Goal: Task Accomplishment & Management: Manage account settings

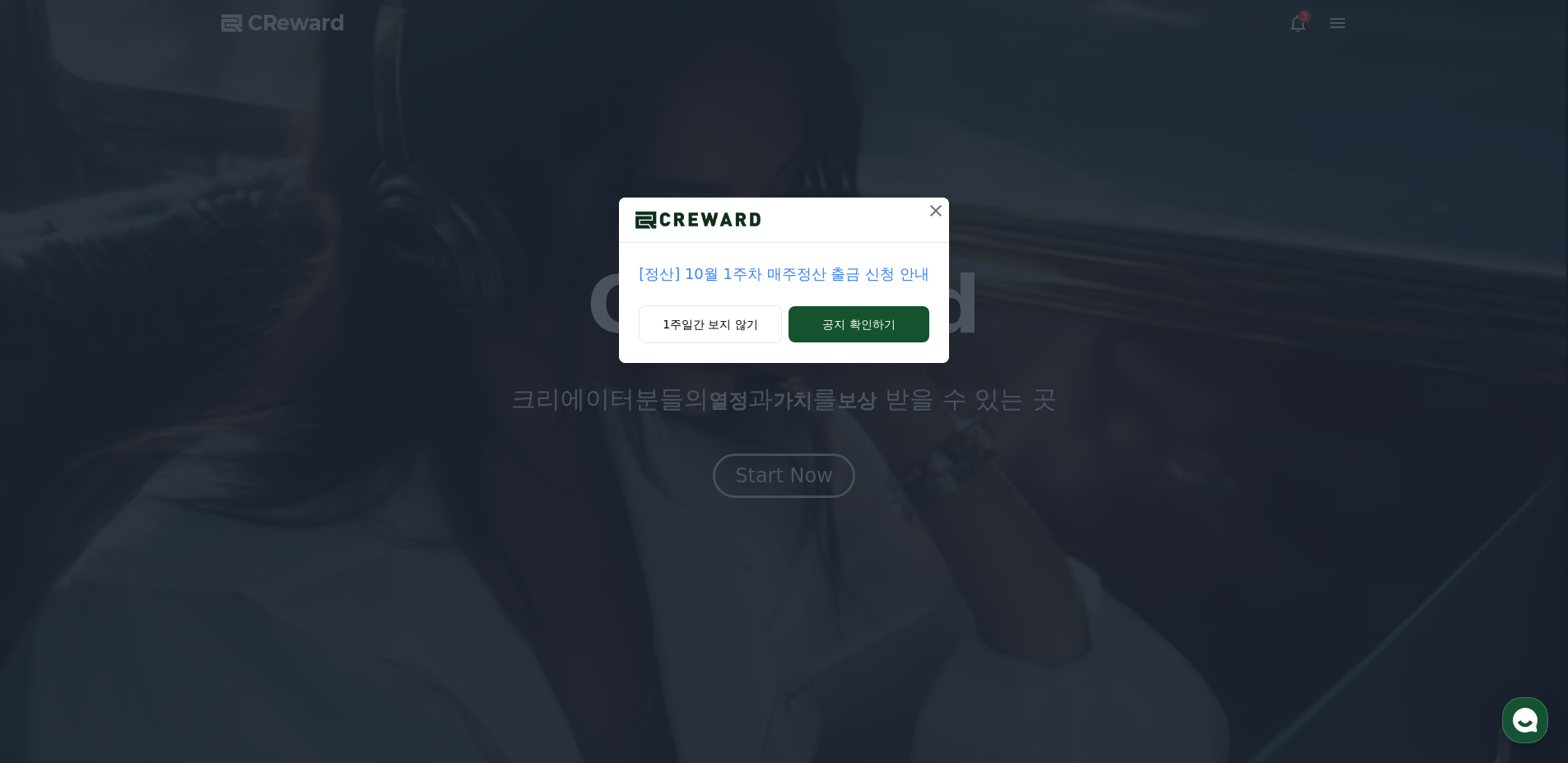
click at [880, 275] on p "[정산] 10월 1주차 매주정산 출금 신청 안내" at bounding box center [784, 274] width 291 height 23
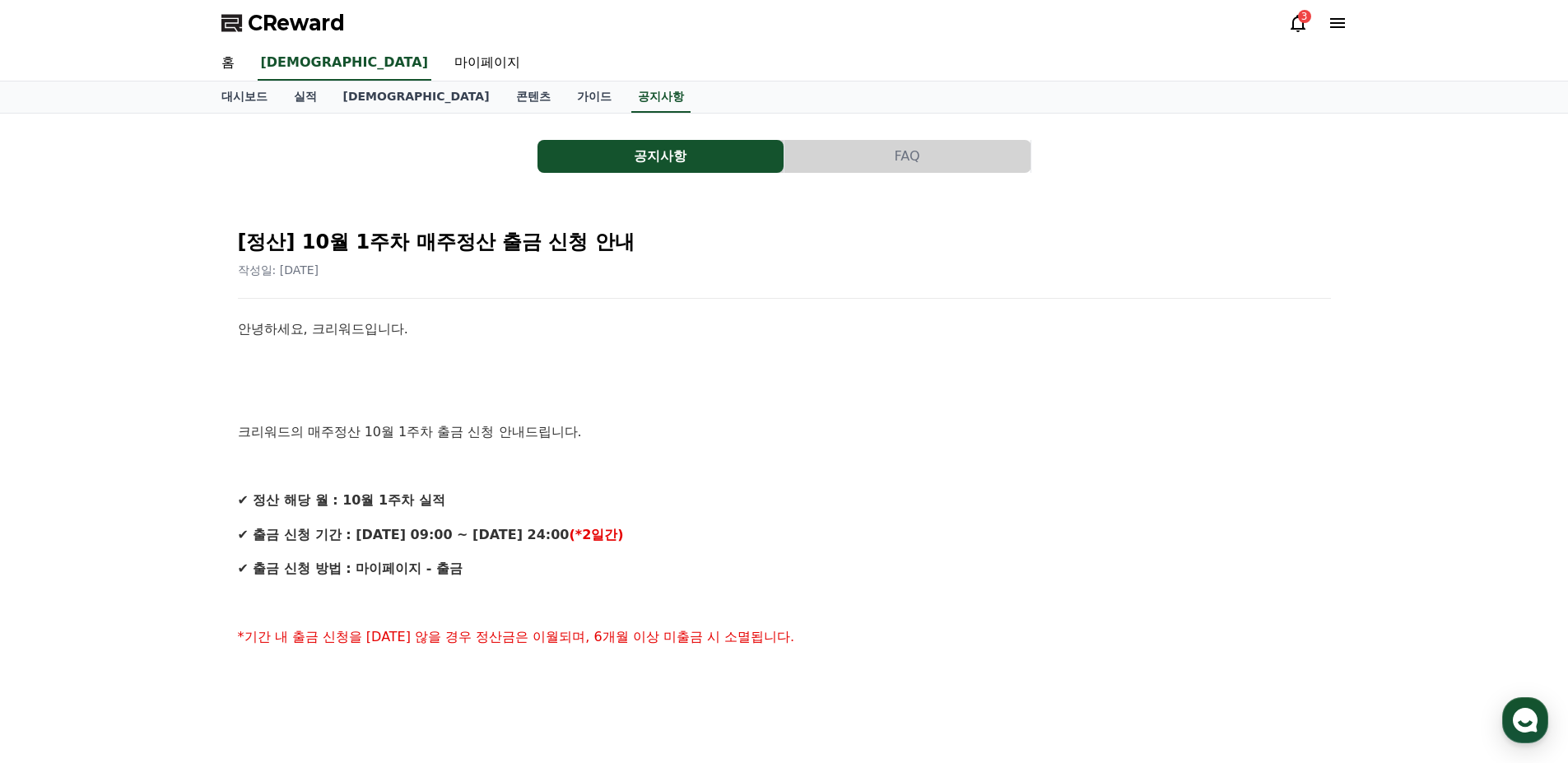
click at [1289, 29] on icon at bounding box center [1297, 23] width 20 height 20
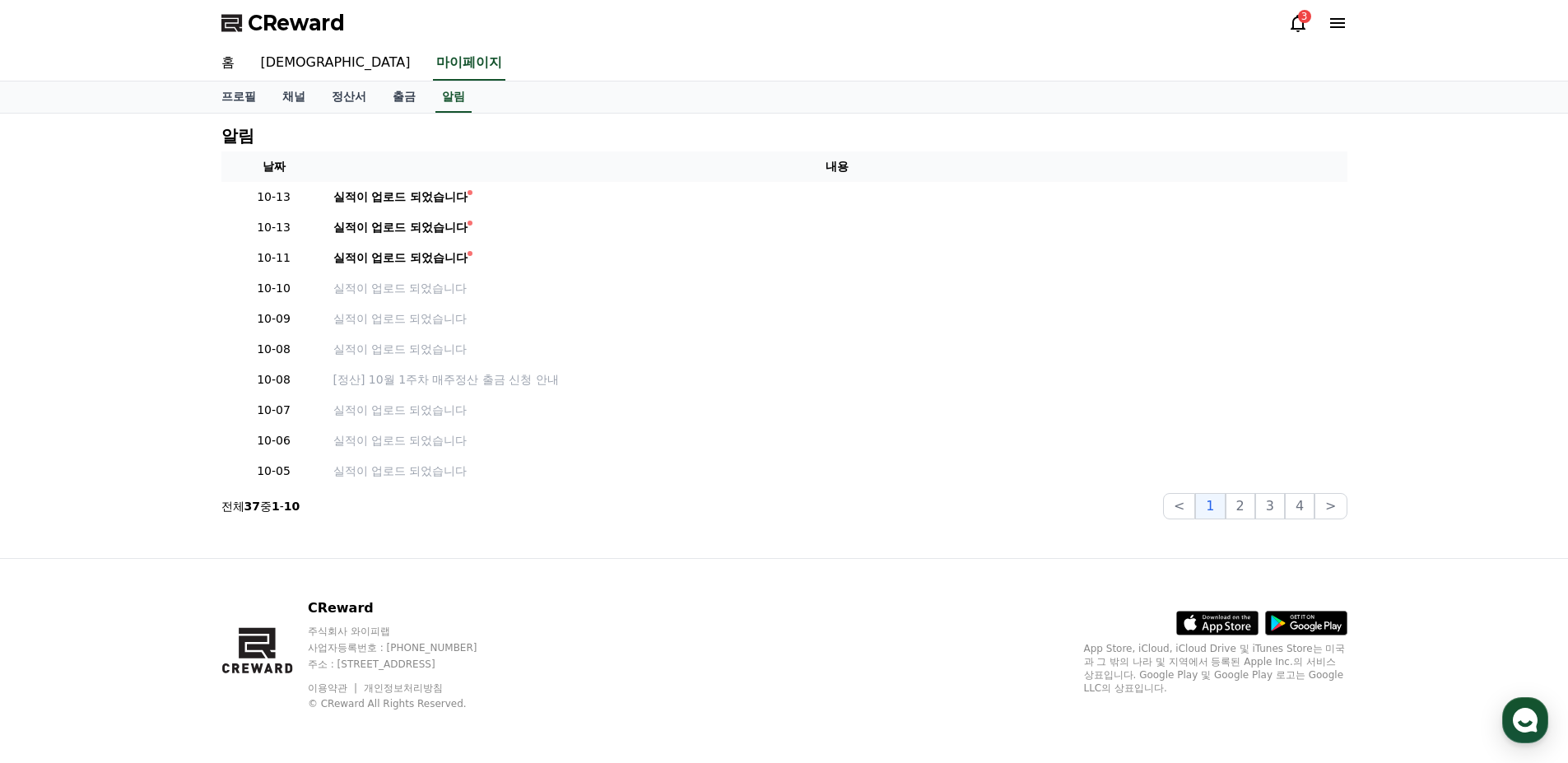
click at [1296, 27] on icon at bounding box center [1297, 23] width 20 height 20
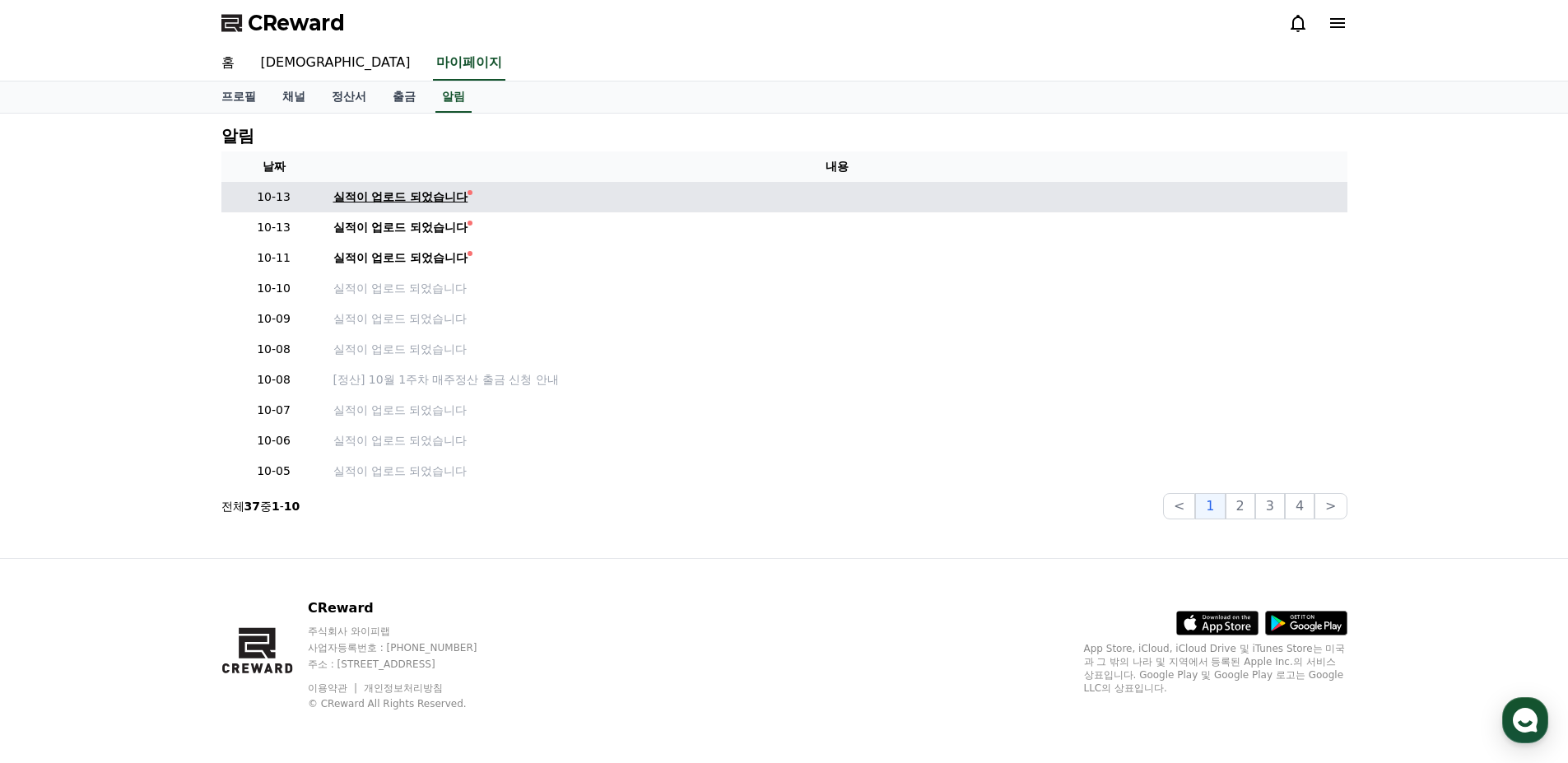
click at [464, 198] on div "실적이 업로드 되었습니다" at bounding box center [400, 197] width 135 height 17
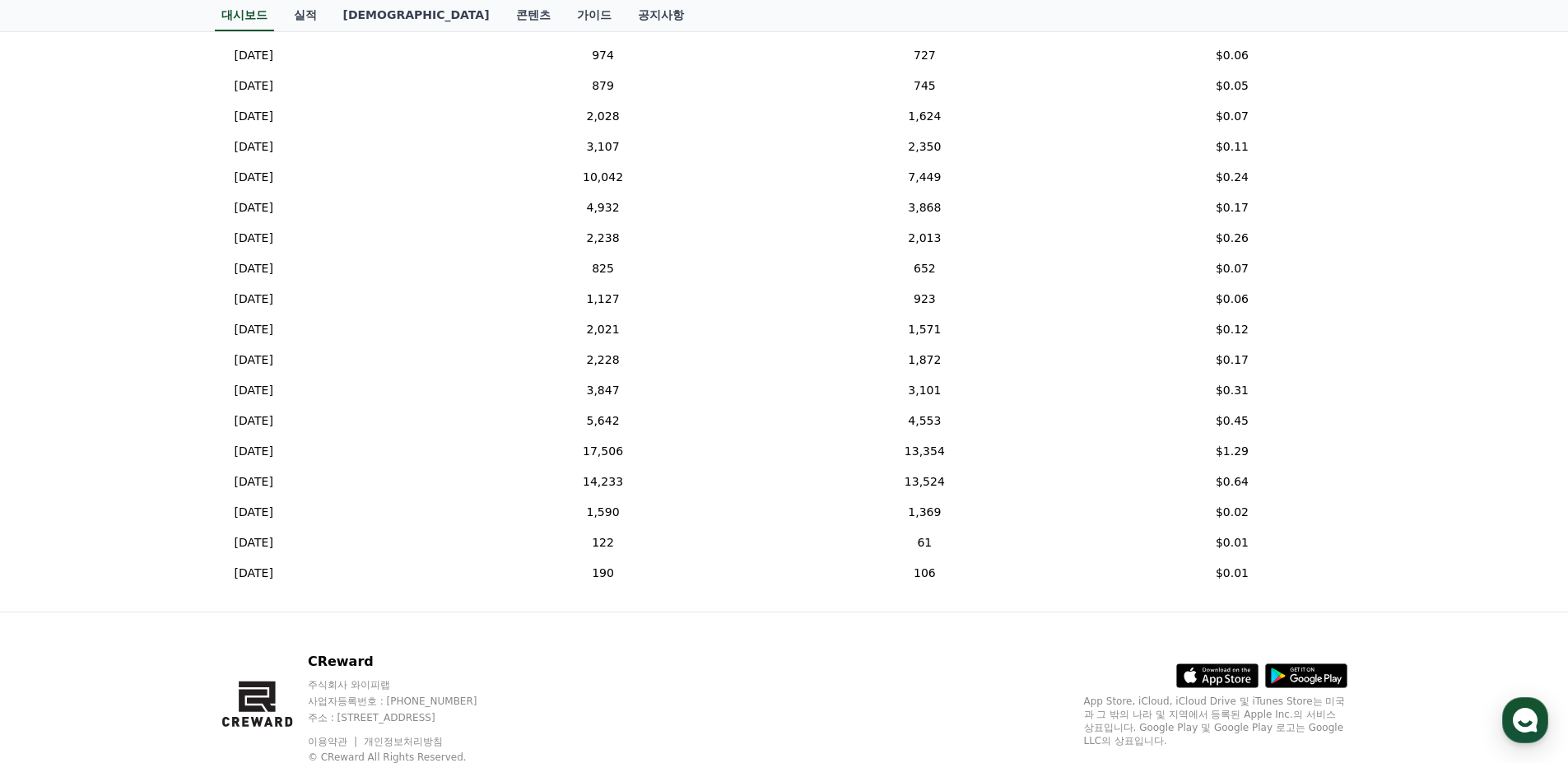
scroll to position [741, 0]
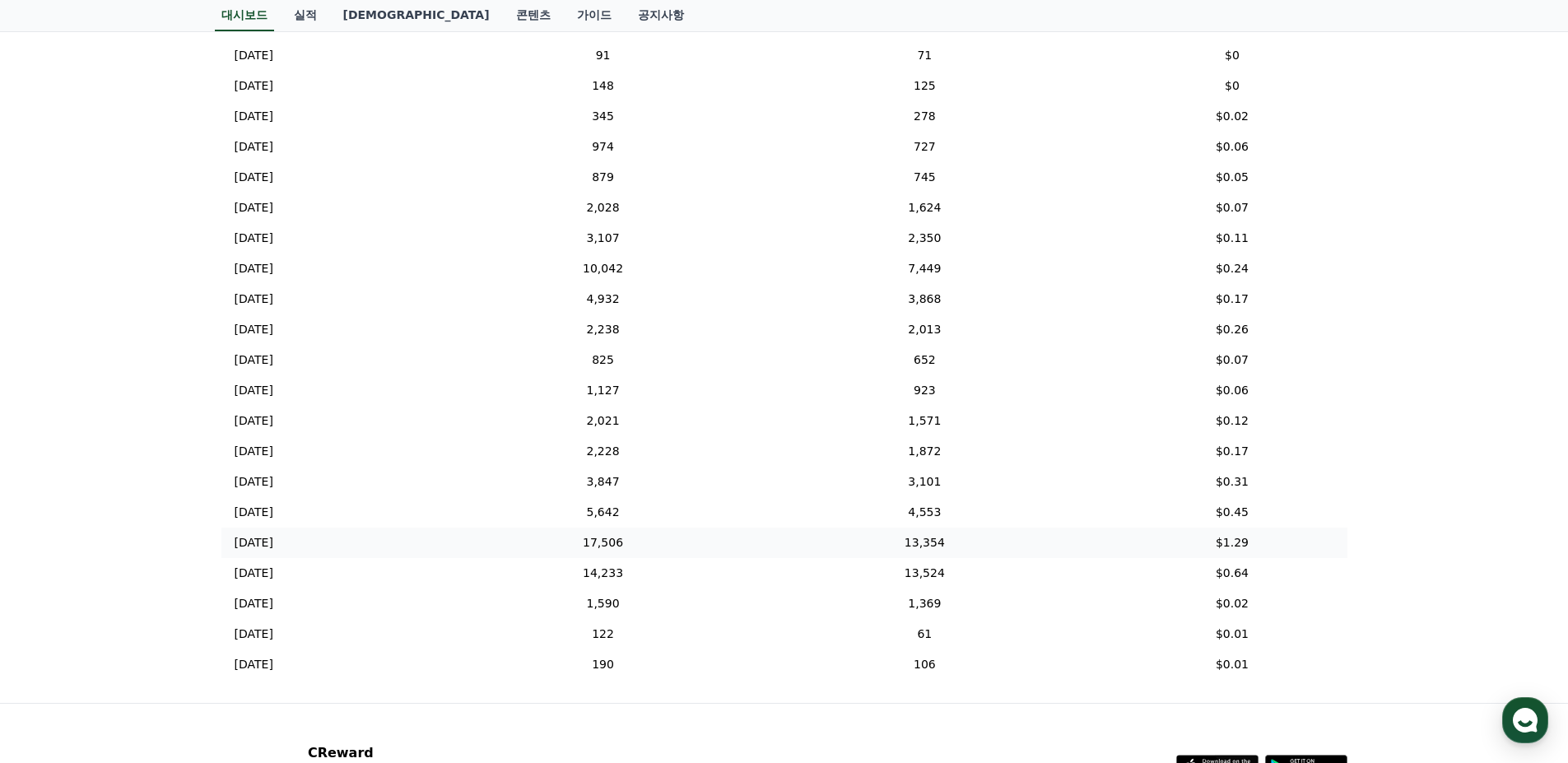
click at [1245, 539] on td "$1.29" at bounding box center [1231, 542] width 230 height 30
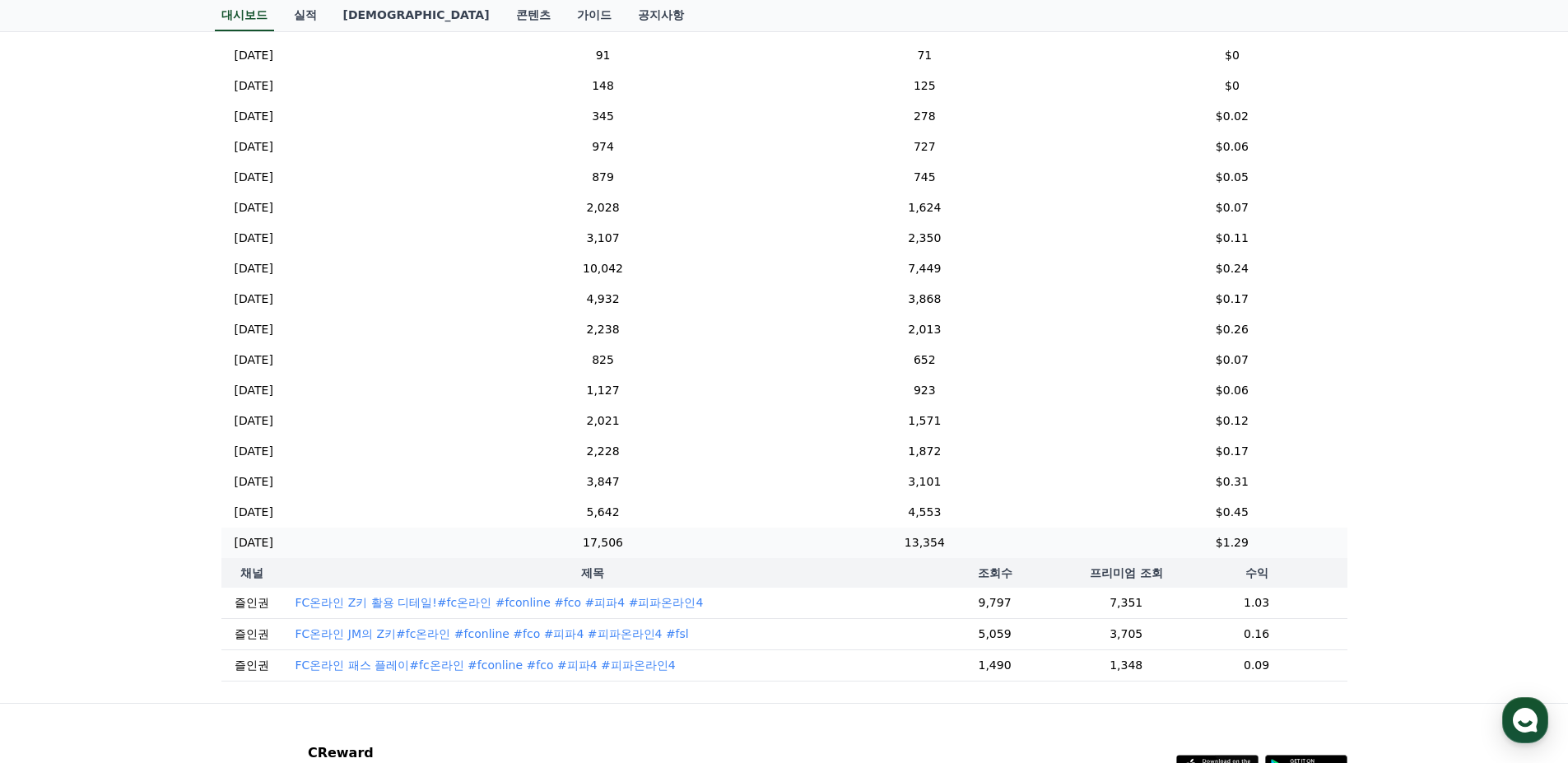
scroll to position [659, 0]
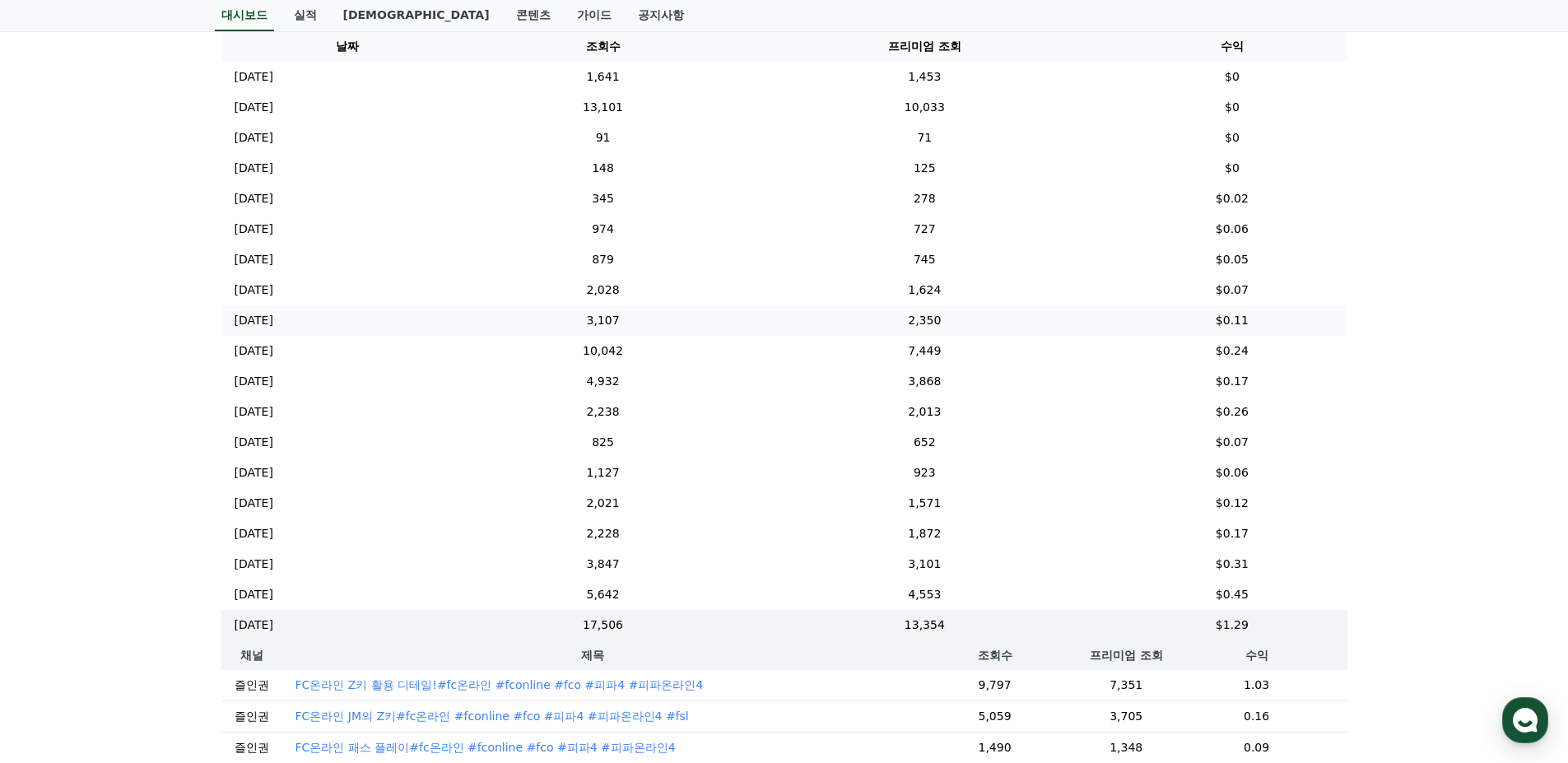
click at [1048, 311] on td "2,350" at bounding box center [924, 321] width 385 height 30
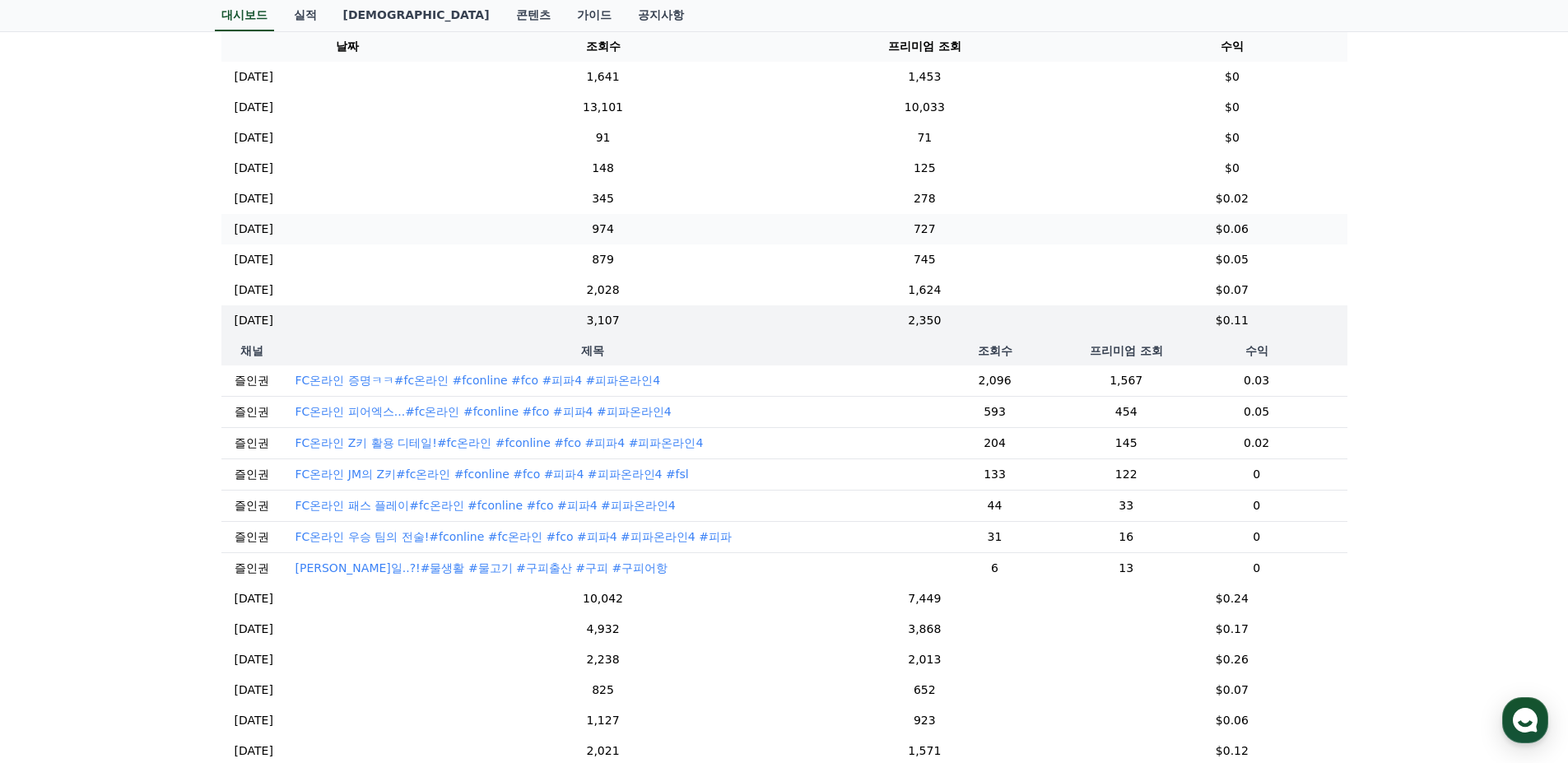
click at [1024, 230] on td "727" at bounding box center [924, 229] width 385 height 30
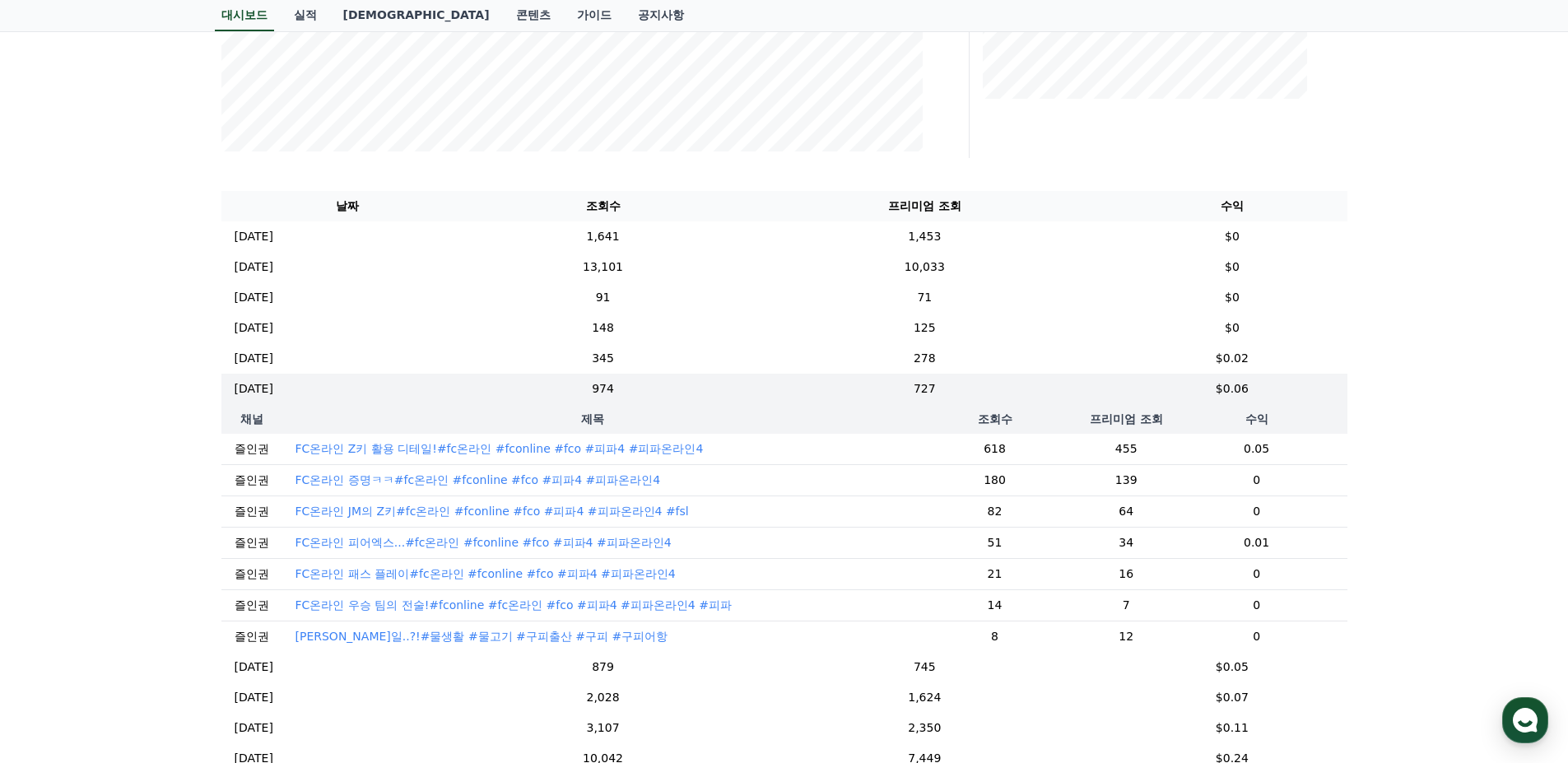
scroll to position [494, 0]
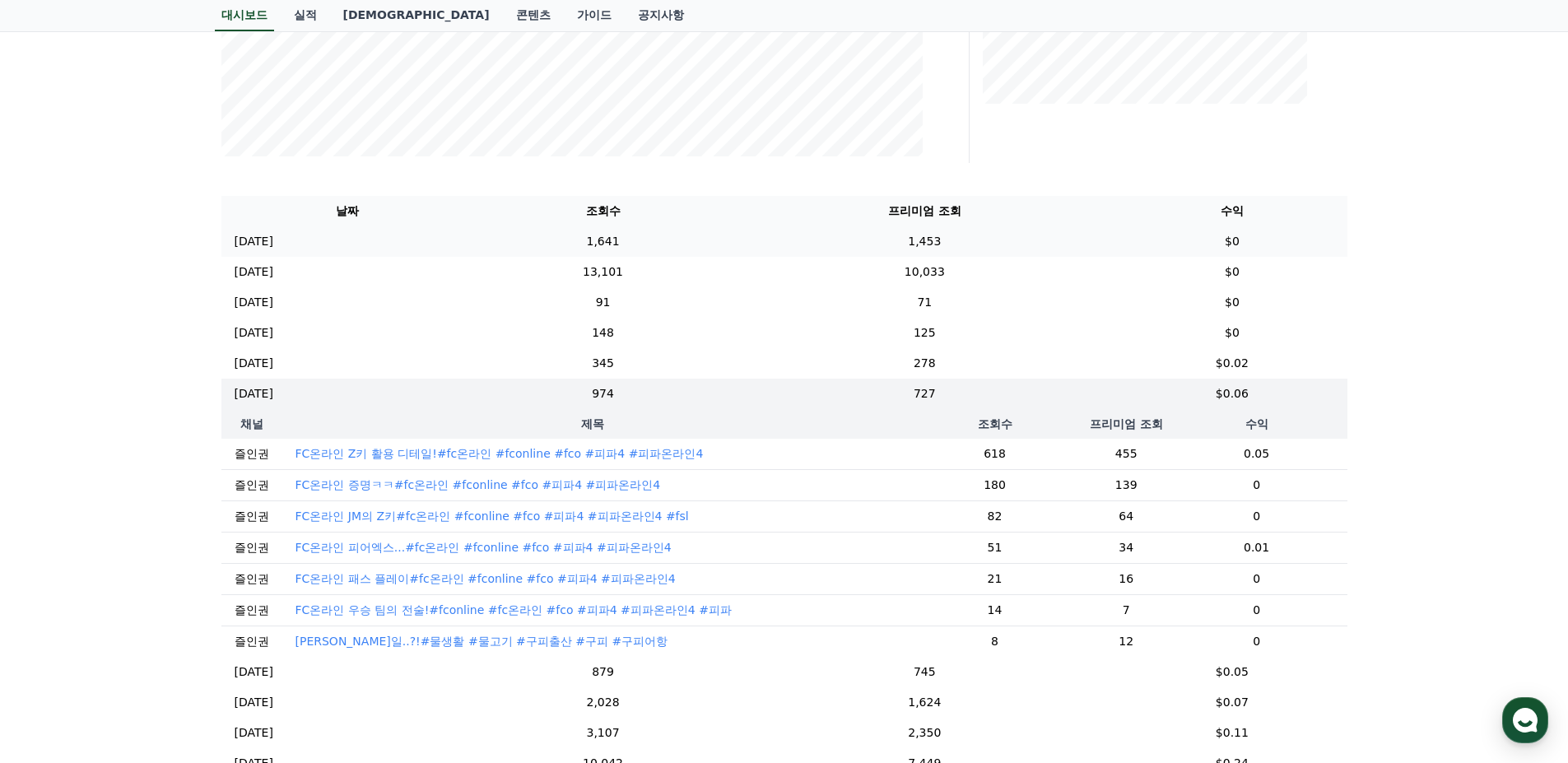
click at [1016, 235] on td "1,453" at bounding box center [924, 241] width 385 height 30
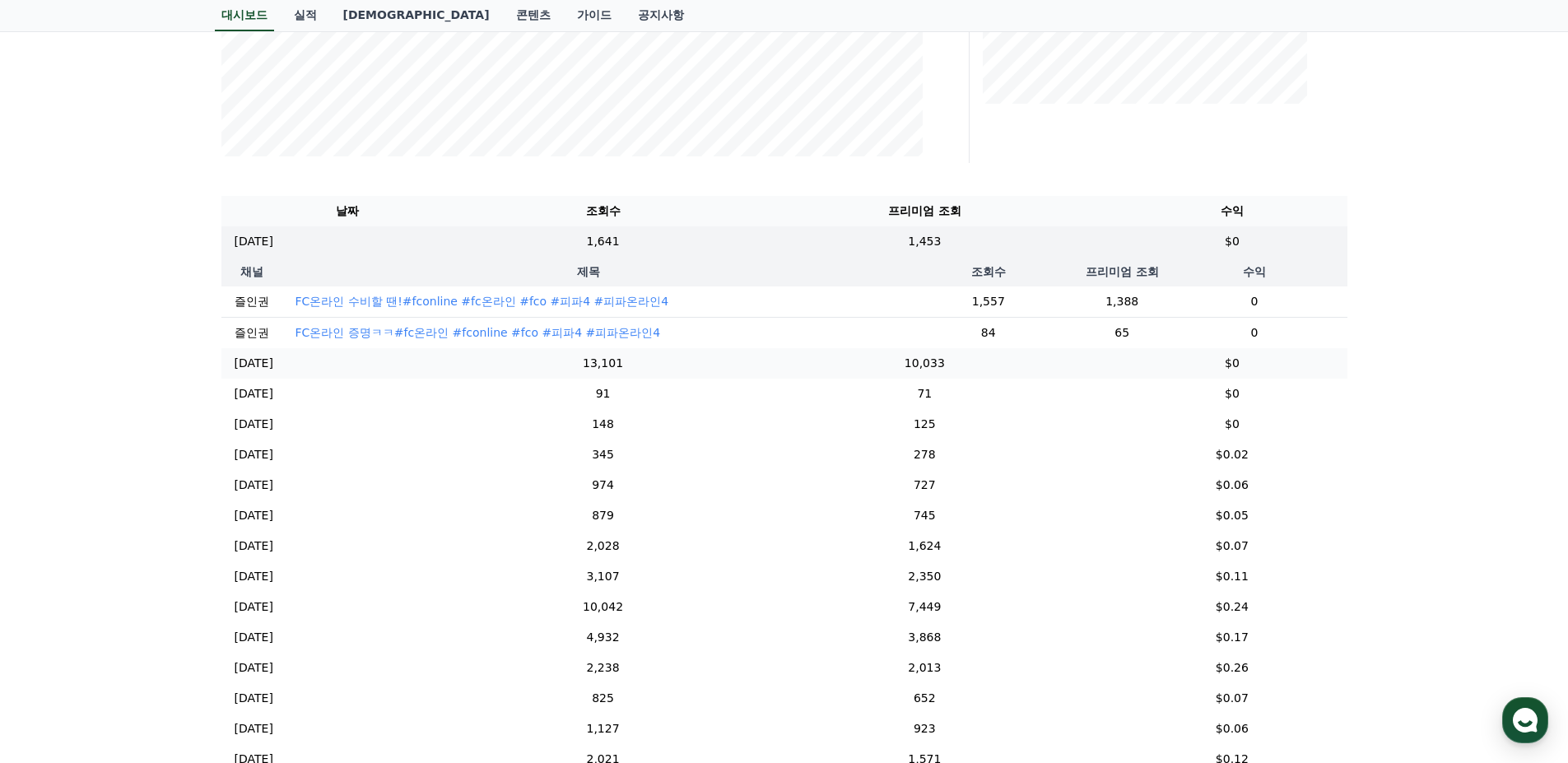
click at [640, 379] on td "13,101" at bounding box center [603, 364] width 258 height 30
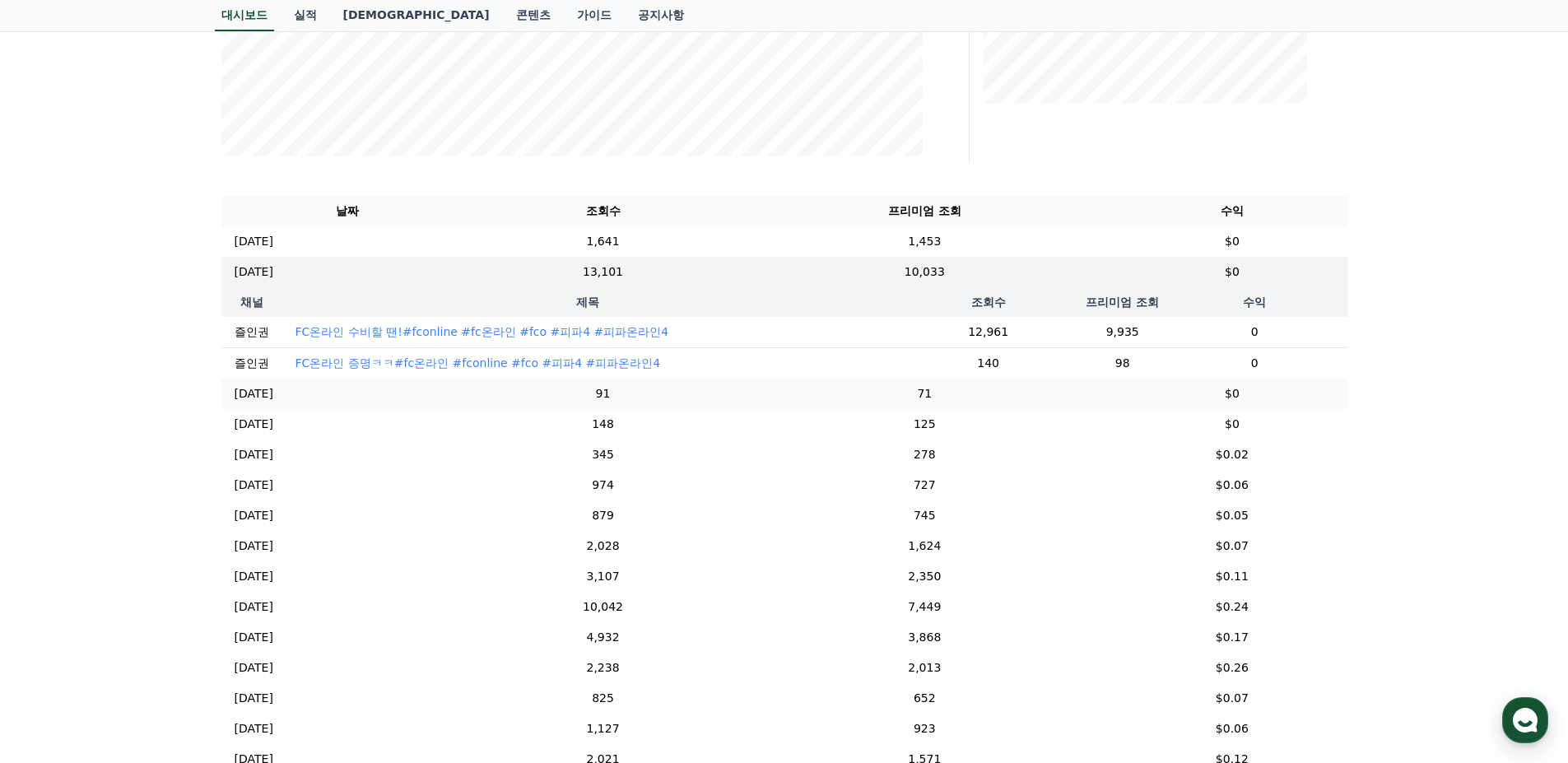
click at [655, 409] on td "91" at bounding box center [603, 394] width 258 height 30
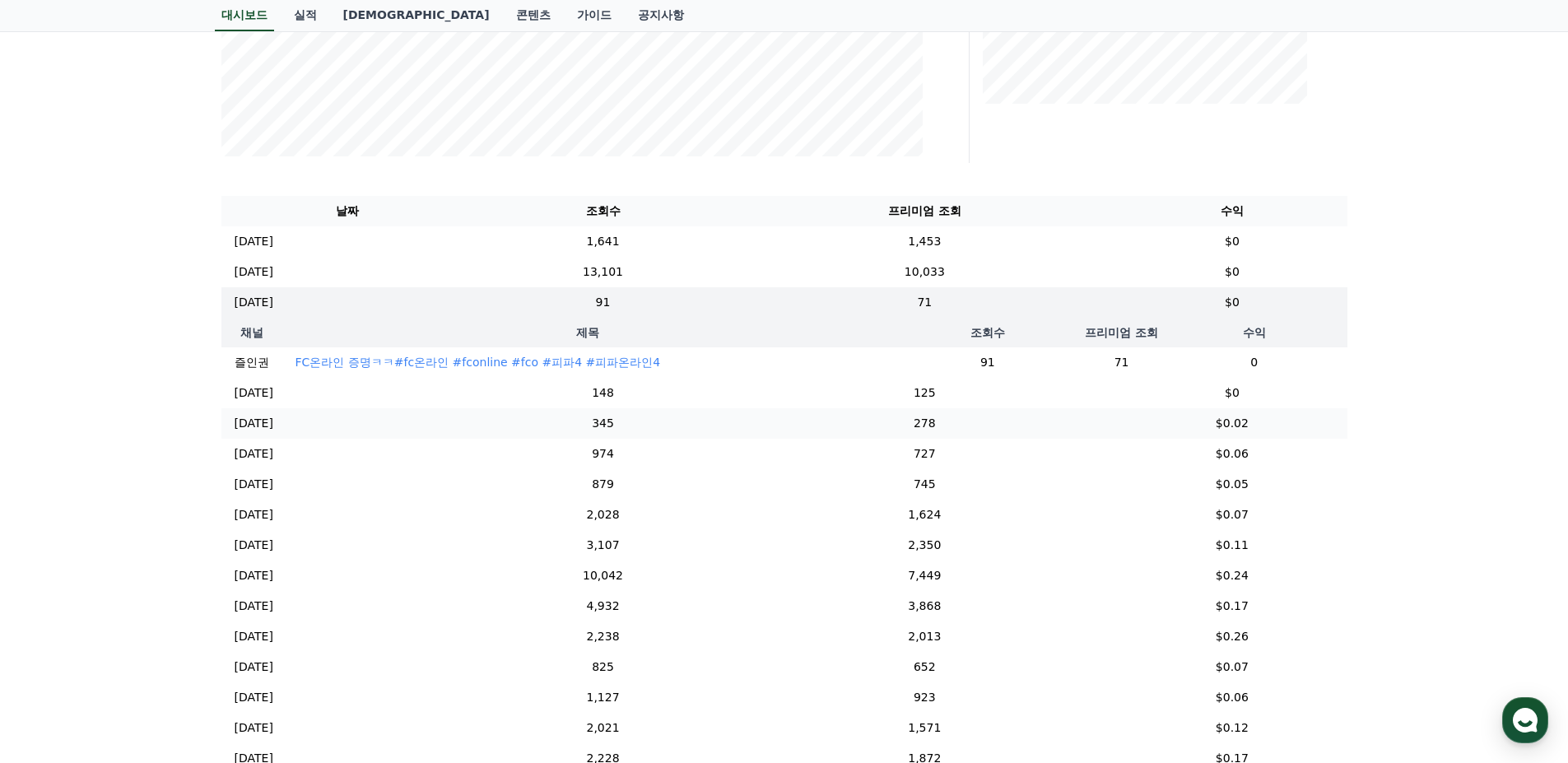
click at [664, 438] on td "345" at bounding box center [603, 423] width 258 height 30
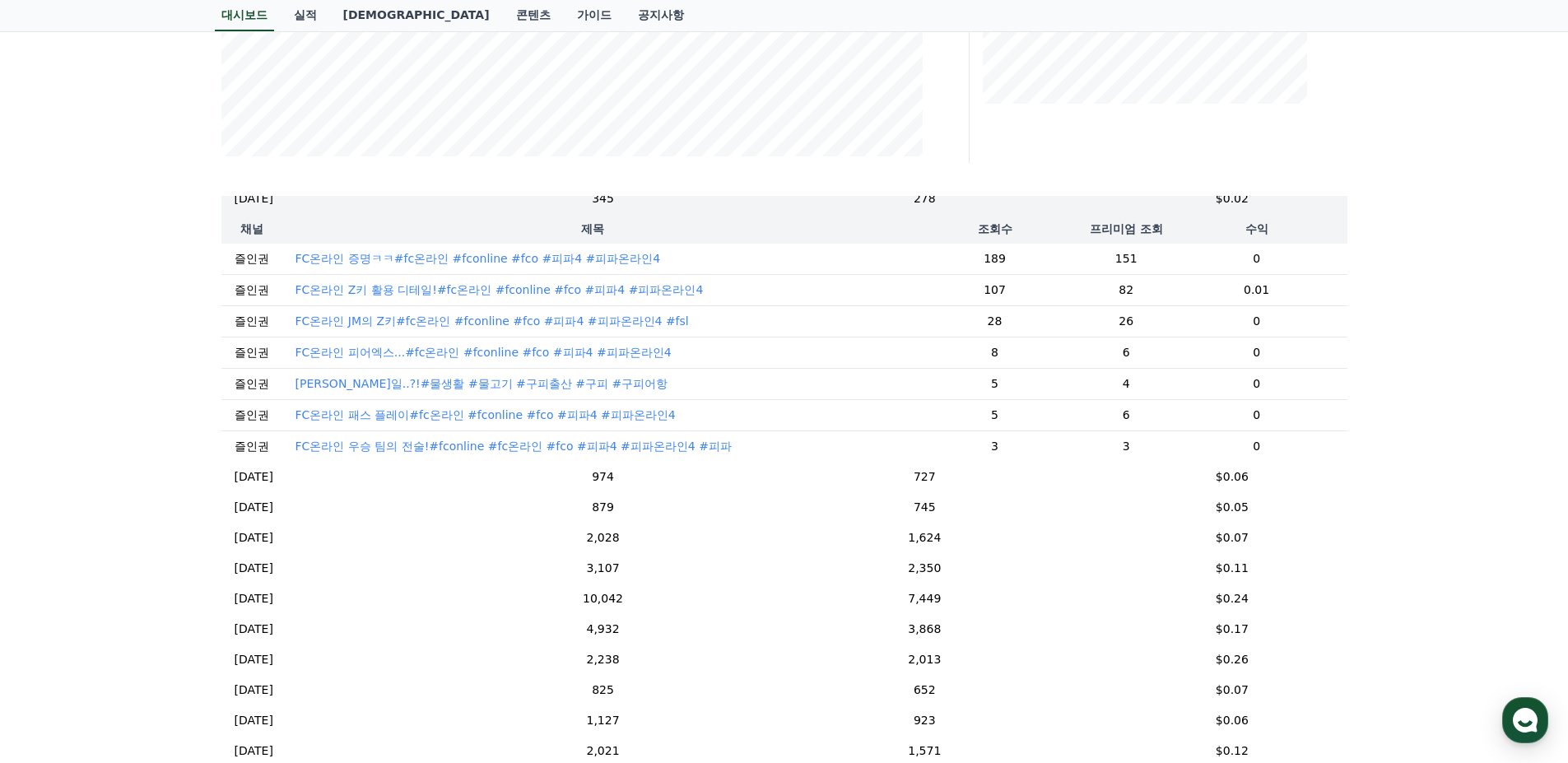
click at [727, 577] on td "3,107" at bounding box center [603, 568] width 258 height 30
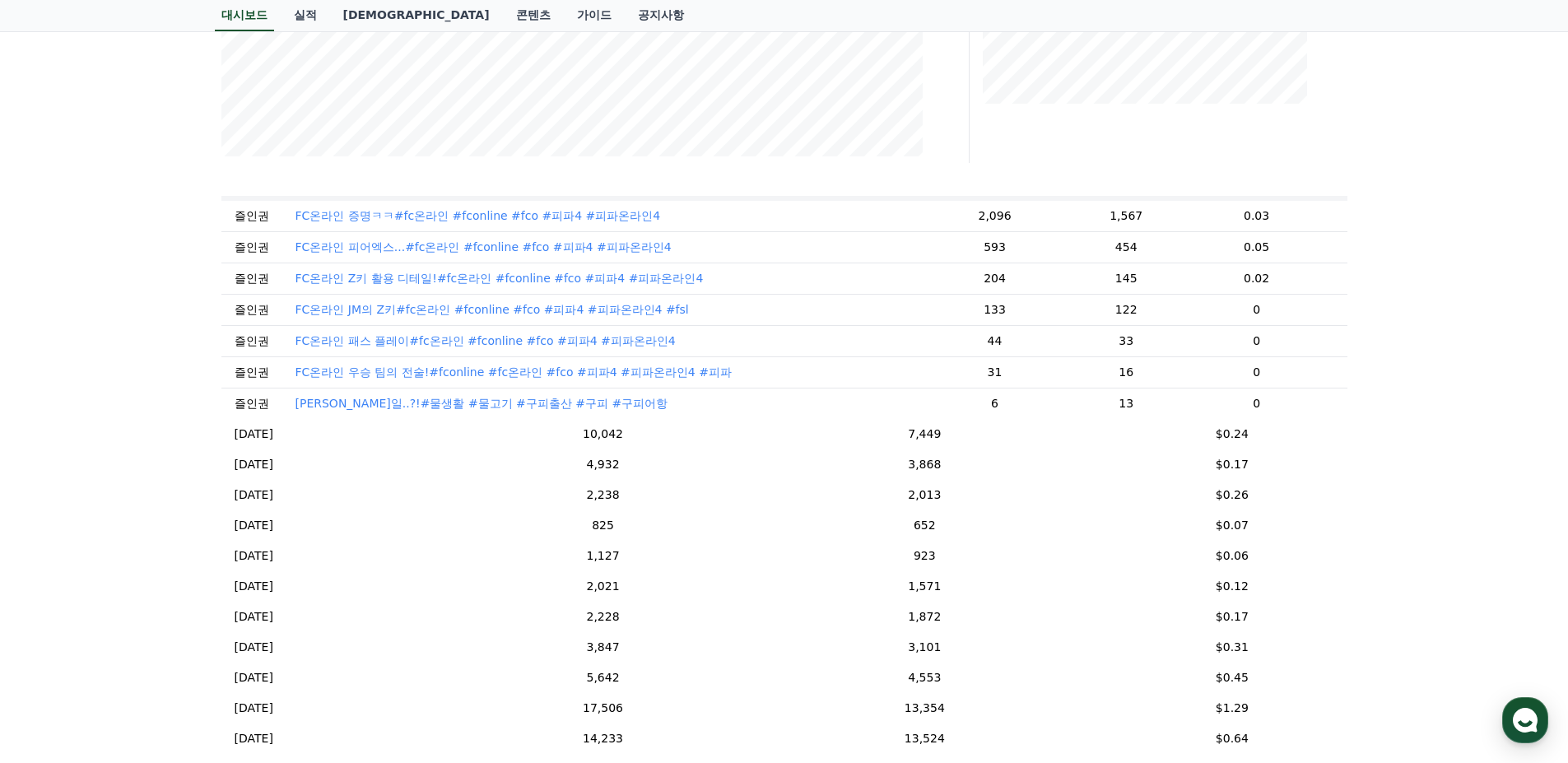
click at [726, 571] on td "1,127" at bounding box center [603, 556] width 258 height 30
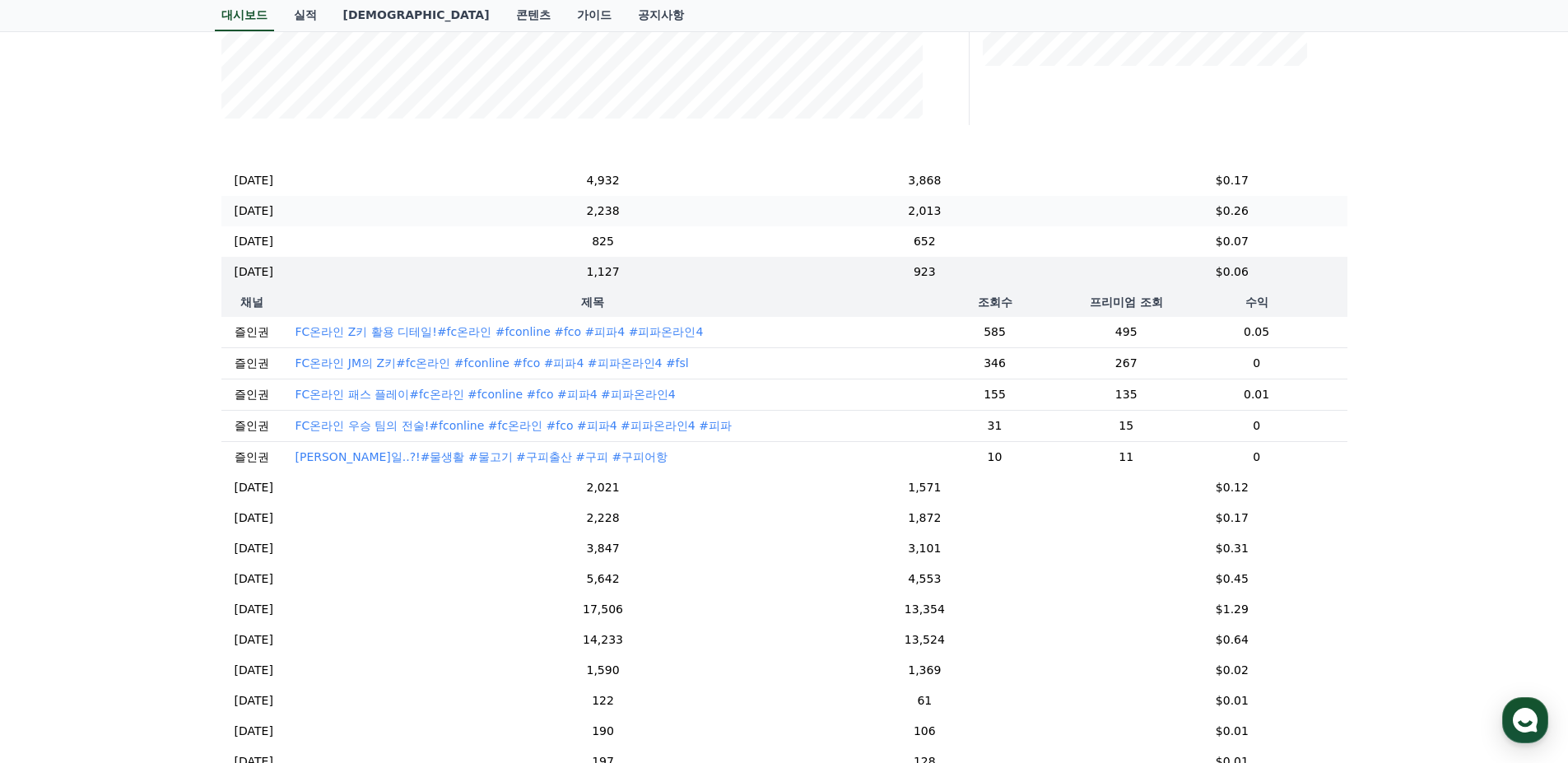
scroll to position [824, 0]
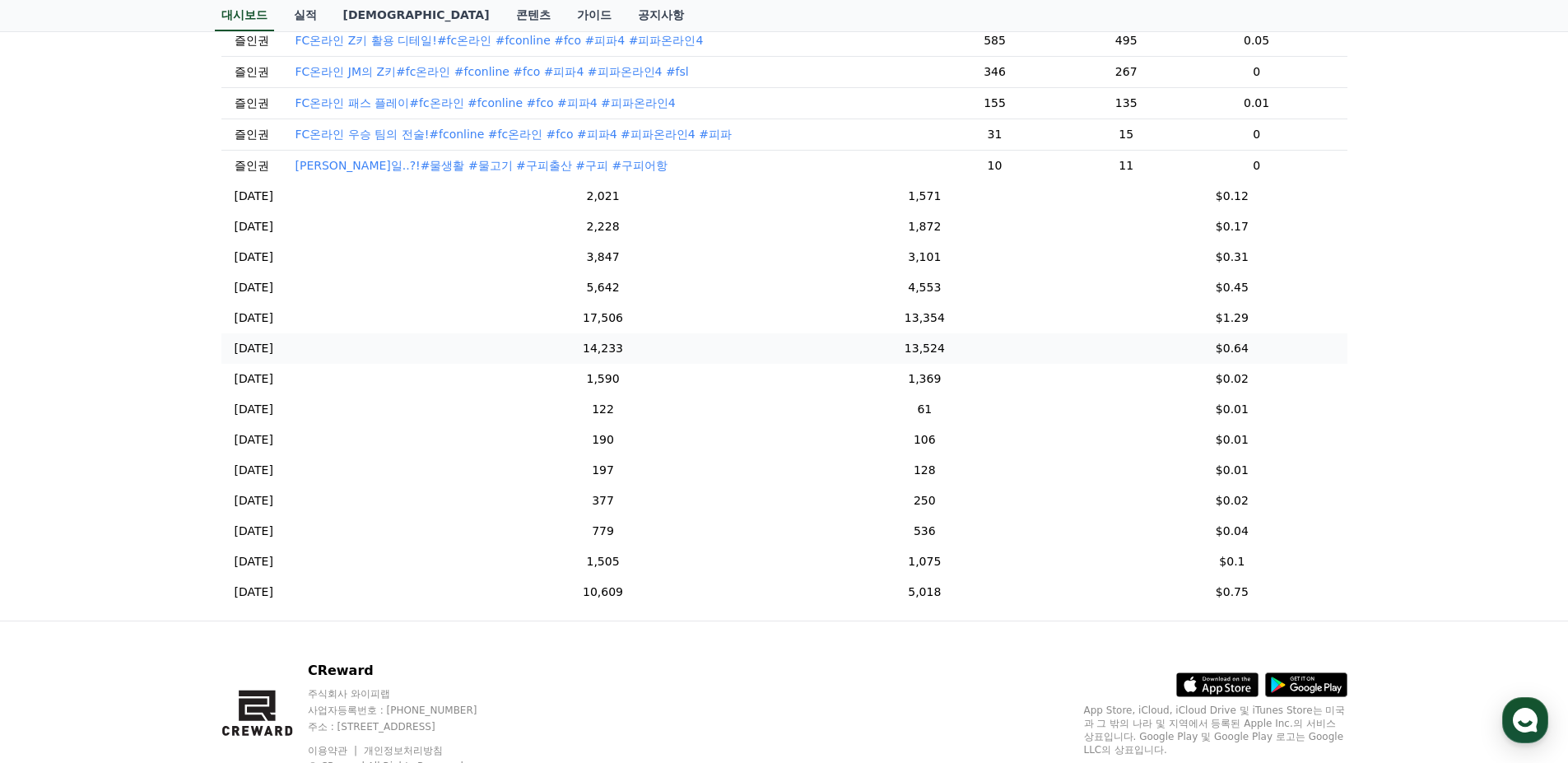
click at [732, 336] on td "14,233" at bounding box center [603, 348] width 258 height 30
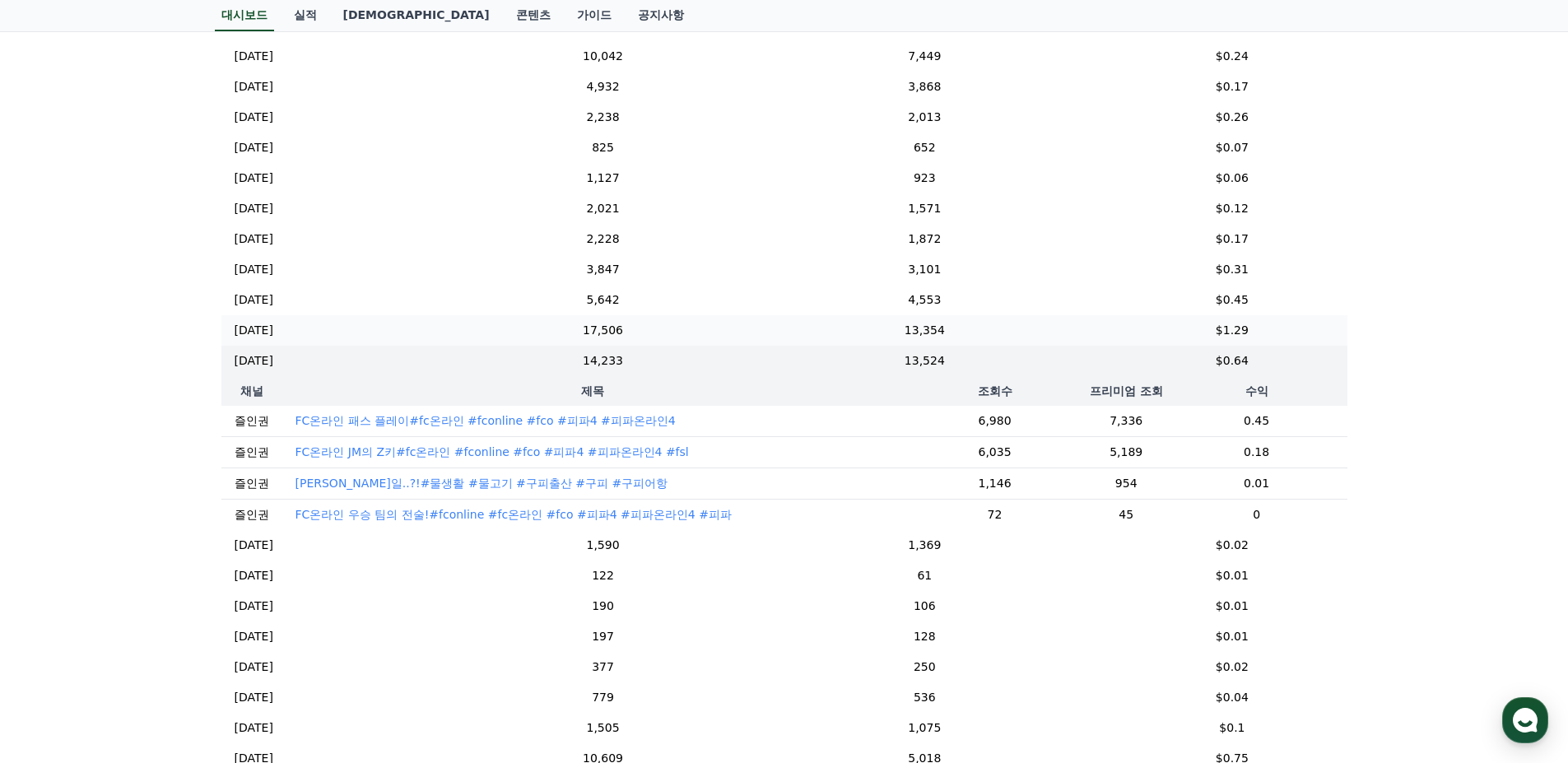
click at [732, 316] on td "17,506" at bounding box center [603, 330] width 258 height 30
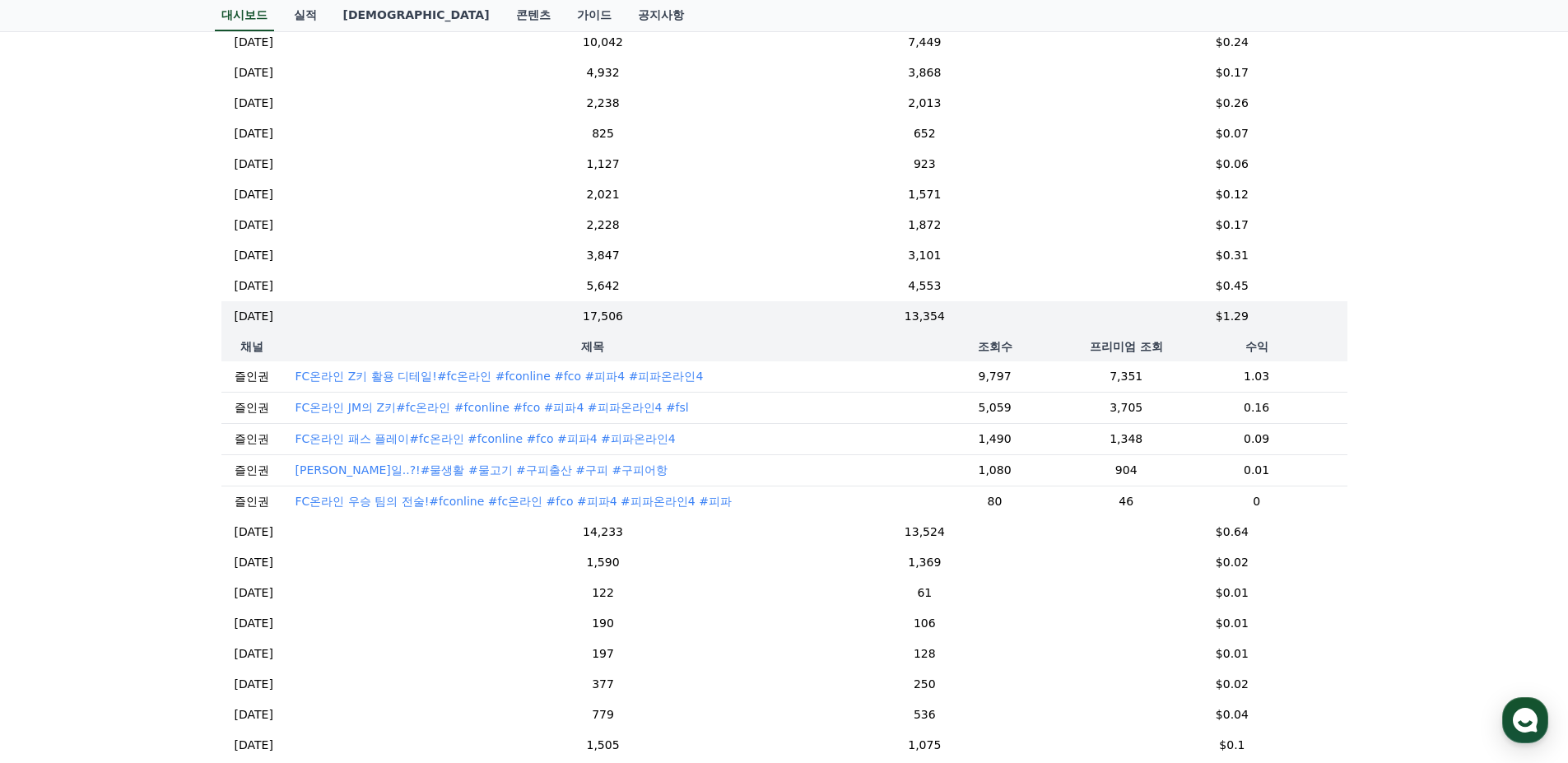
scroll to position [257, 0]
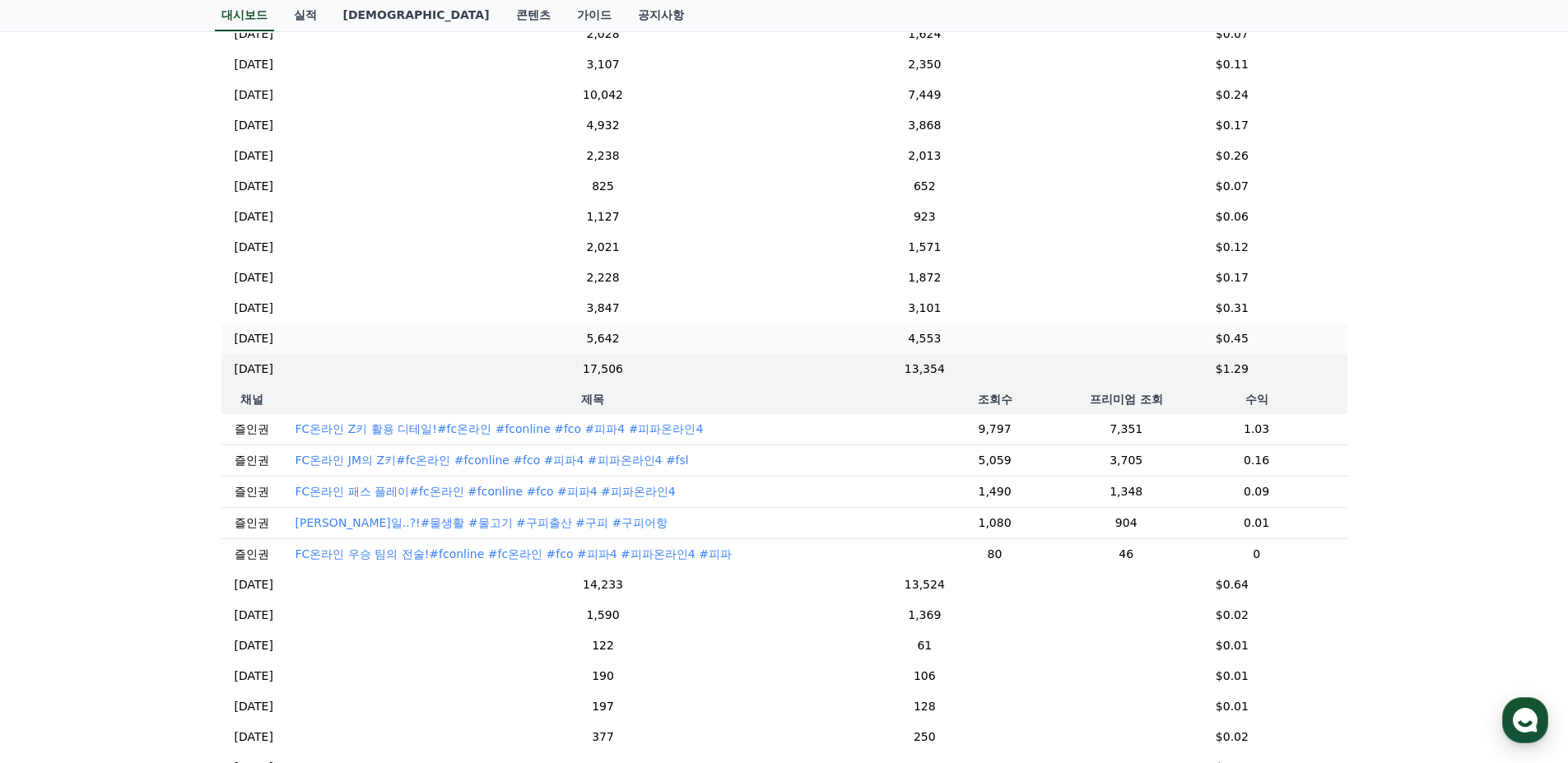
click at [732, 338] on td "5,642" at bounding box center [603, 339] width 258 height 30
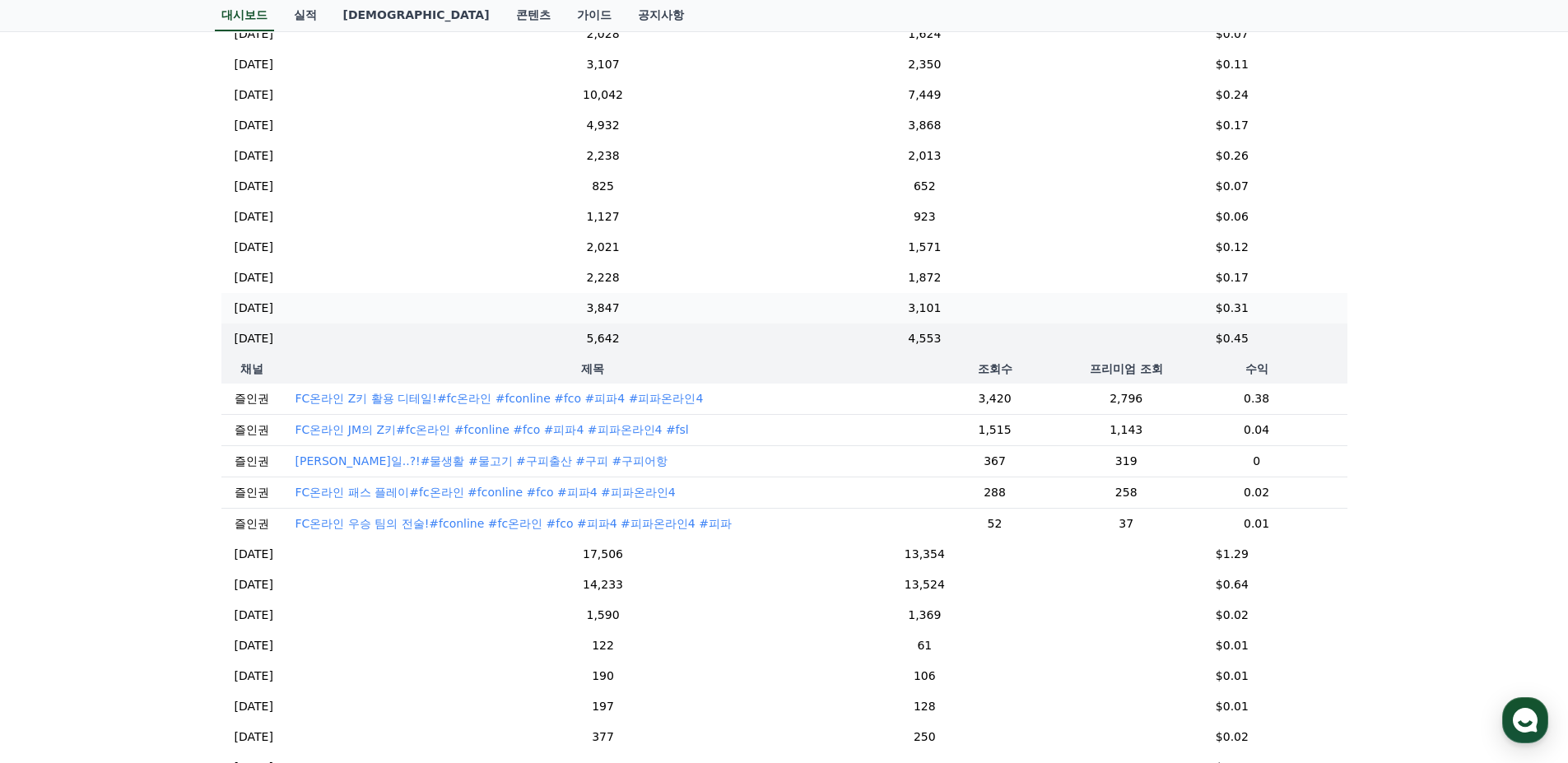
click at [732, 321] on td "3,847" at bounding box center [603, 309] width 258 height 30
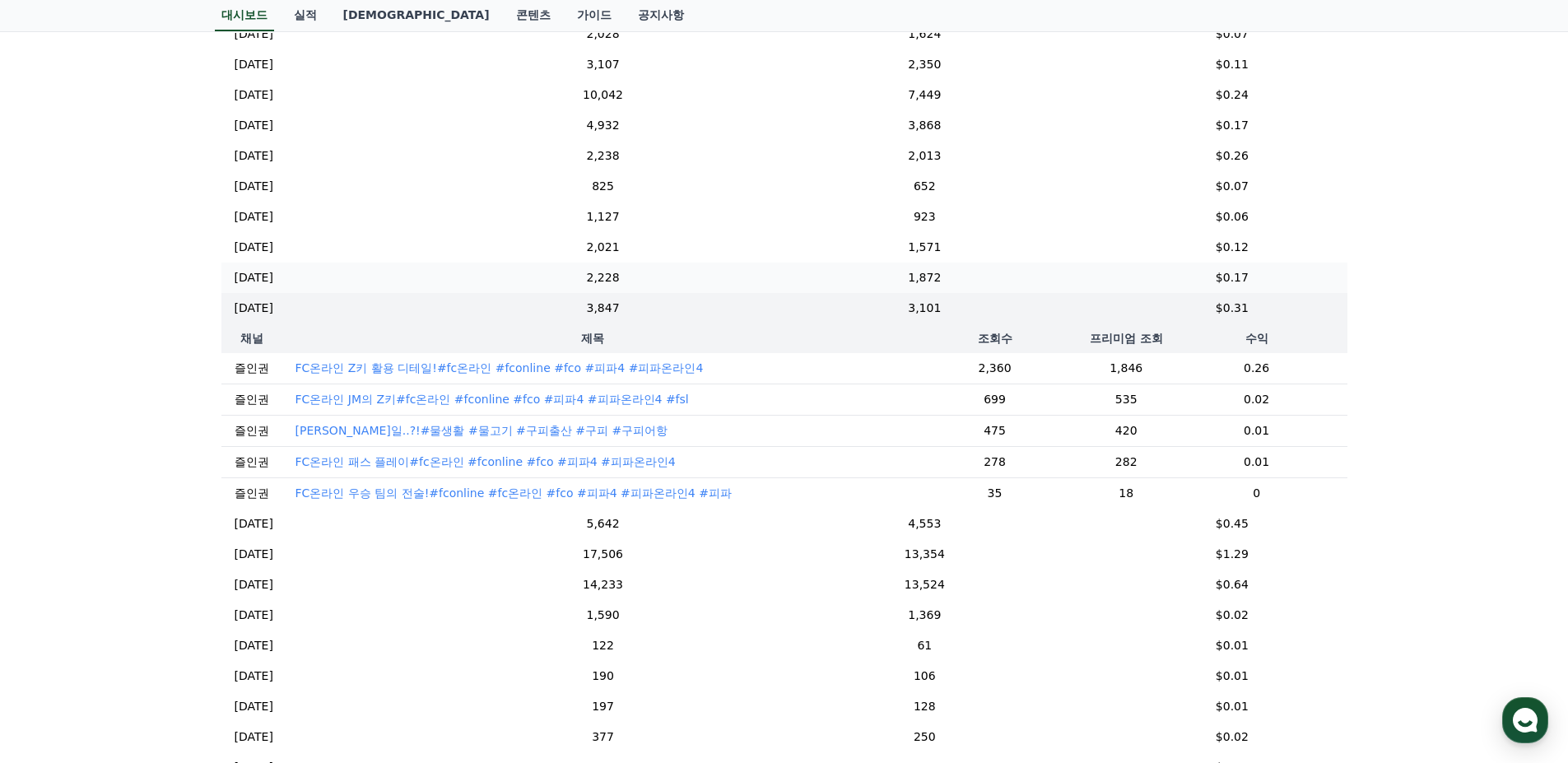
click at [767, 279] on td "1,872" at bounding box center [924, 277] width 385 height 30
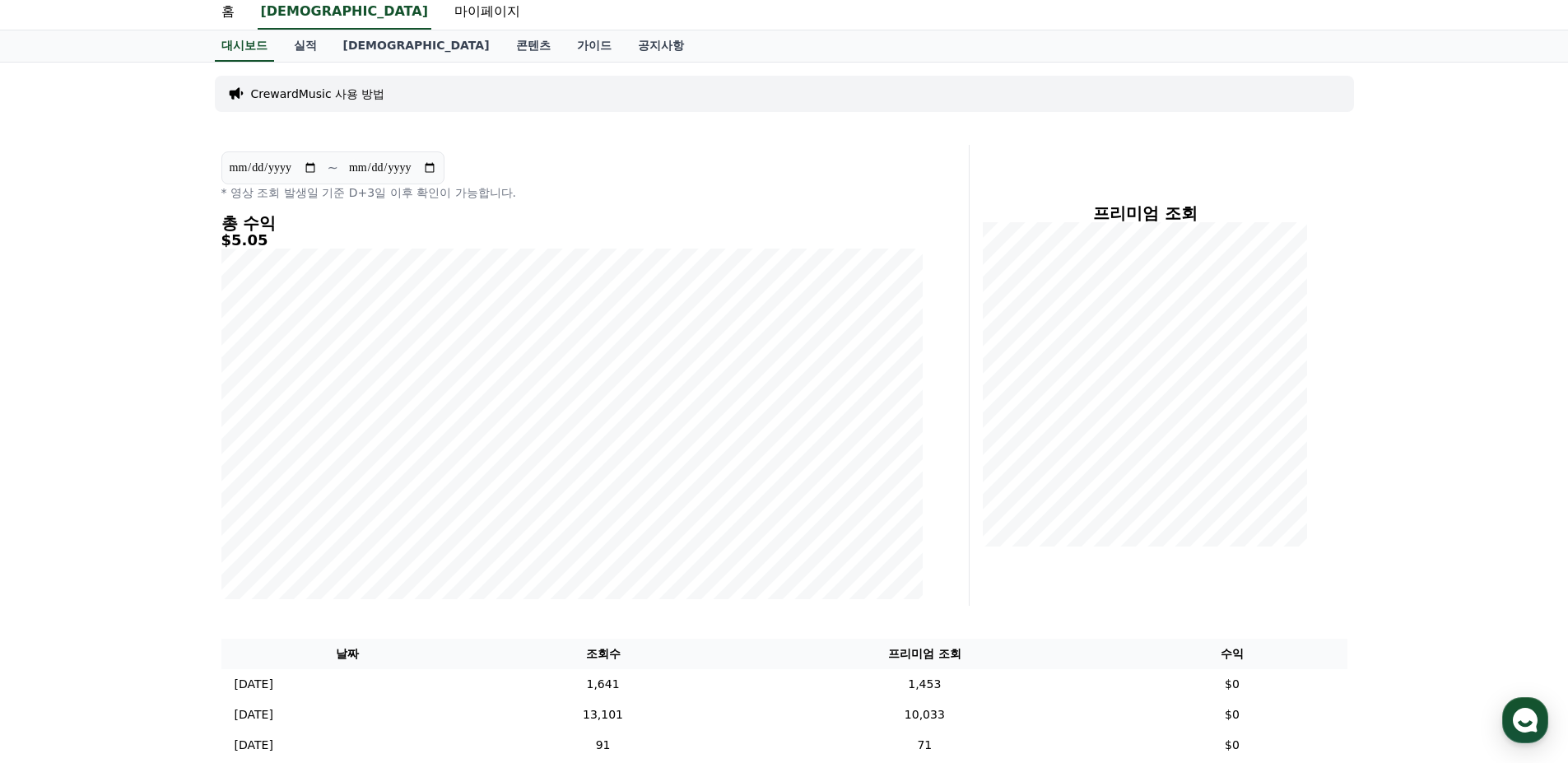
scroll to position [329, 0]
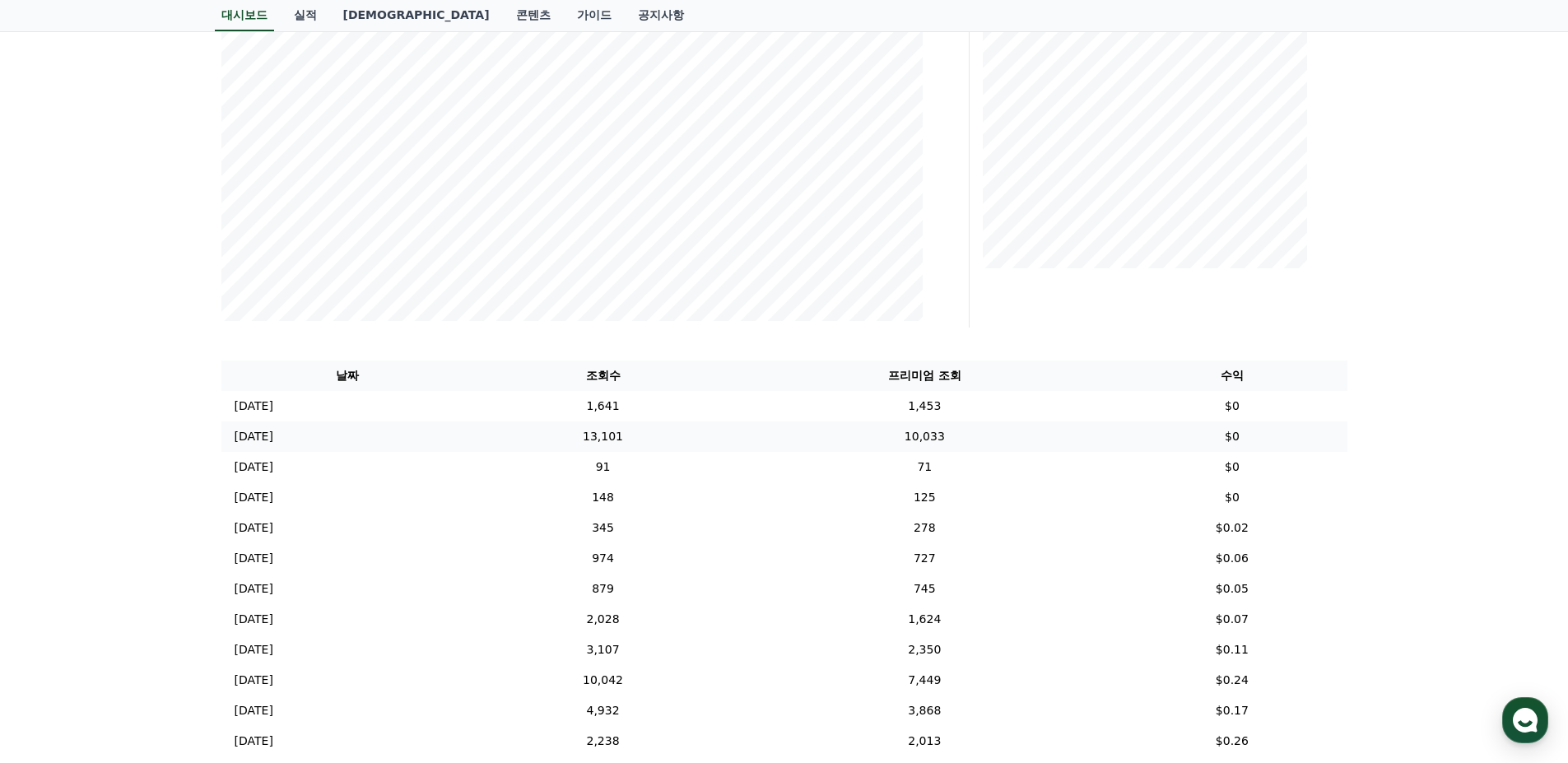
click at [789, 422] on td "10,033" at bounding box center [924, 436] width 385 height 30
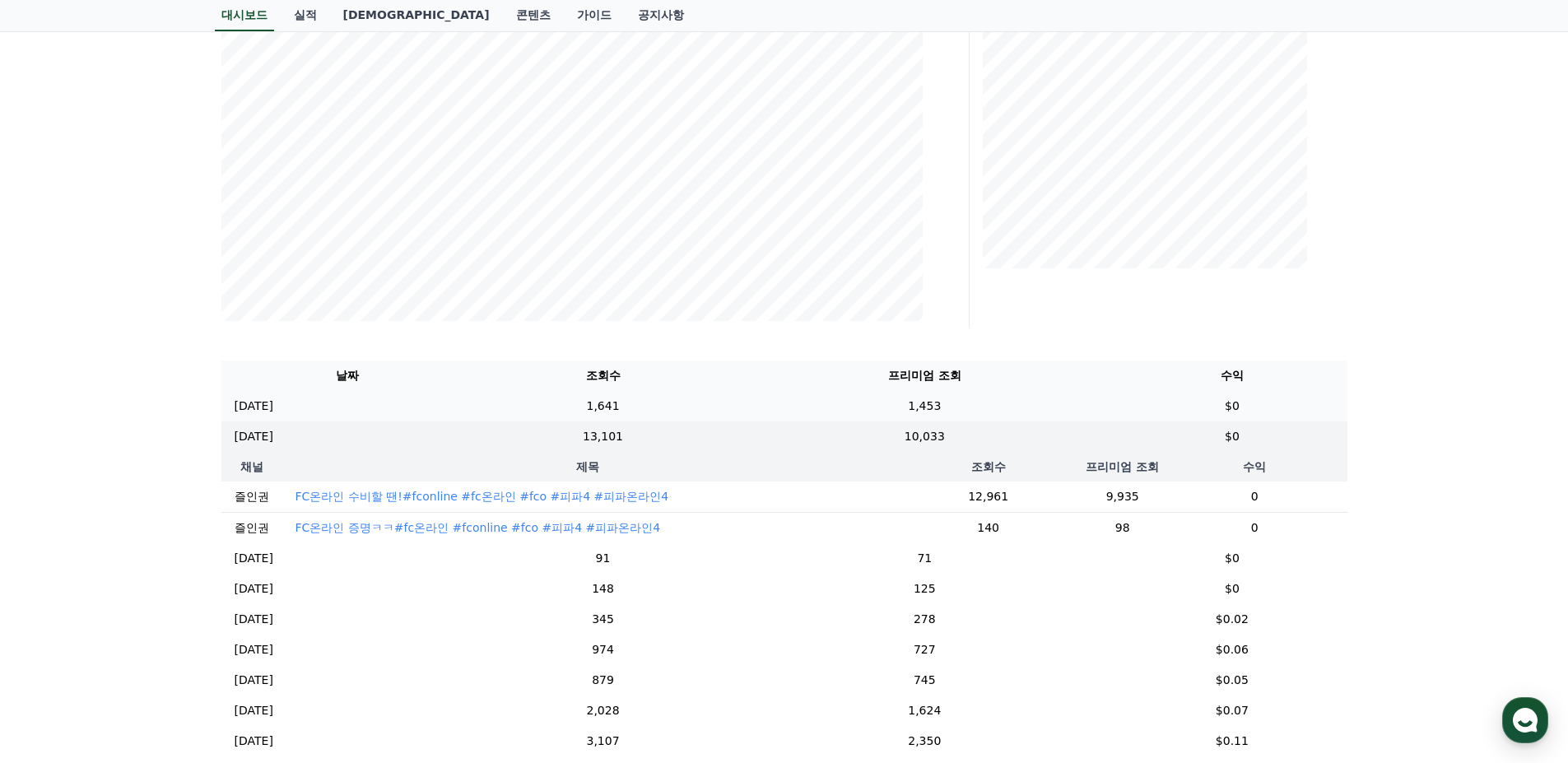
click at [568, 410] on td "1,641" at bounding box center [603, 406] width 258 height 30
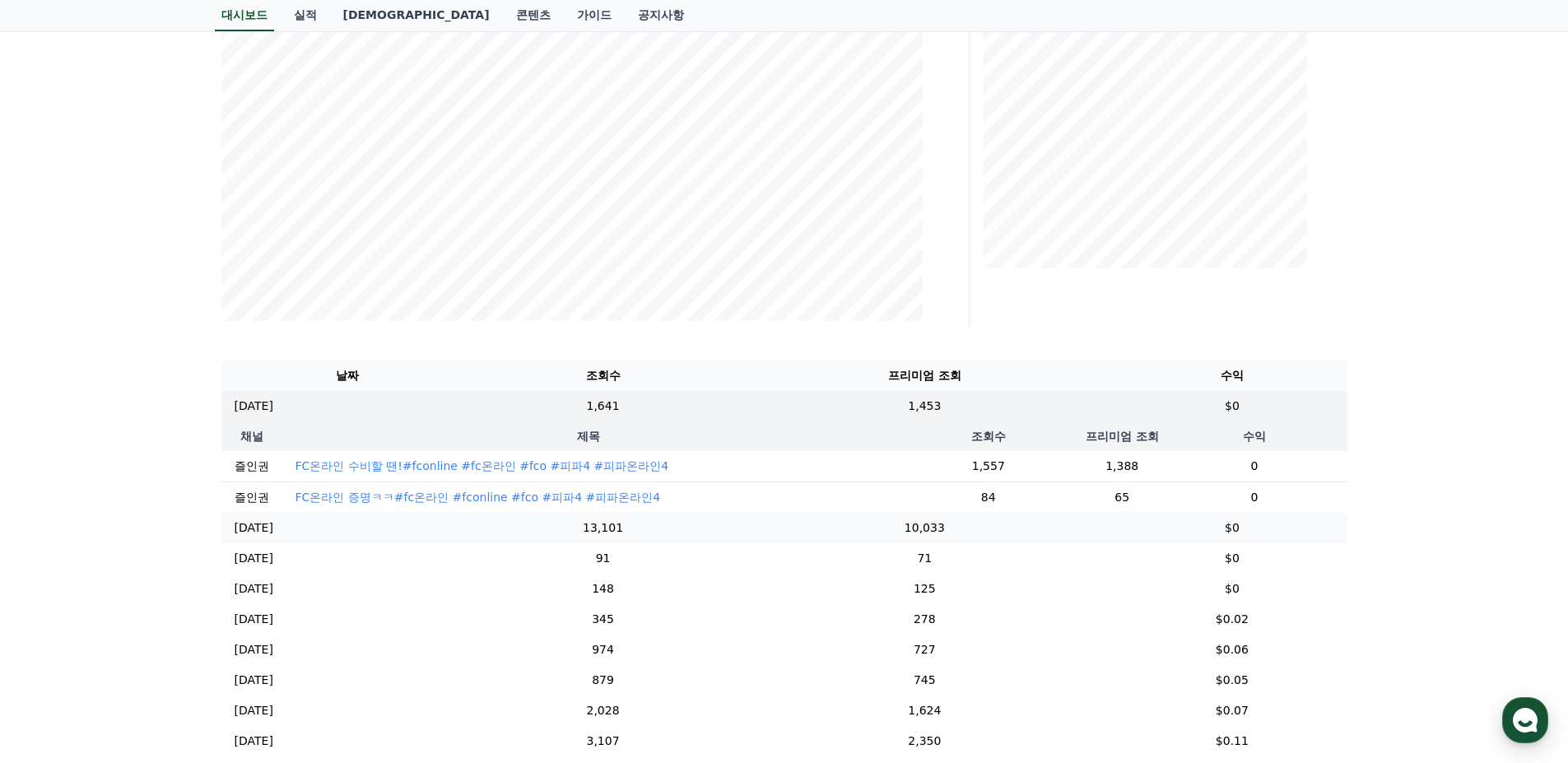
click at [451, 543] on td "[DATE] 10/10" at bounding box center [347, 528] width 253 height 30
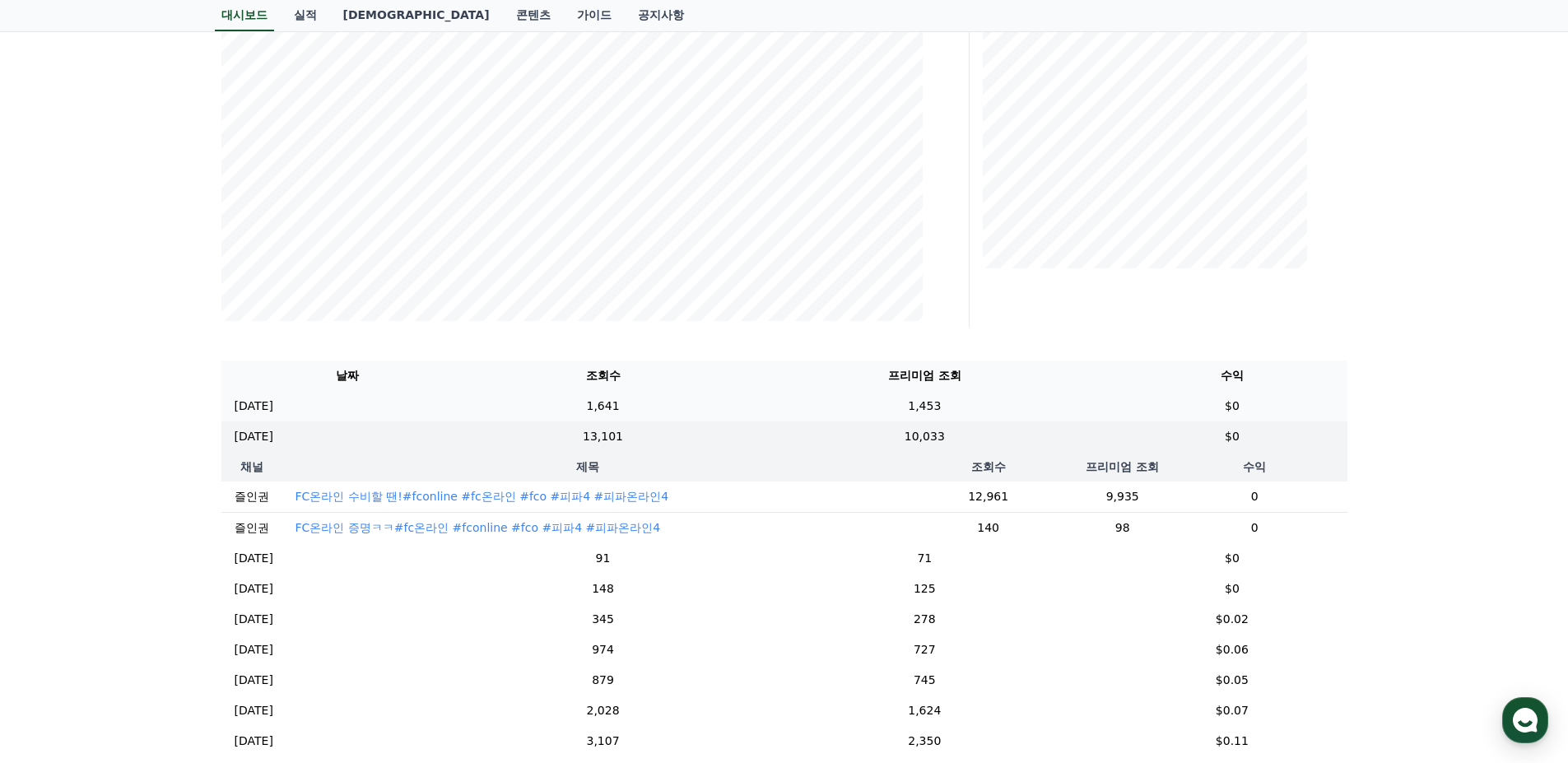
click at [474, 407] on td "[DATE] 10/11" at bounding box center [347, 406] width 253 height 30
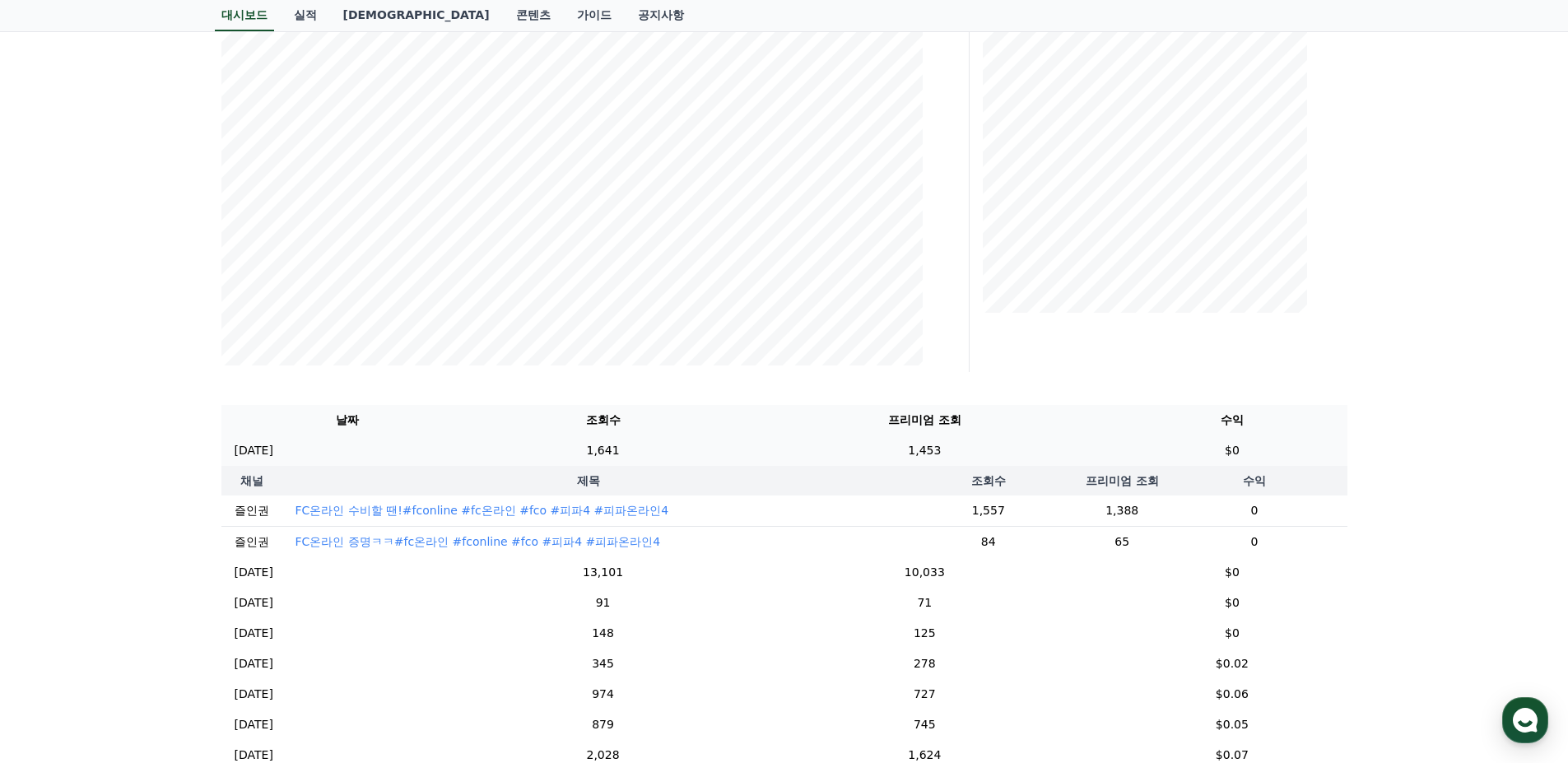
scroll to position [0, 0]
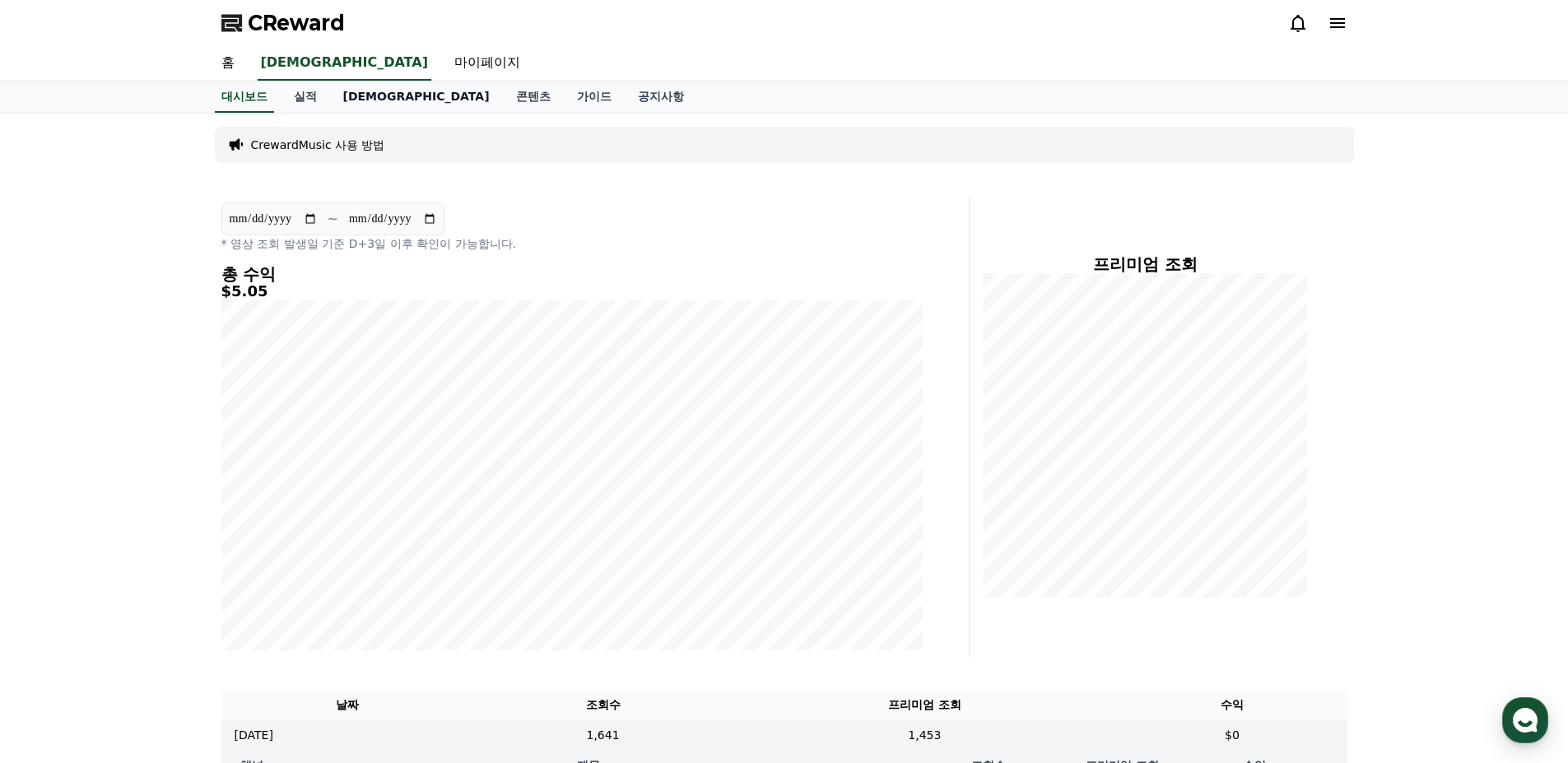
click at [361, 106] on link "[DEMOGRAPHIC_DATA]" at bounding box center [416, 97] width 173 height 31
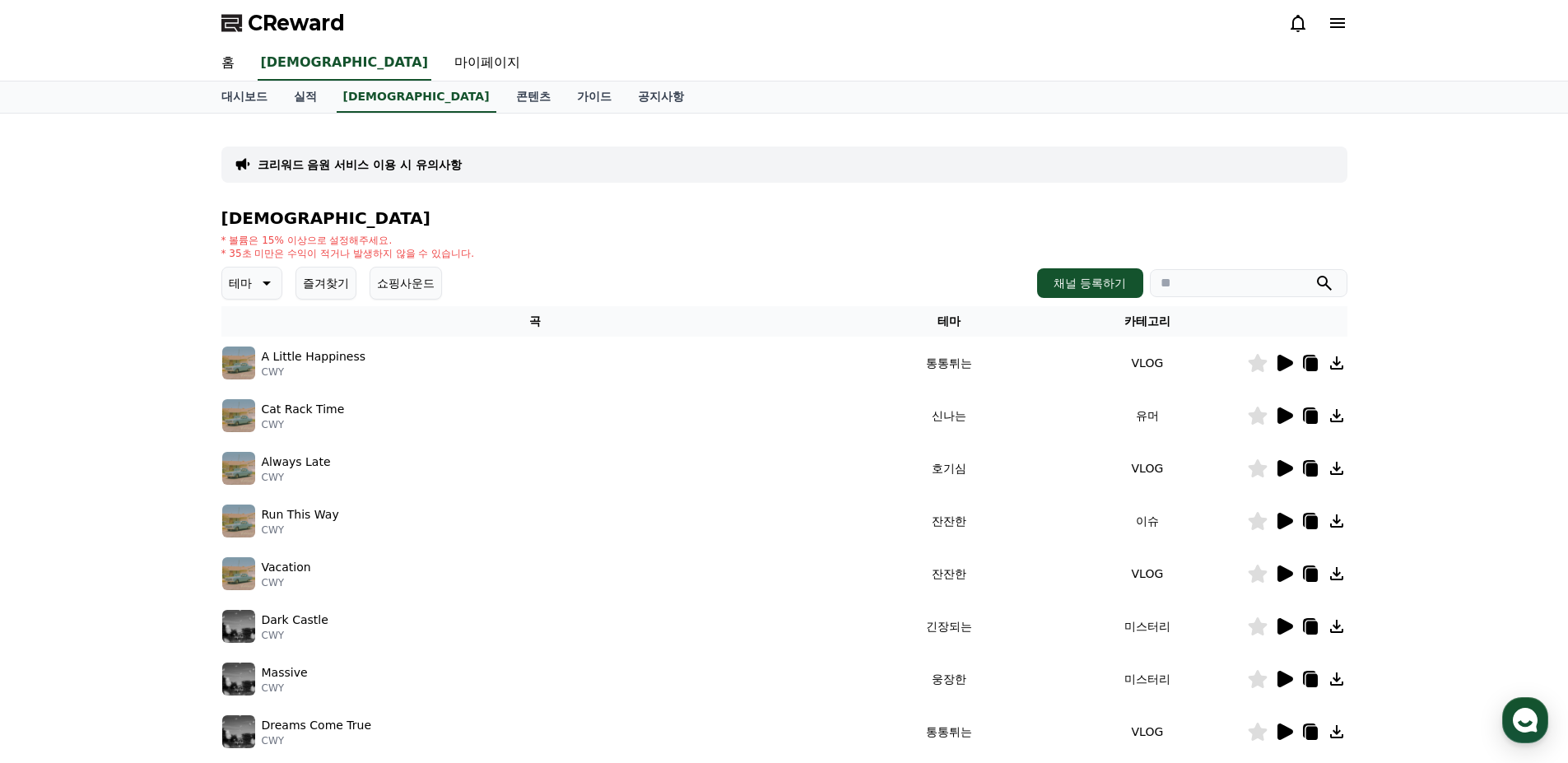
click at [420, 286] on button "쇼핑사운드" at bounding box center [405, 283] width 73 height 33
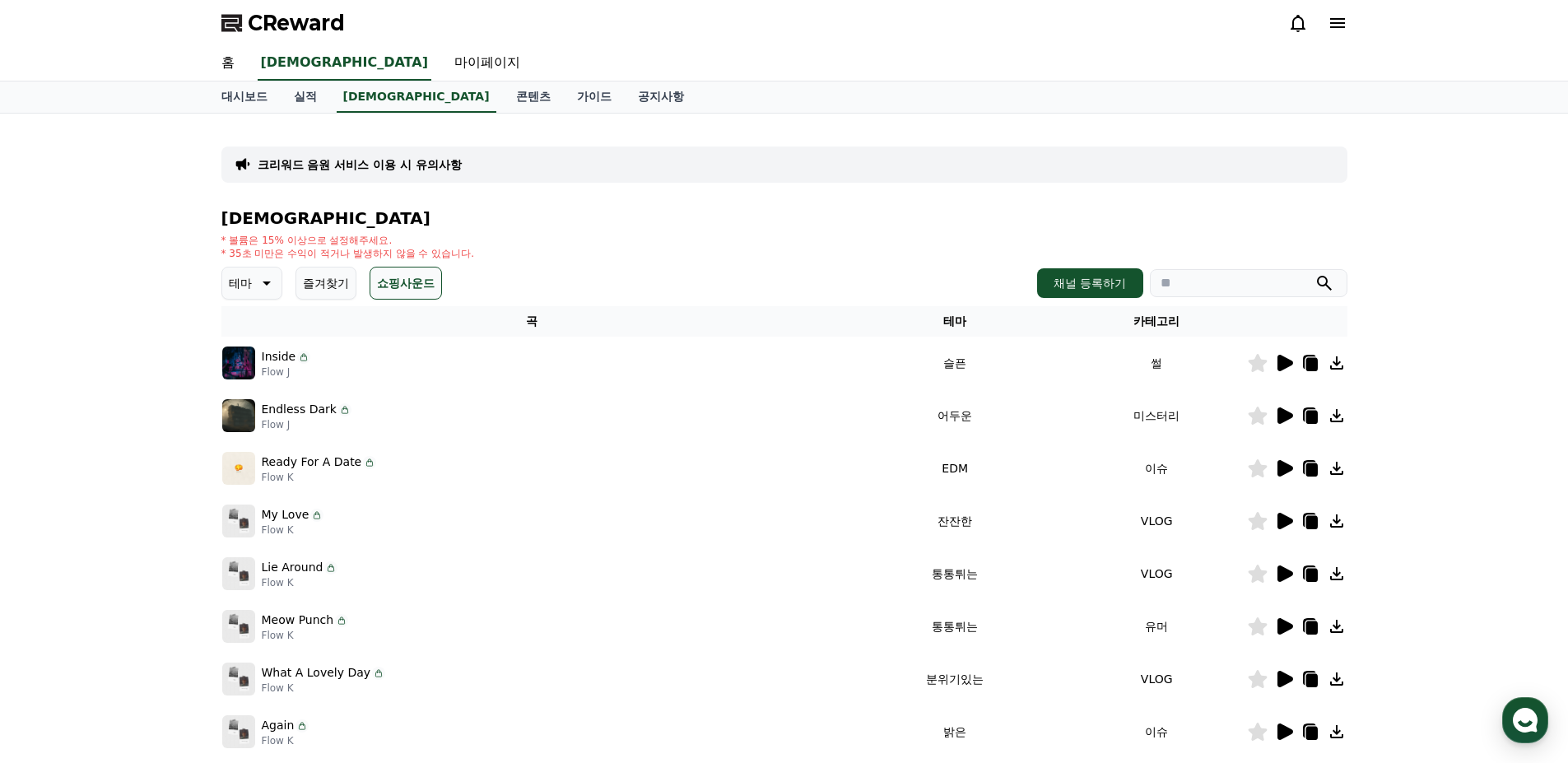
click at [258, 287] on icon at bounding box center [265, 283] width 20 height 20
click at [549, 237] on div "* 볼륨은 15% 이상으로 설정해주세요. * 35초 미만은 수익이 적거나 발생하지 않을 수 있습니다." at bounding box center [784, 247] width 1126 height 27
click at [141, 362] on div "크리워드 음원 서비스 이용 시 유의사항 음원 * 볼륨은 15% 이상으로 설정해주세요. * 35초 미만은 수익이 적거나 발생하지 않을 수 있습니…" at bounding box center [784, 511] width 1568 height 796
click at [242, 324] on button "전체" at bounding box center [242, 327] width 36 height 36
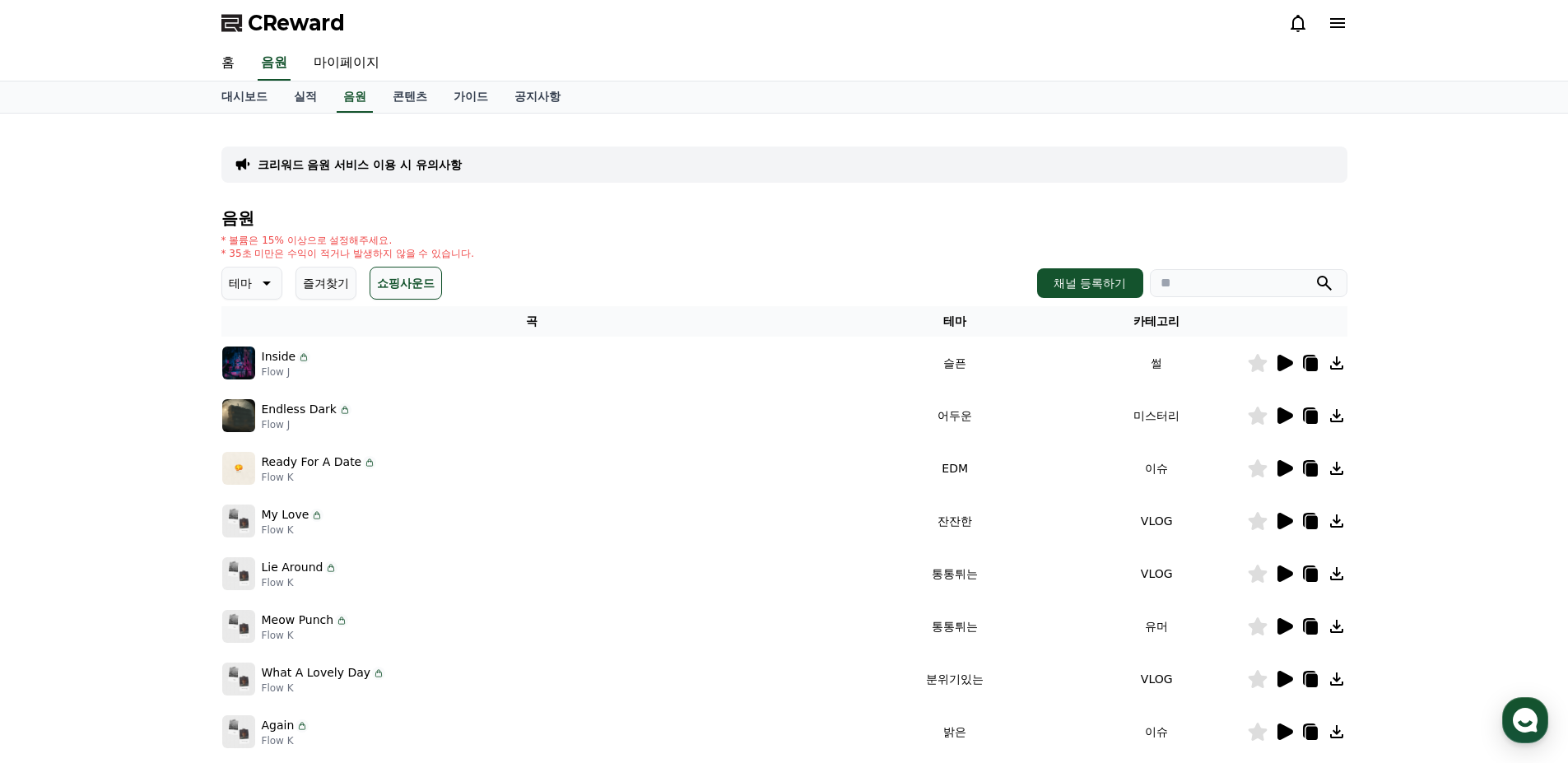
click at [1277, 370] on icon at bounding box center [1283, 363] width 20 height 20
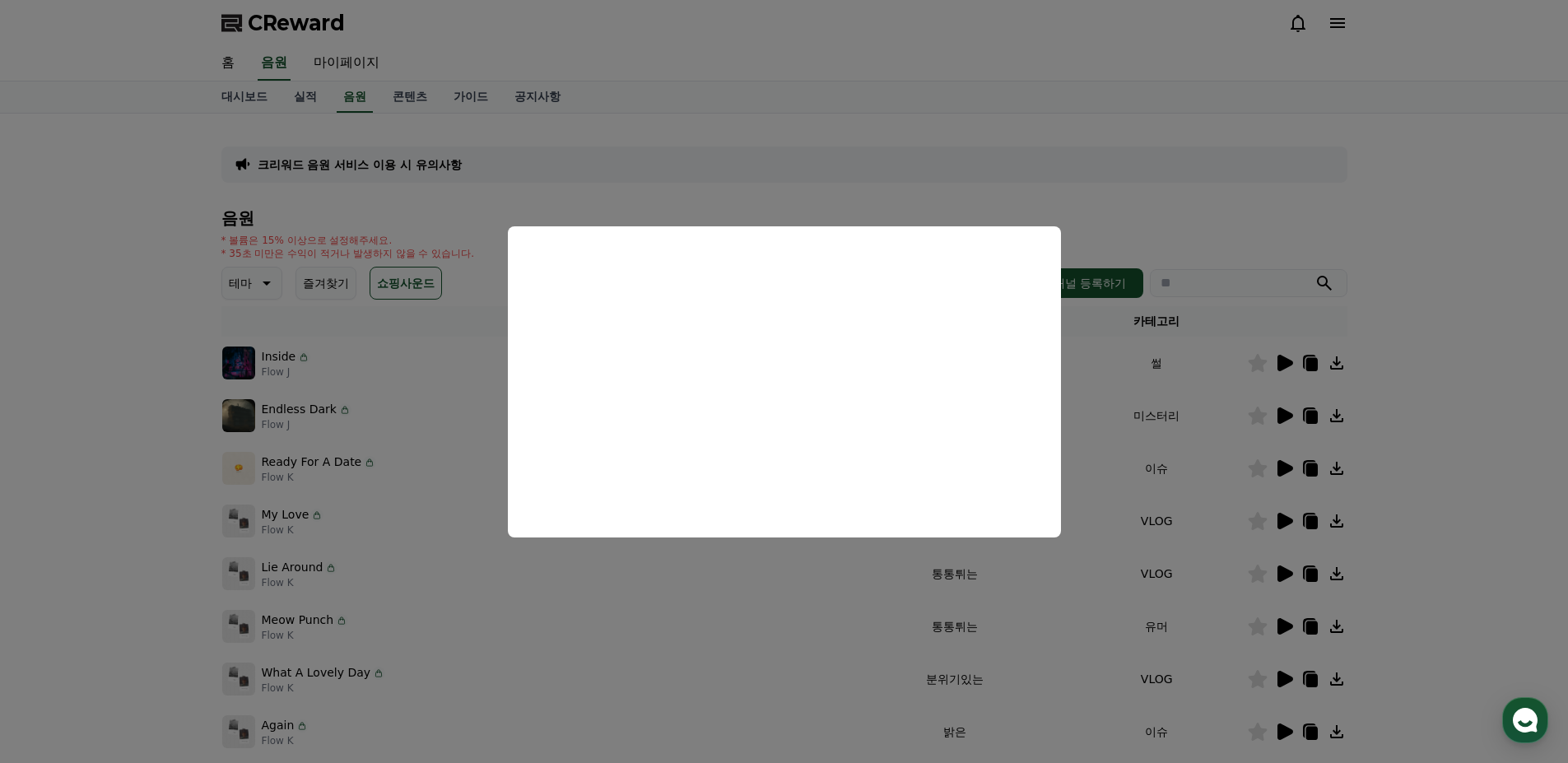
click at [948, 194] on button "close modal" at bounding box center [784, 382] width 1568 height 763
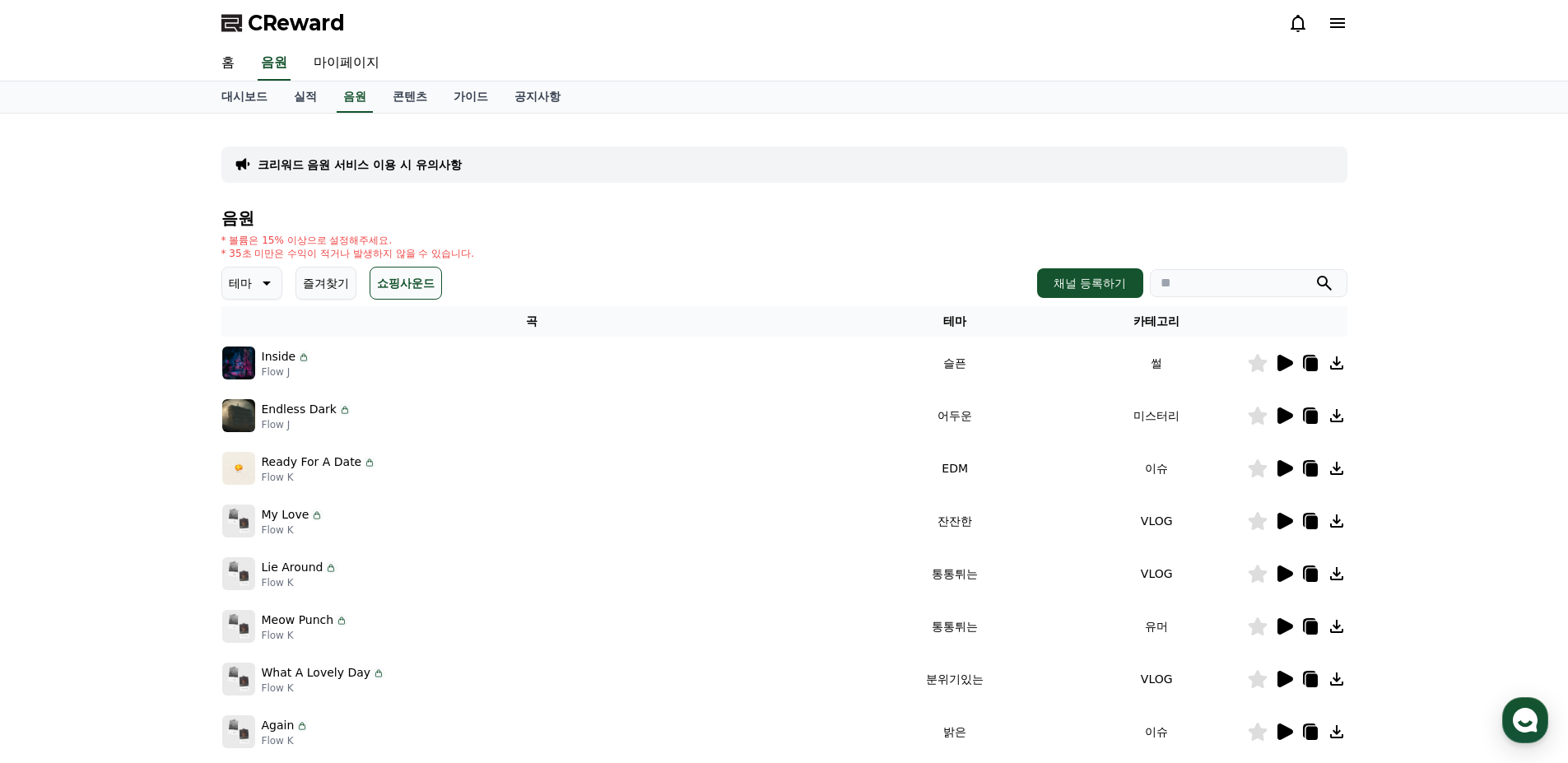
click at [1281, 417] on icon at bounding box center [1285, 415] width 16 height 16
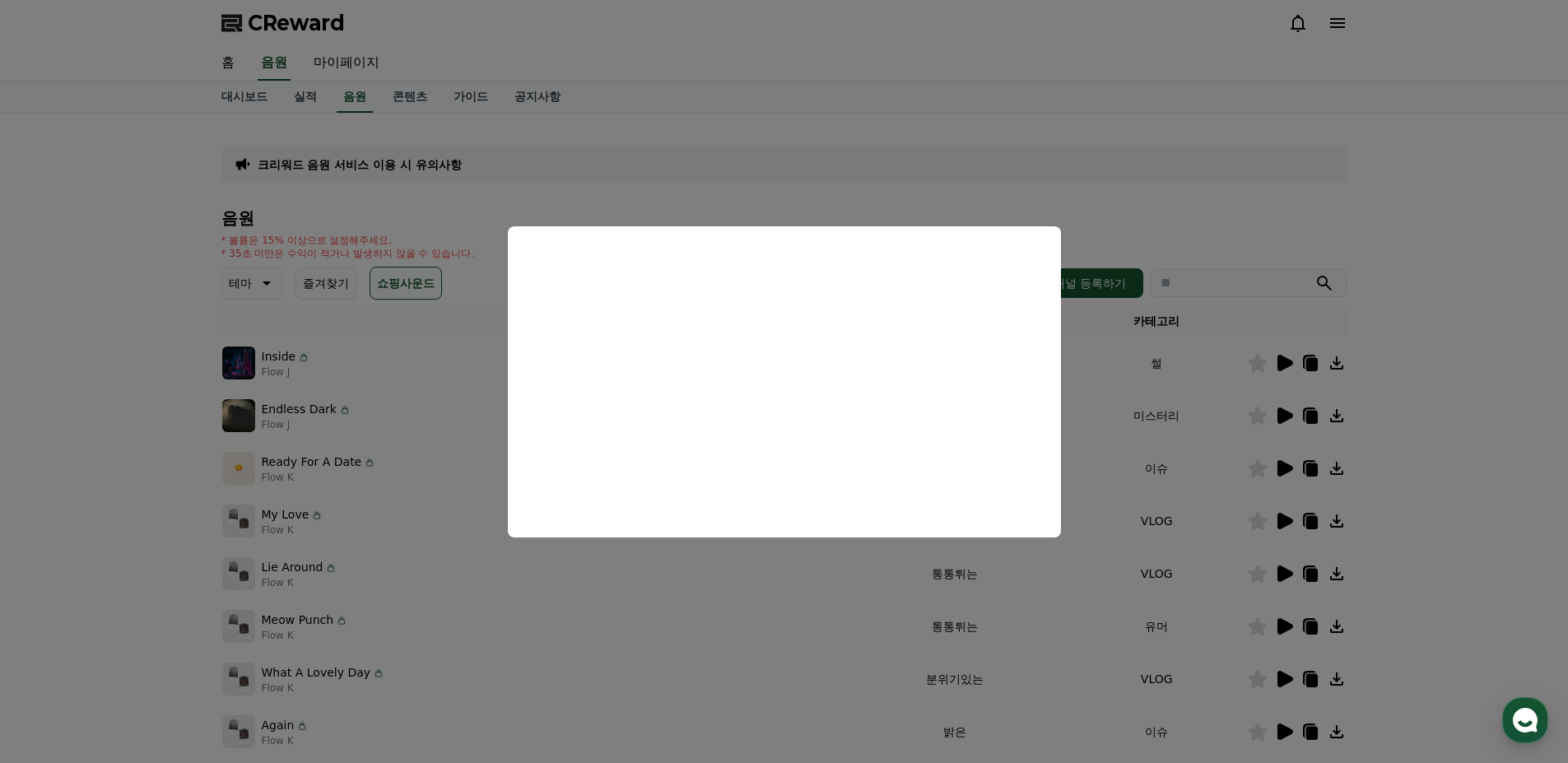
click at [1185, 224] on button "close modal" at bounding box center [784, 382] width 1568 height 763
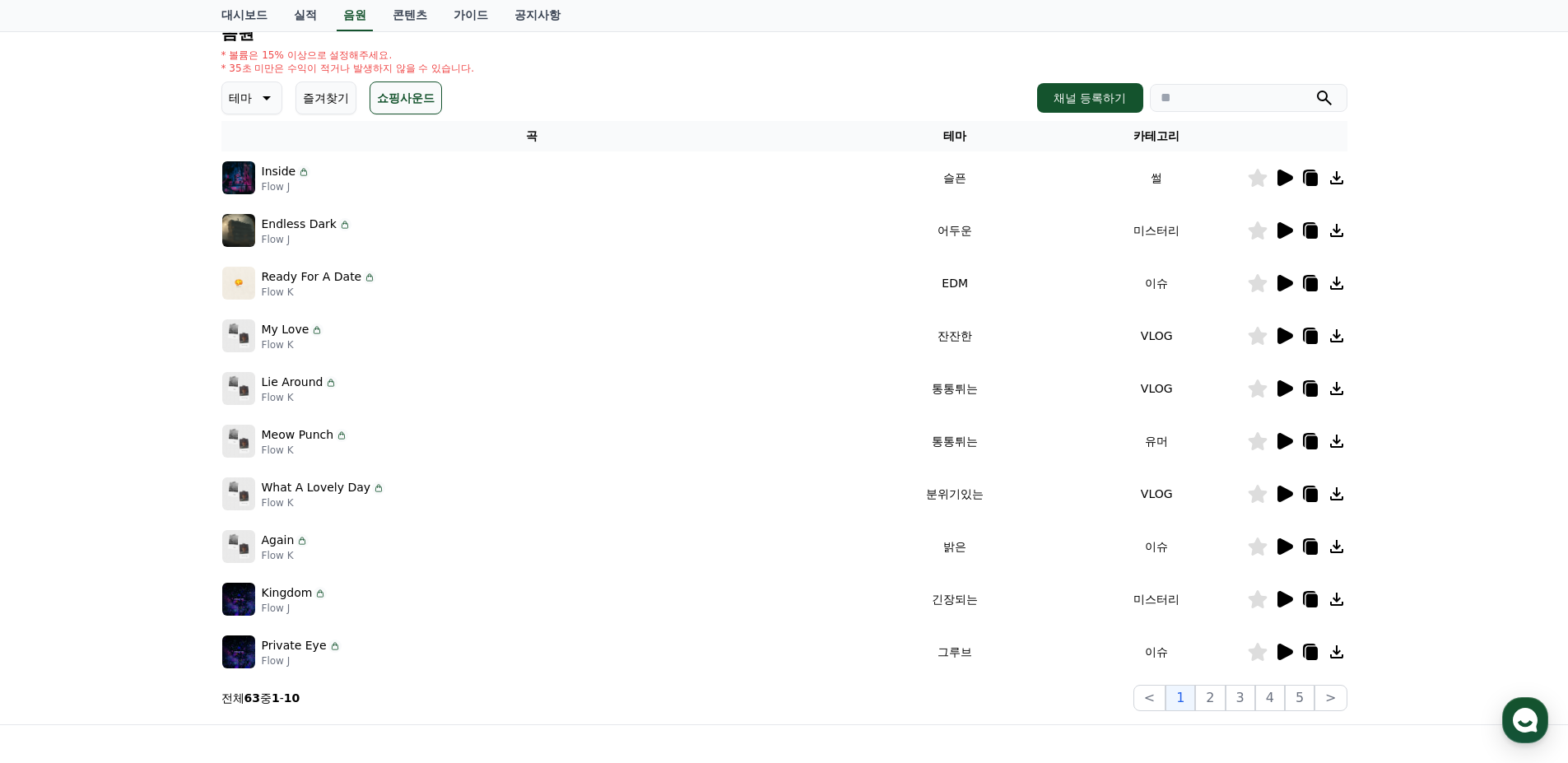
scroll to position [247, 0]
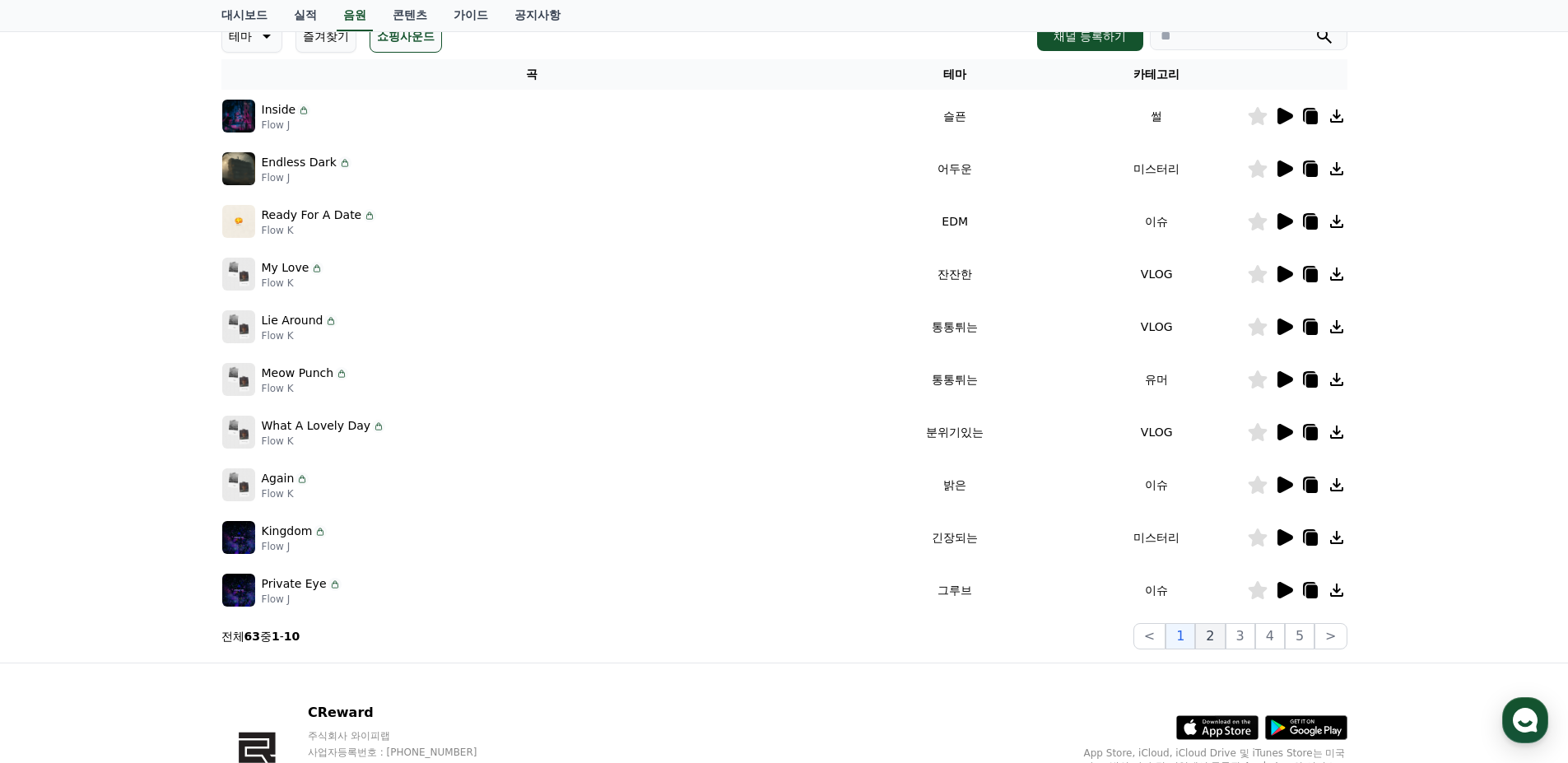
click at [1217, 632] on button "2" at bounding box center [1209, 636] width 29 height 27
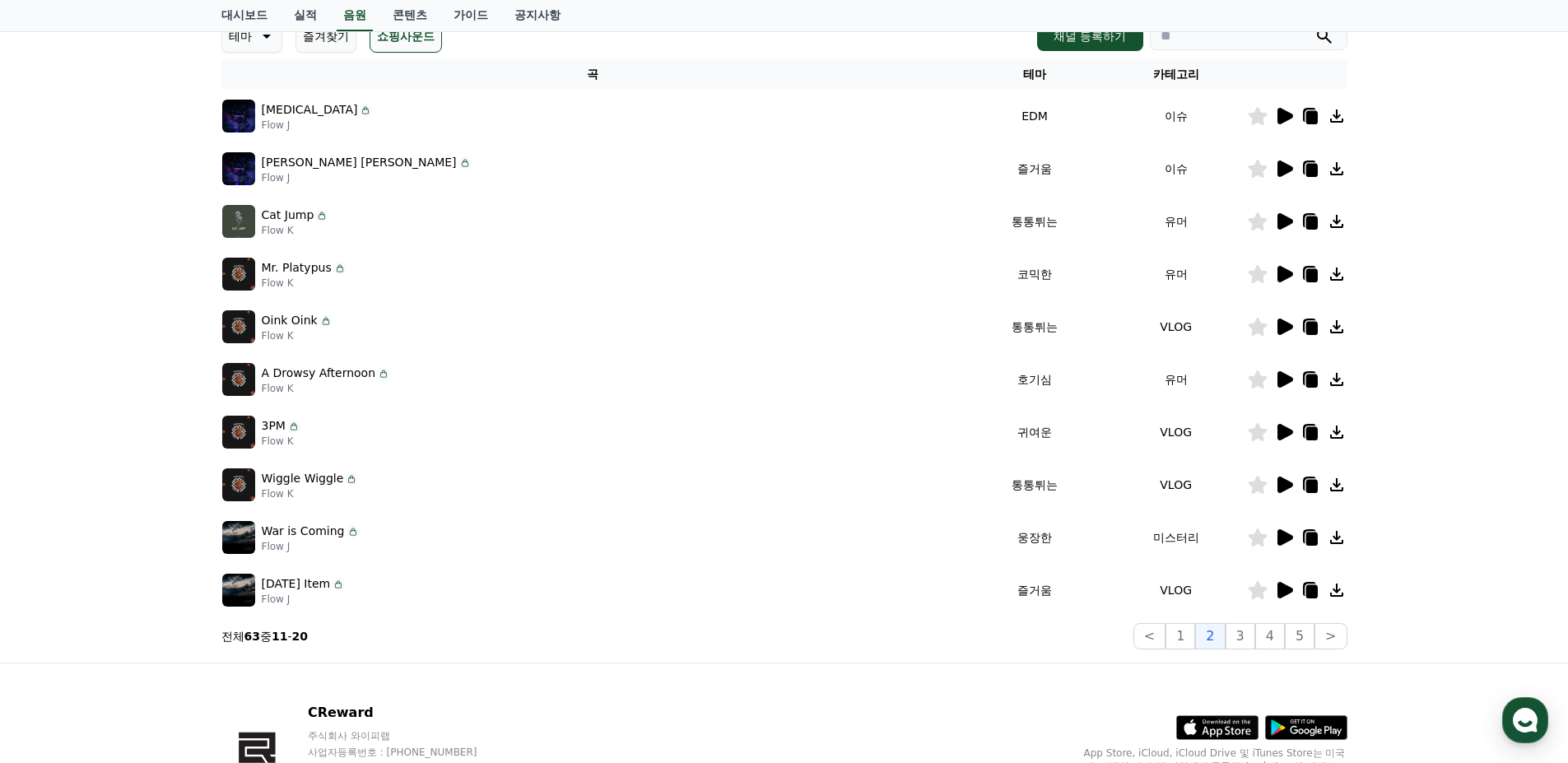
click at [1278, 533] on icon at bounding box center [1285, 537] width 16 height 16
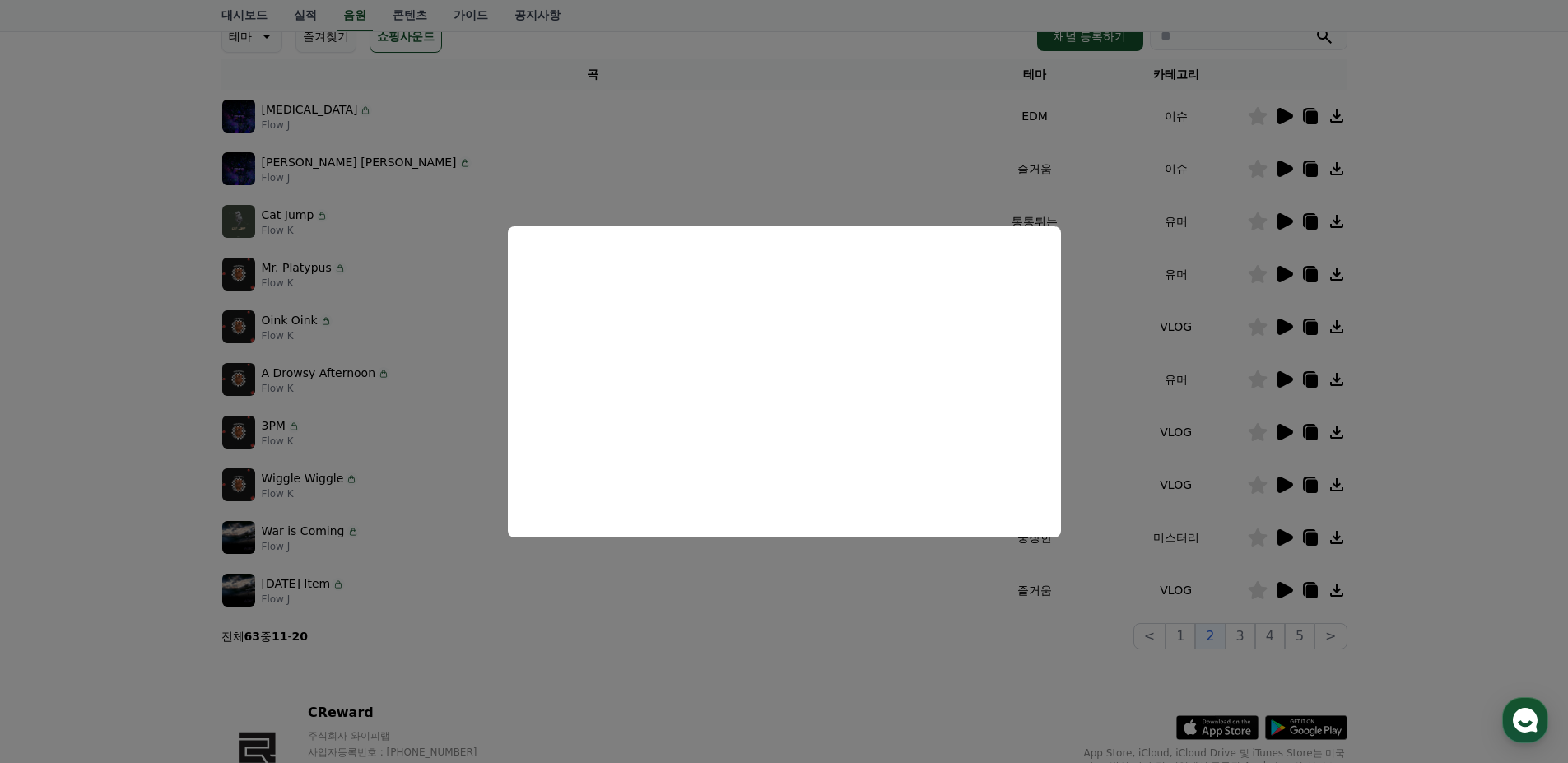
click at [698, 609] on button "close modal" at bounding box center [784, 382] width 1568 height 763
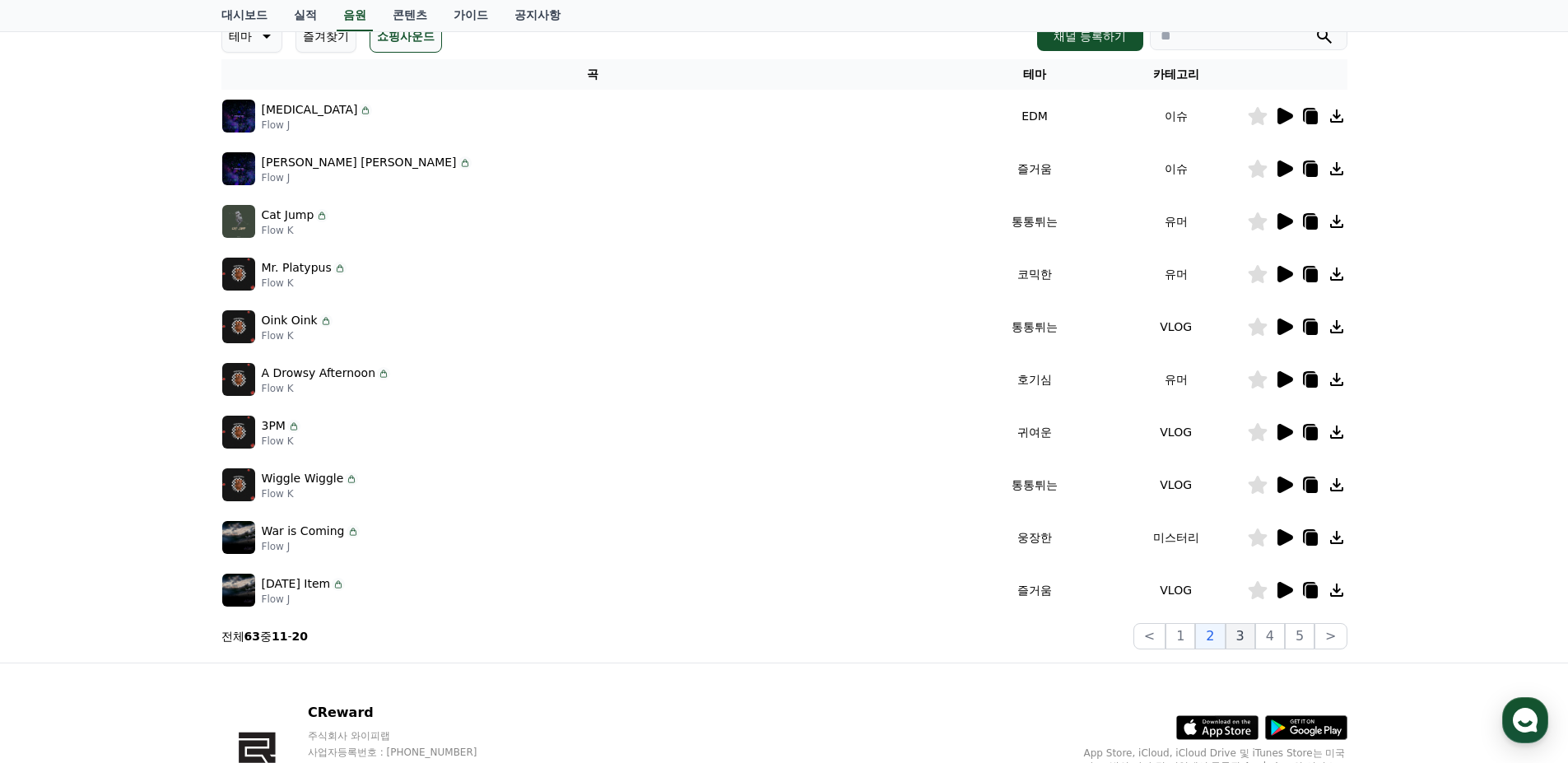
click at [1246, 635] on button "3" at bounding box center [1240, 636] width 29 height 27
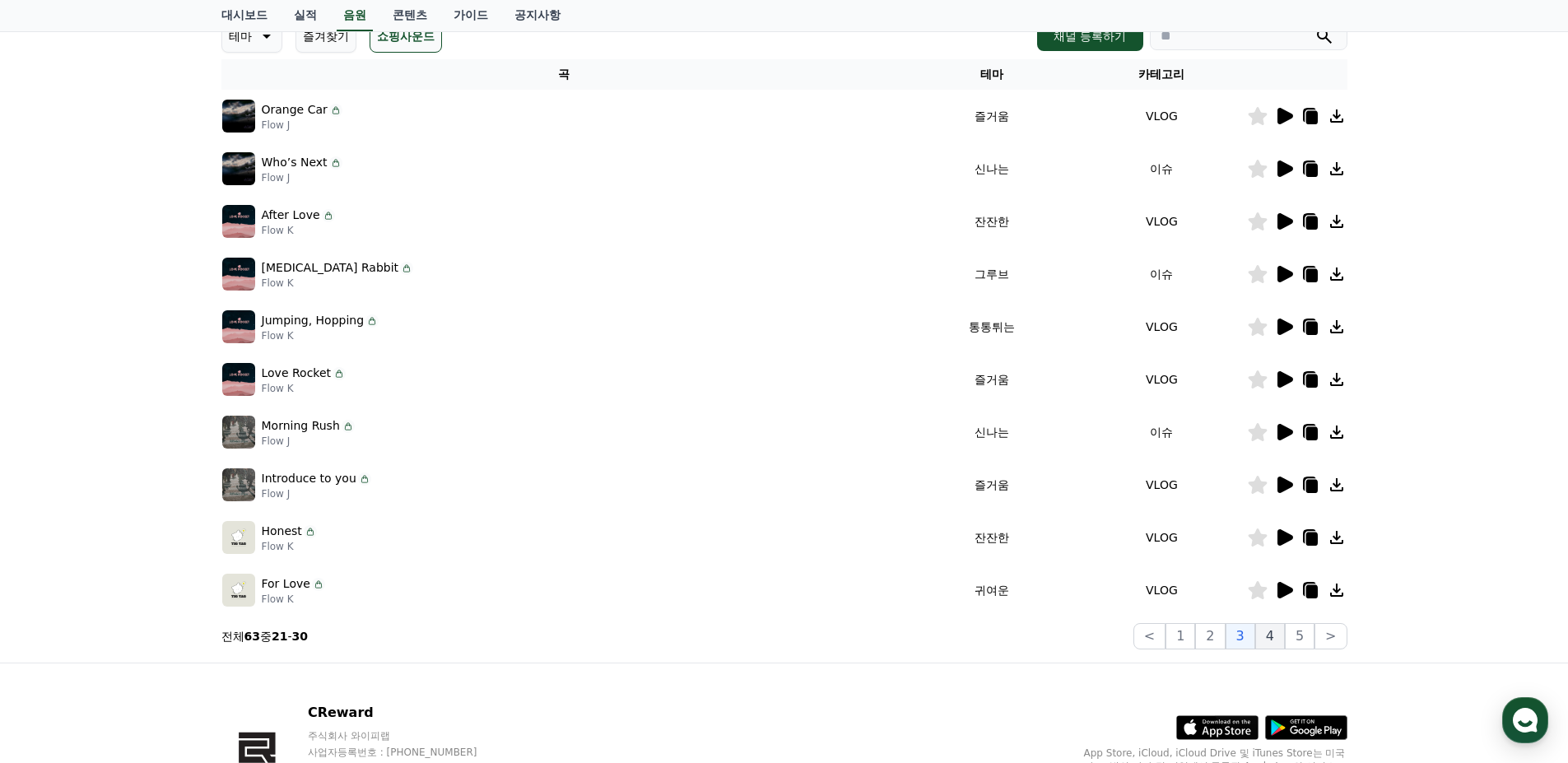
click at [1272, 635] on button "4" at bounding box center [1269, 636] width 29 height 27
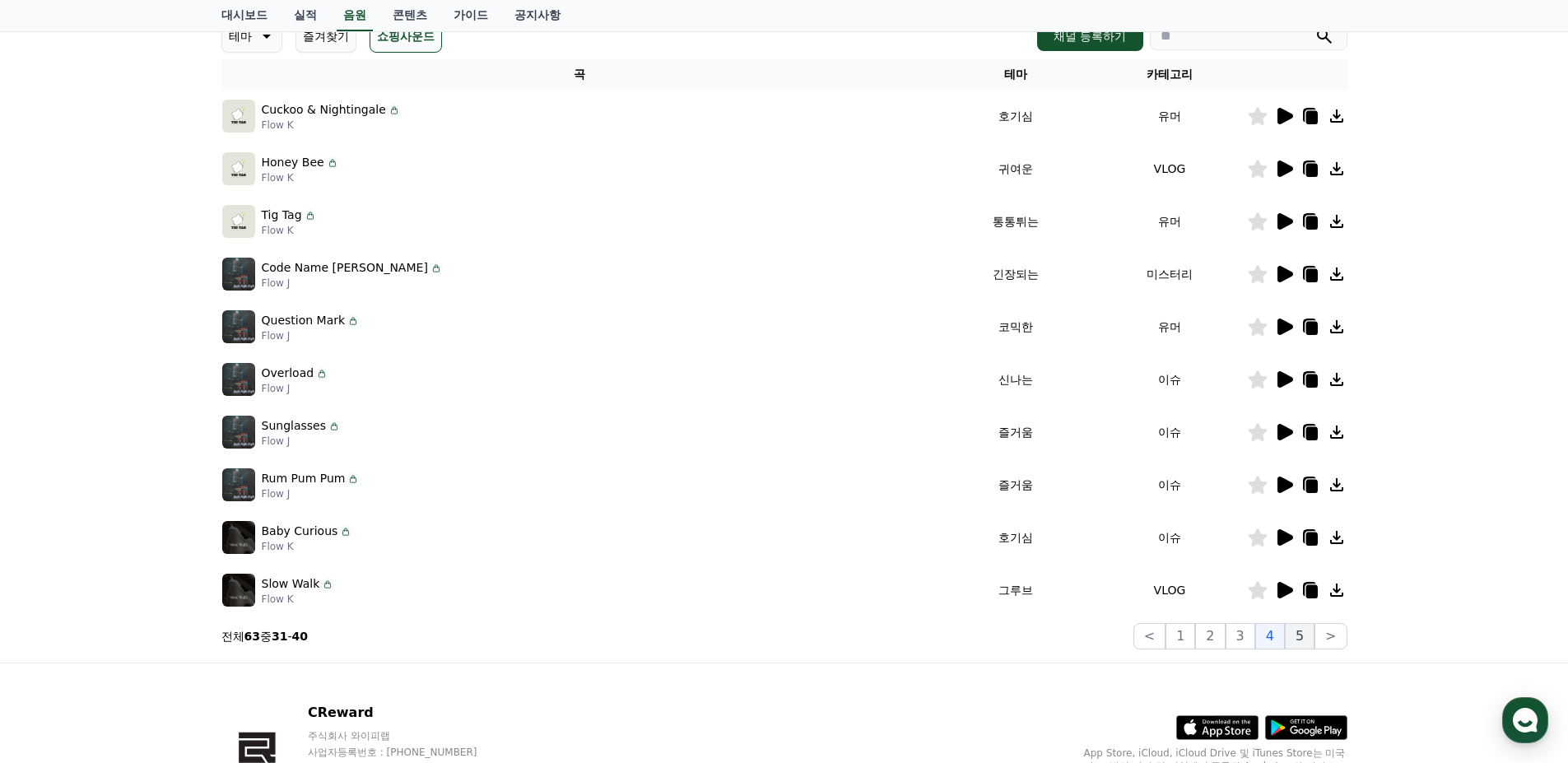
click at [1298, 642] on button "5" at bounding box center [1298, 636] width 29 height 27
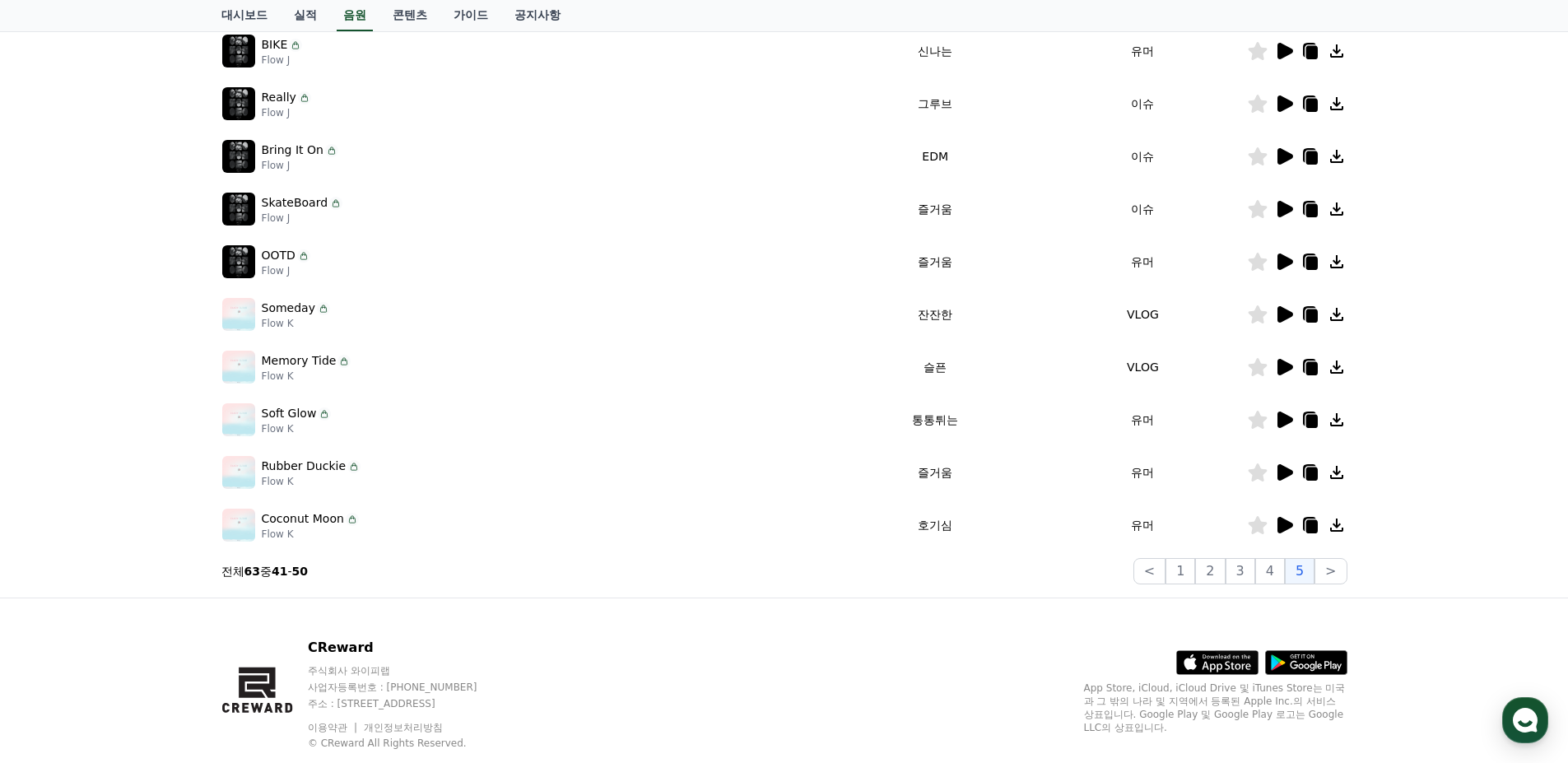
scroll to position [329, 0]
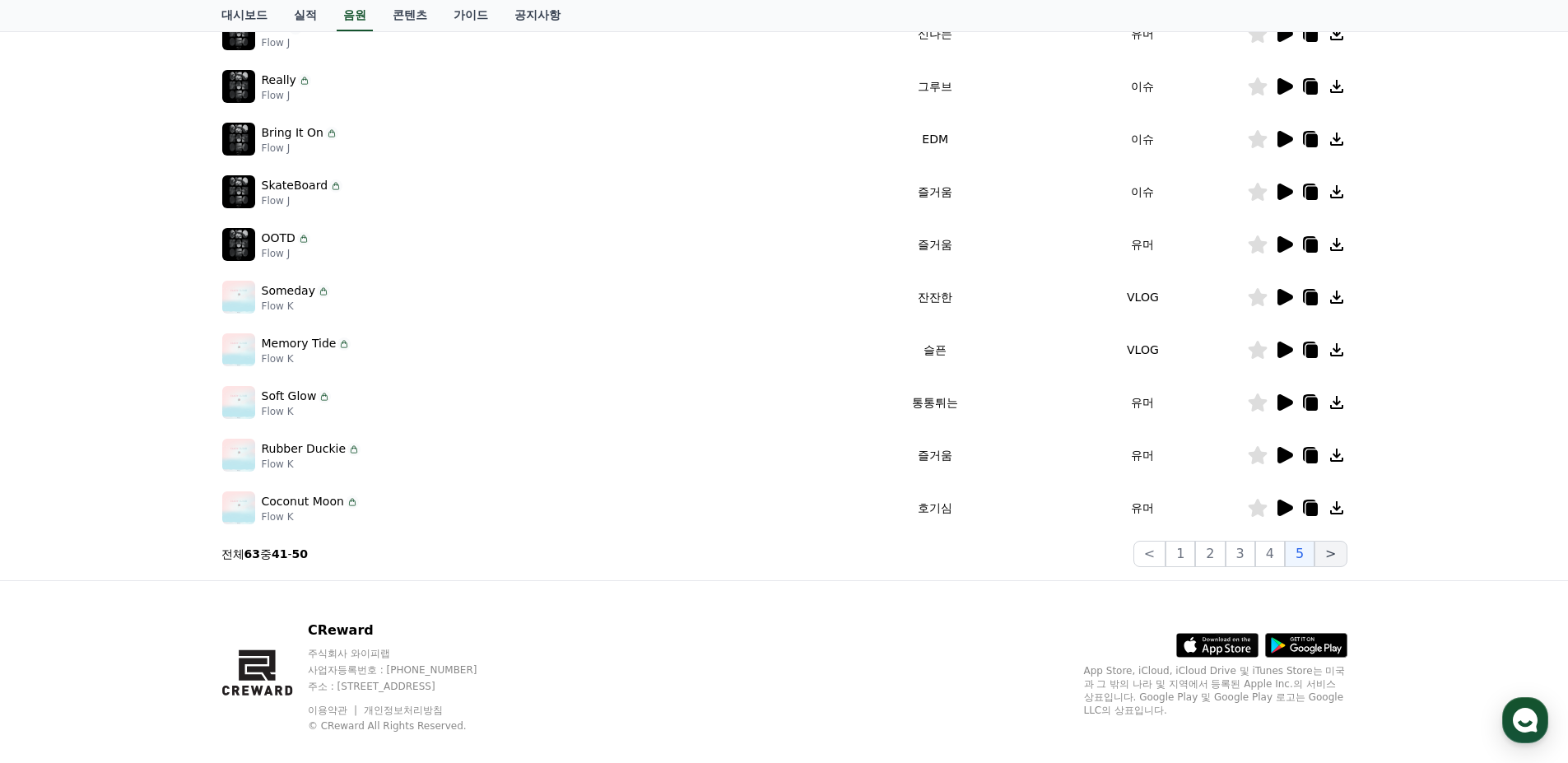
click at [1333, 549] on button ">" at bounding box center [1330, 554] width 32 height 27
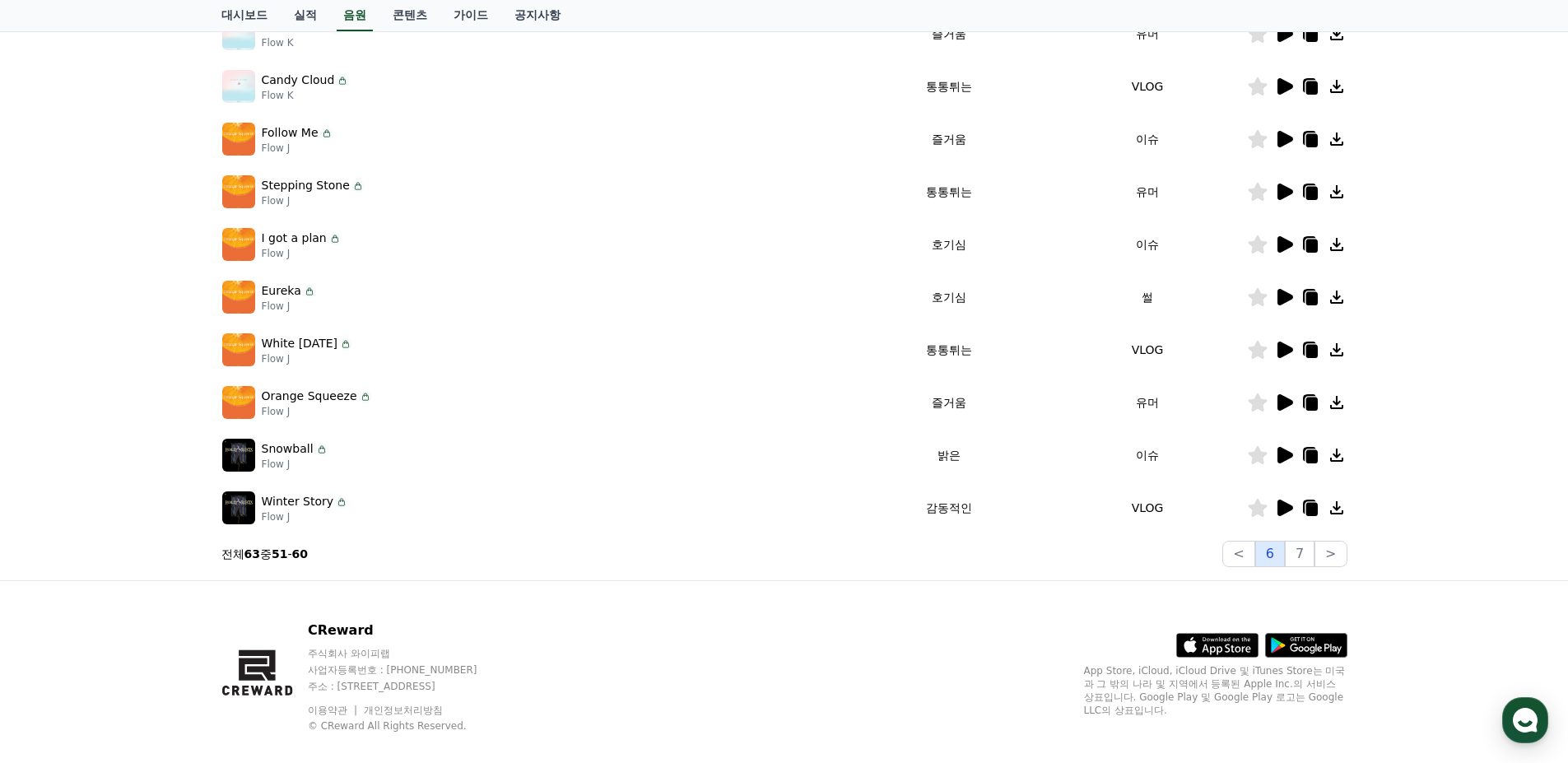
scroll to position [247, 0]
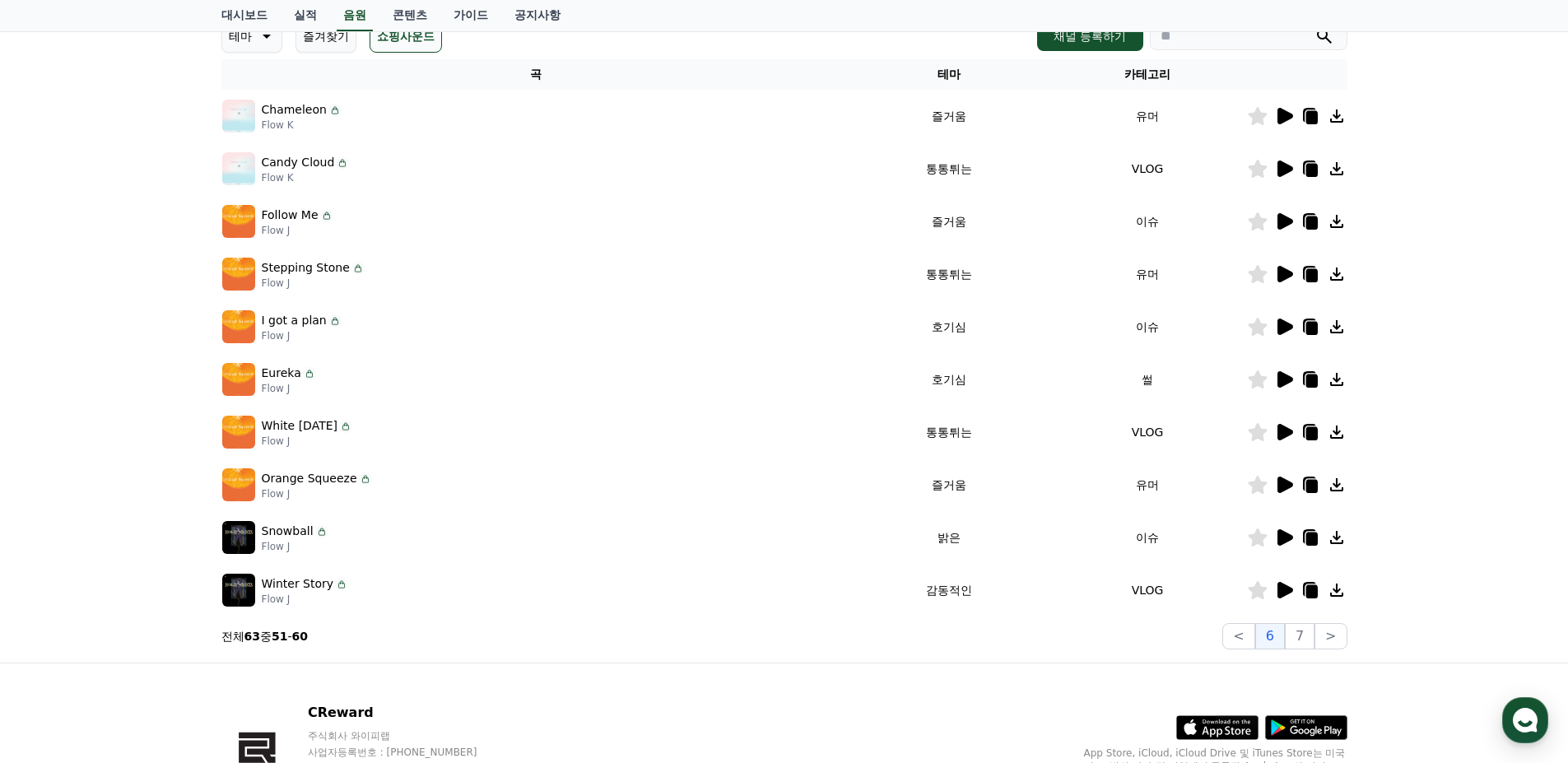
click at [1290, 582] on icon at bounding box center [1283, 590] width 20 height 20
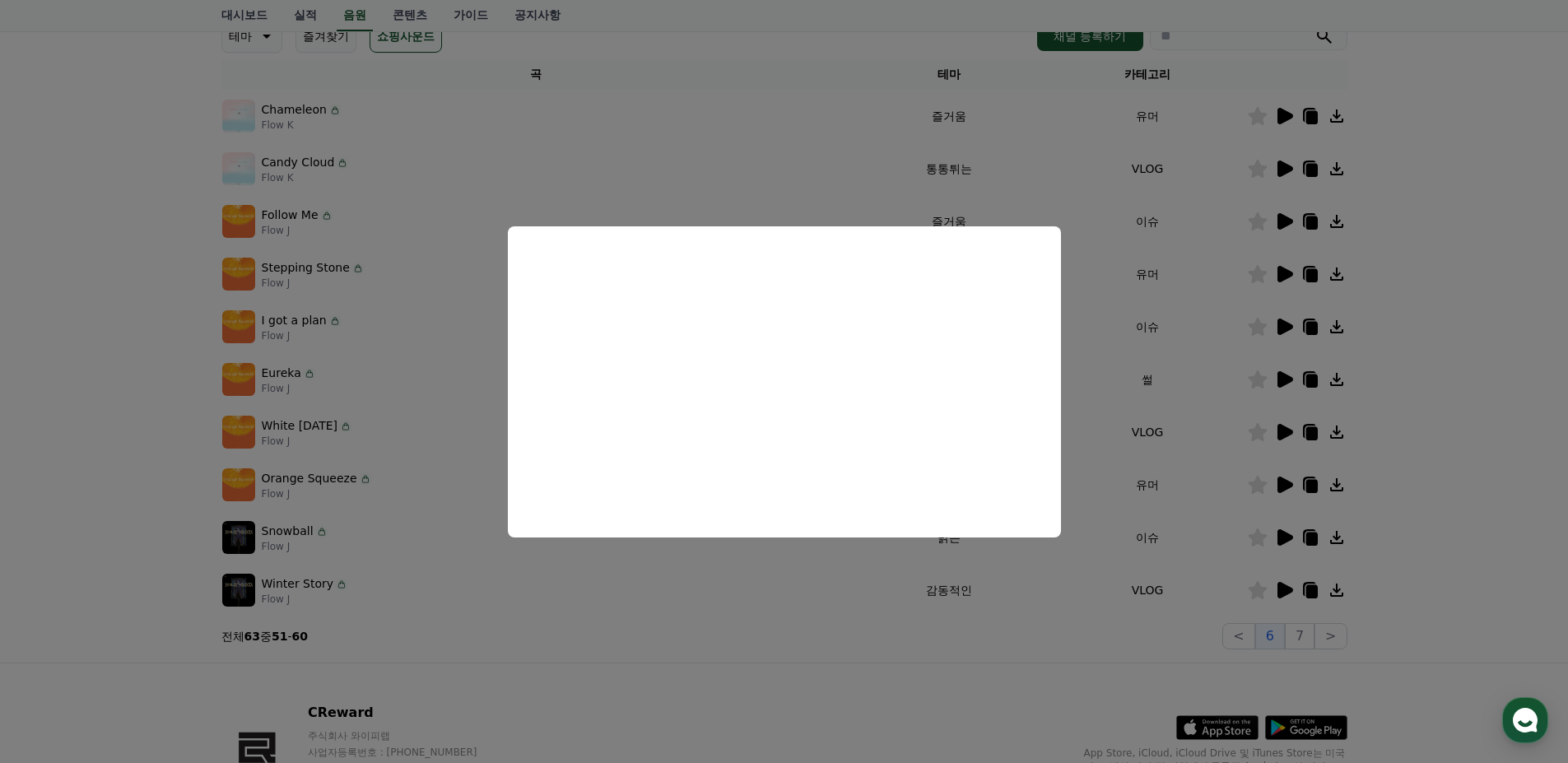
click at [852, 703] on button "close modal" at bounding box center [784, 382] width 1568 height 763
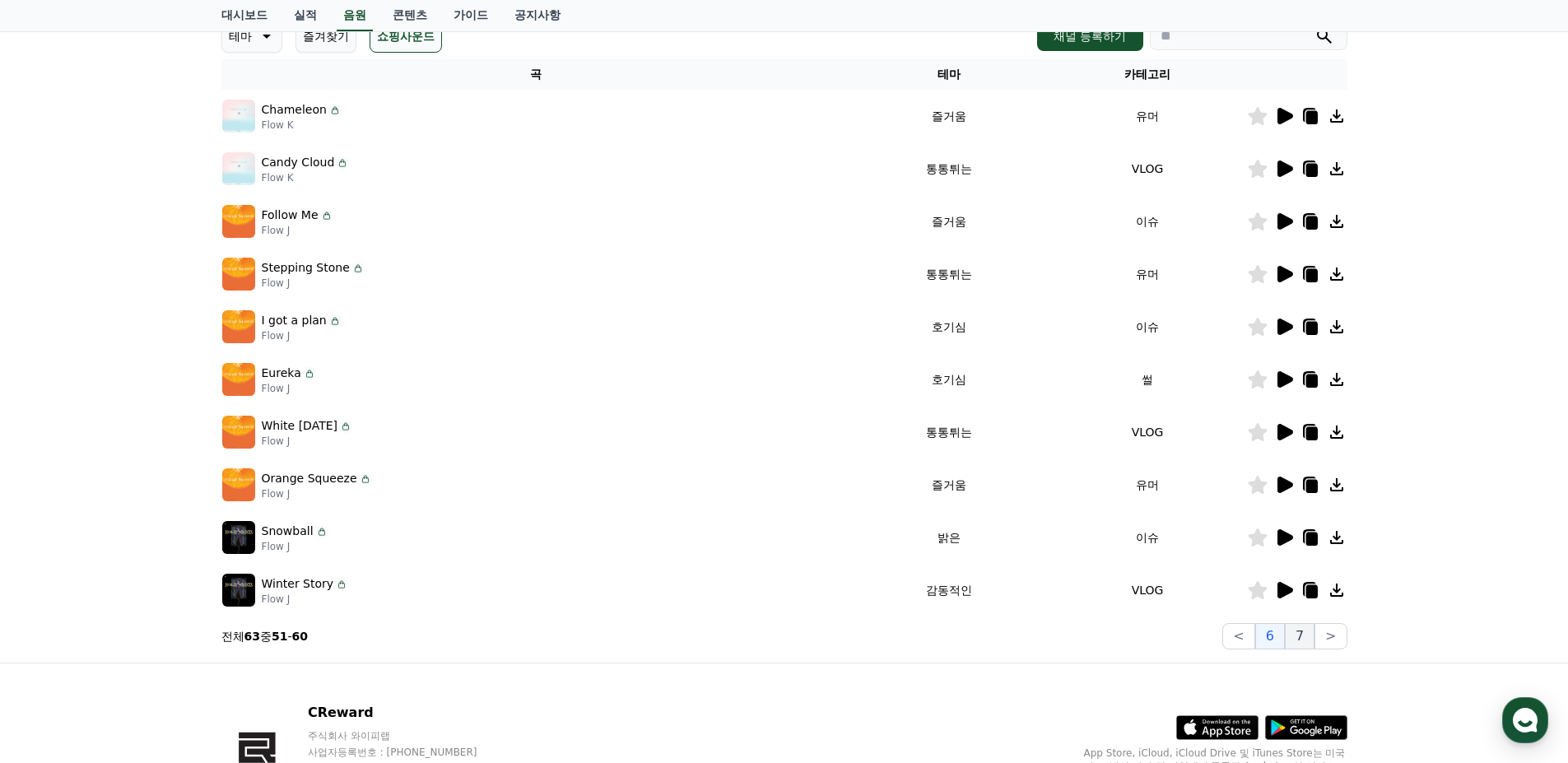
click at [1298, 645] on button "7" at bounding box center [1298, 636] width 29 height 27
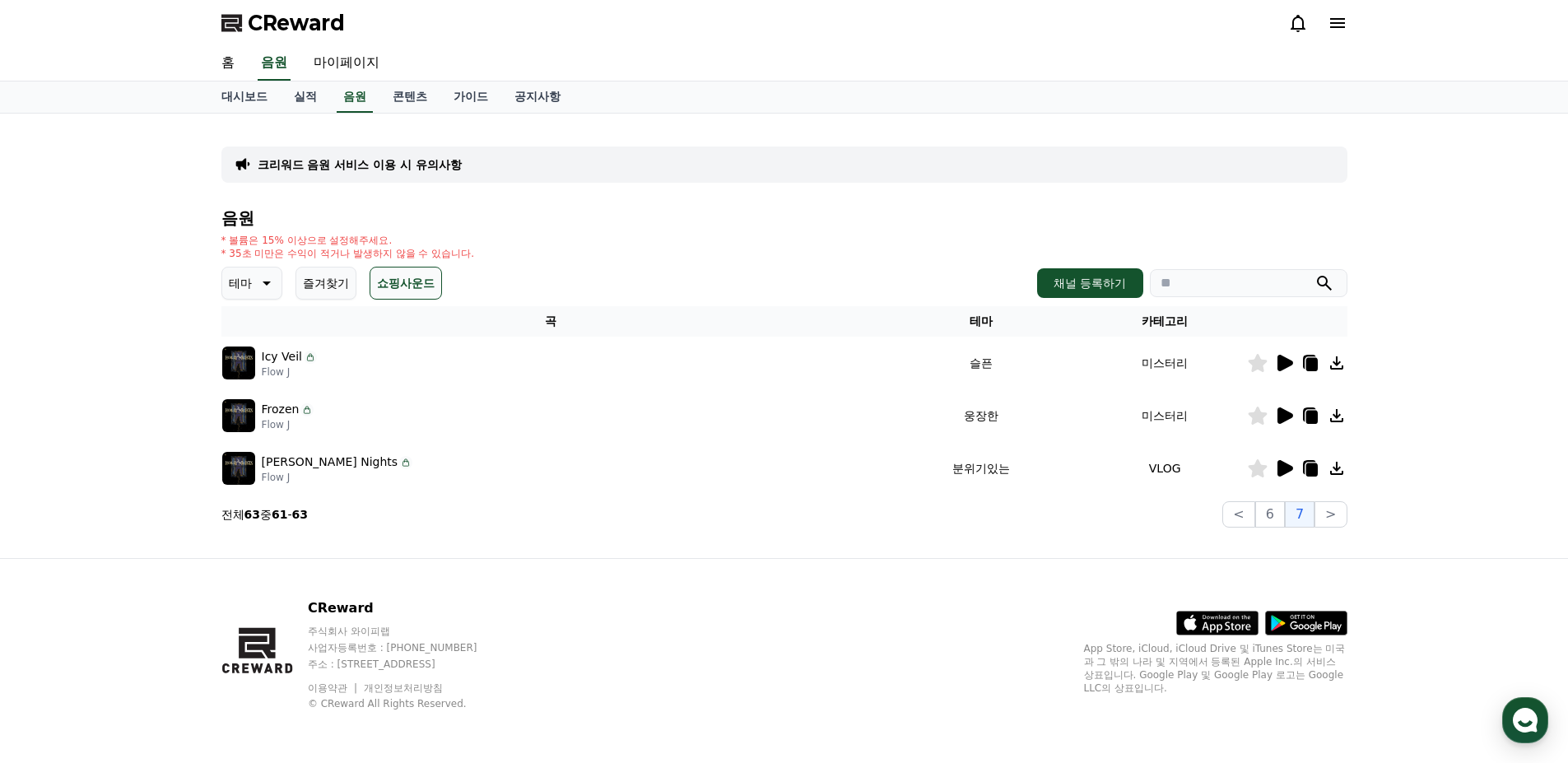
click at [1286, 419] on icon at bounding box center [1285, 415] width 16 height 16
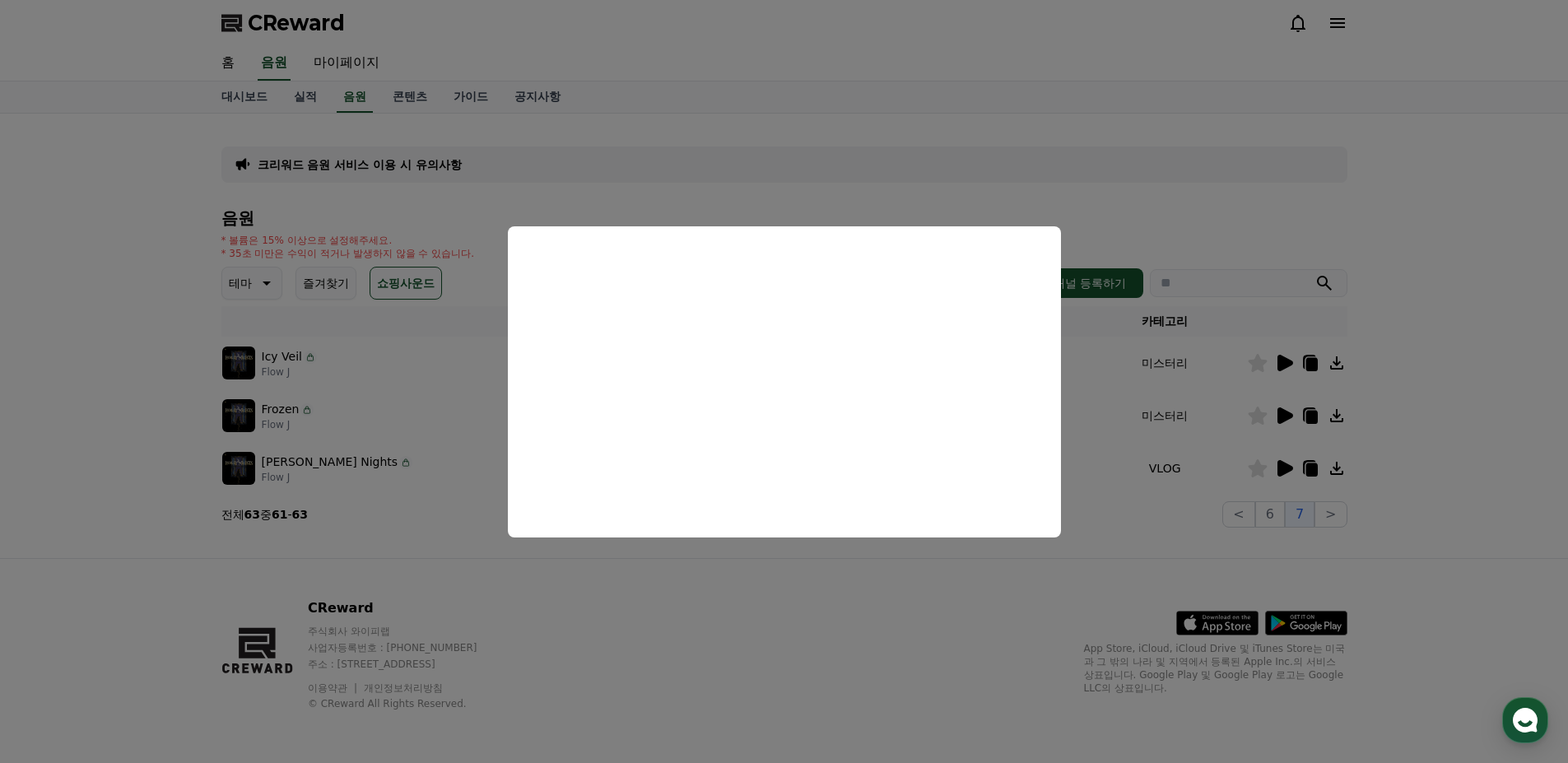
click at [801, 603] on button "close modal" at bounding box center [784, 382] width 1568 height 763
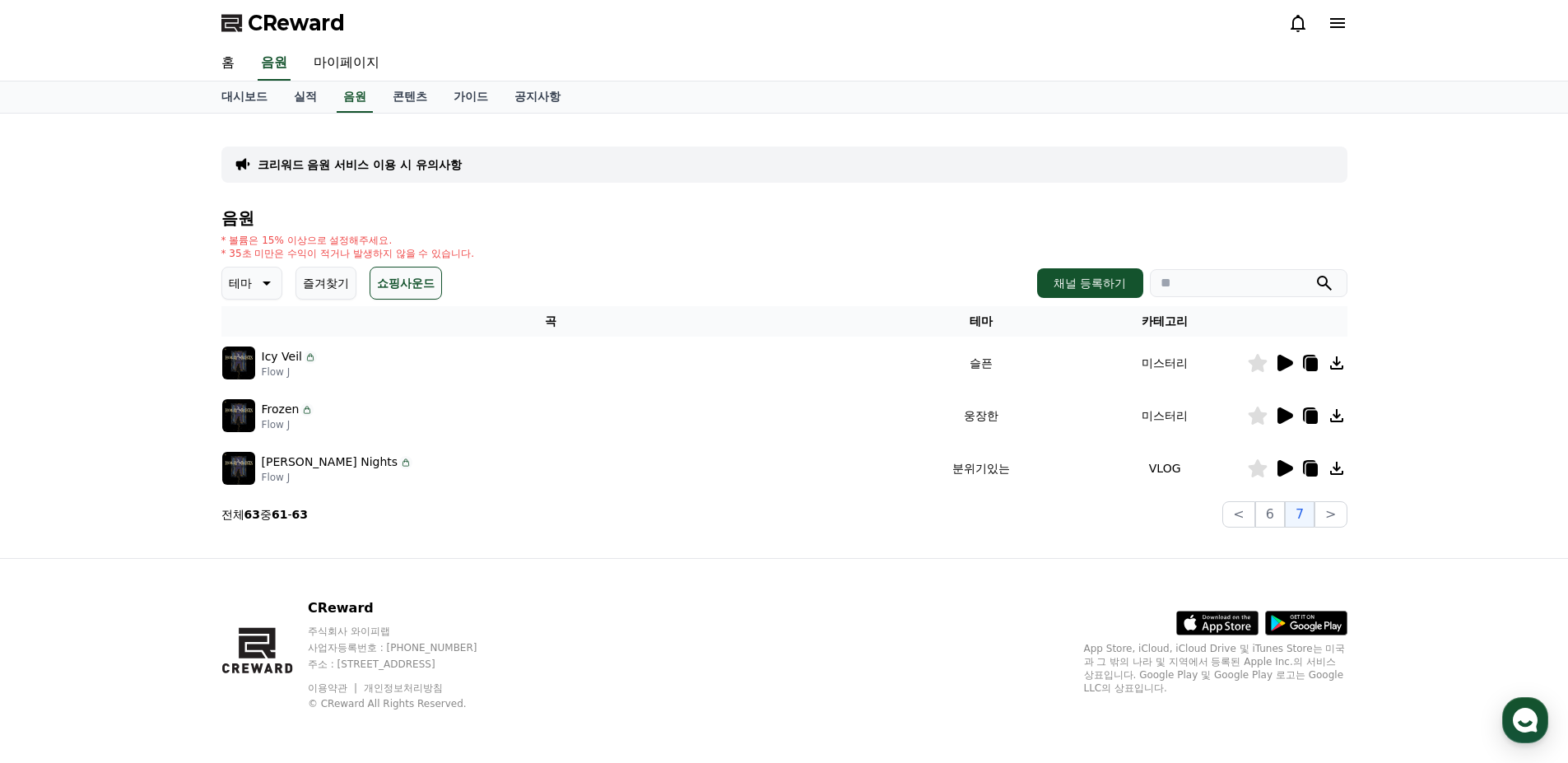
click at [264, 277] on icon at bounding box center [265, 283] width 20 height 20
click at [260, 344] on button "웅장한" at bounding box center [248, 340] width 47 height 36
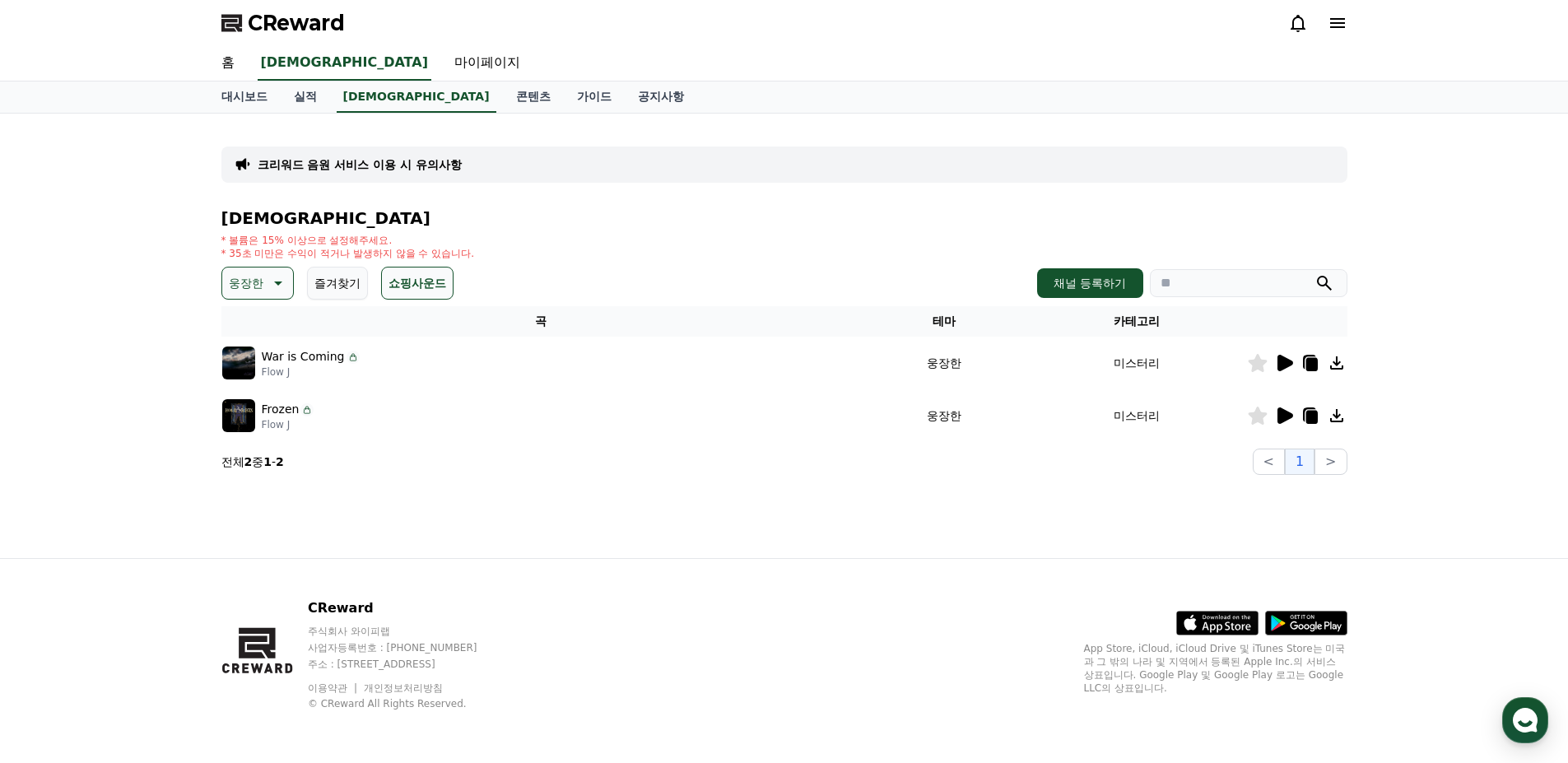
click at [1279, 364] on icon at bounding box center [1285, 363] width 16 height 16
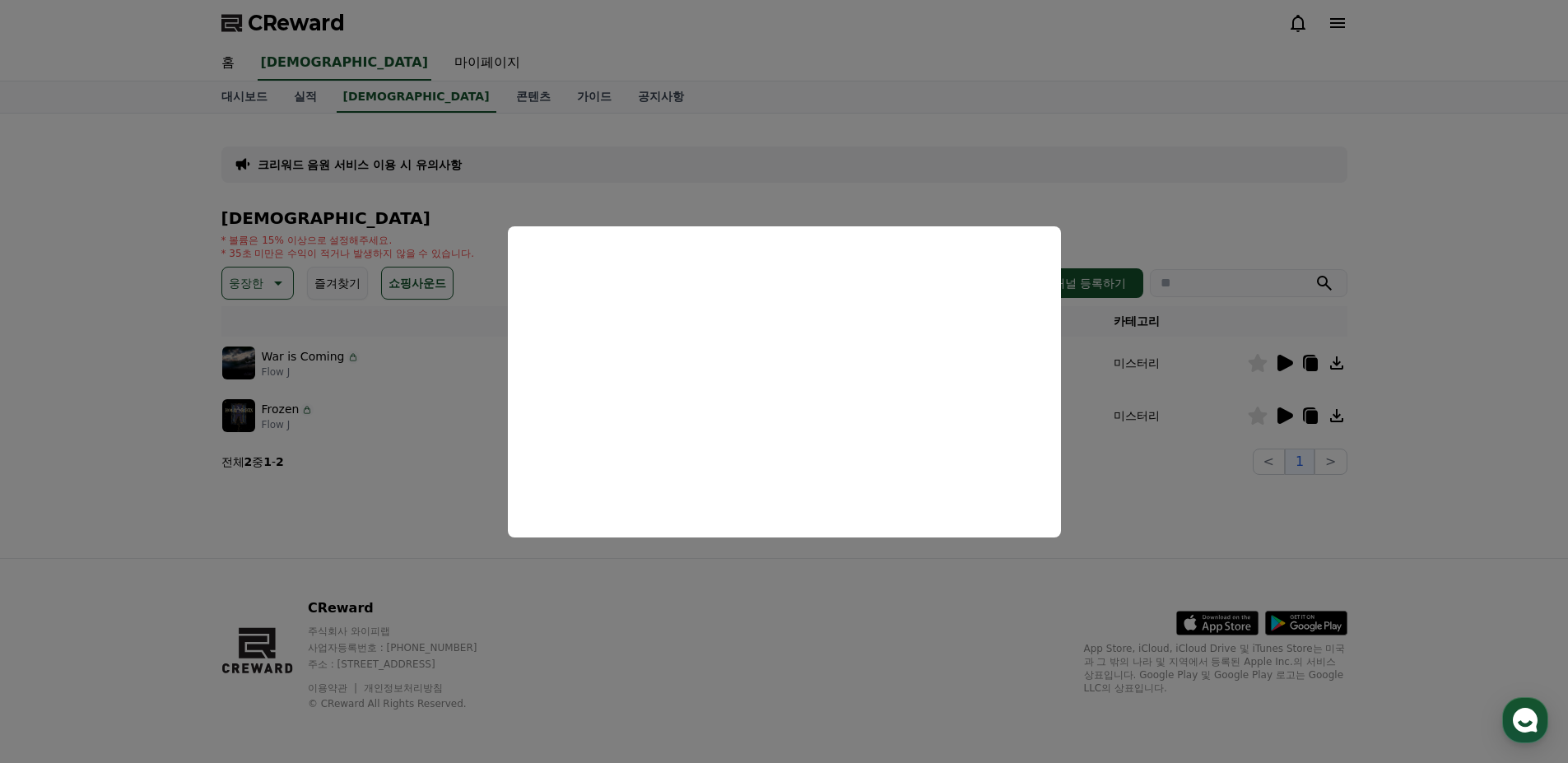
click at [775, 581] on button "close modal" at bounding box center [784, 382] width 1568 height 763
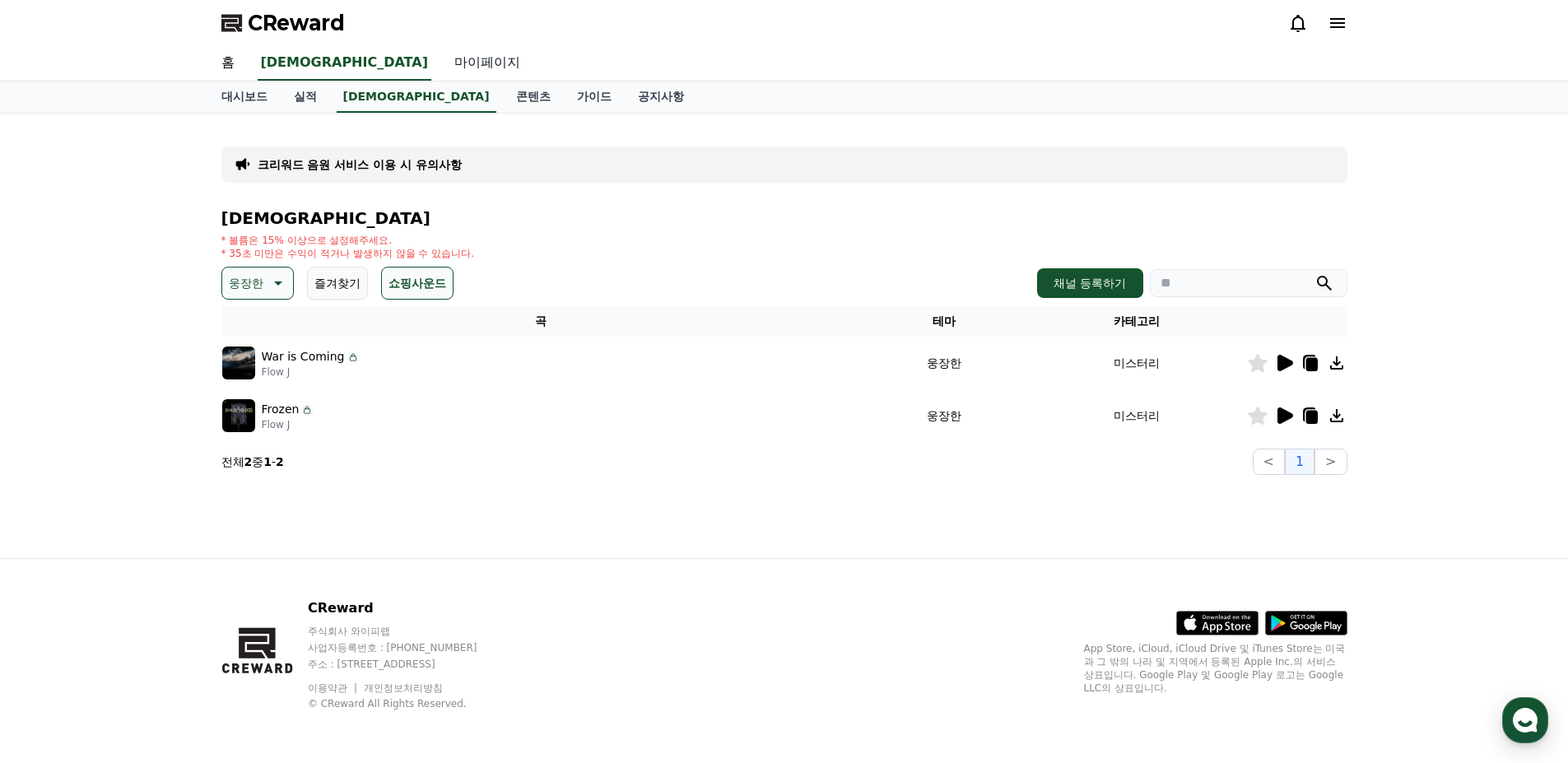
click at [441, 48] on link "마이페이지" at bounding box center [486, 63] width 92 height 35
select select "**********"
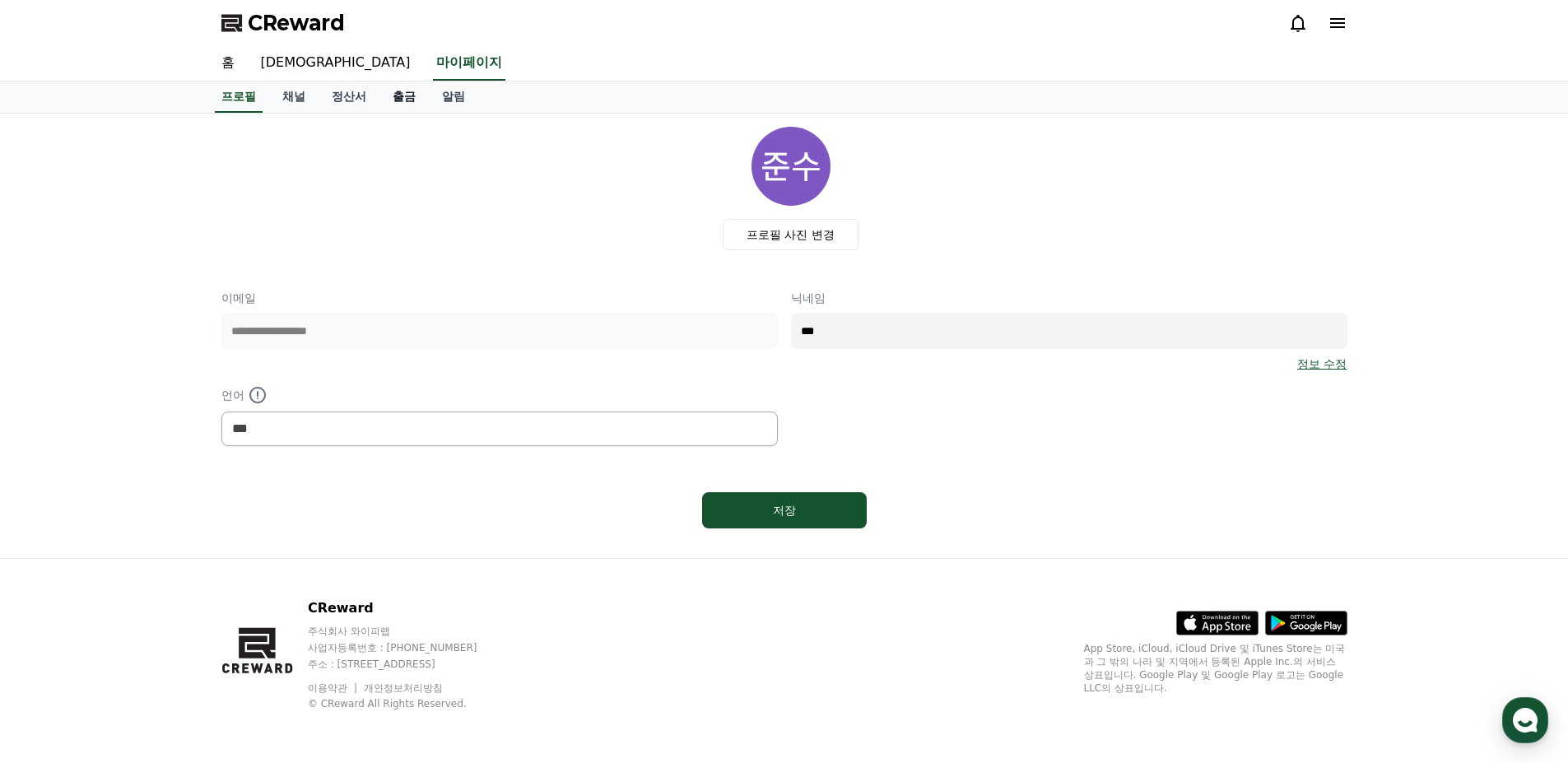
click at [419, 95] on link "출금" at bounding box center [404, 97] width 49 height 31
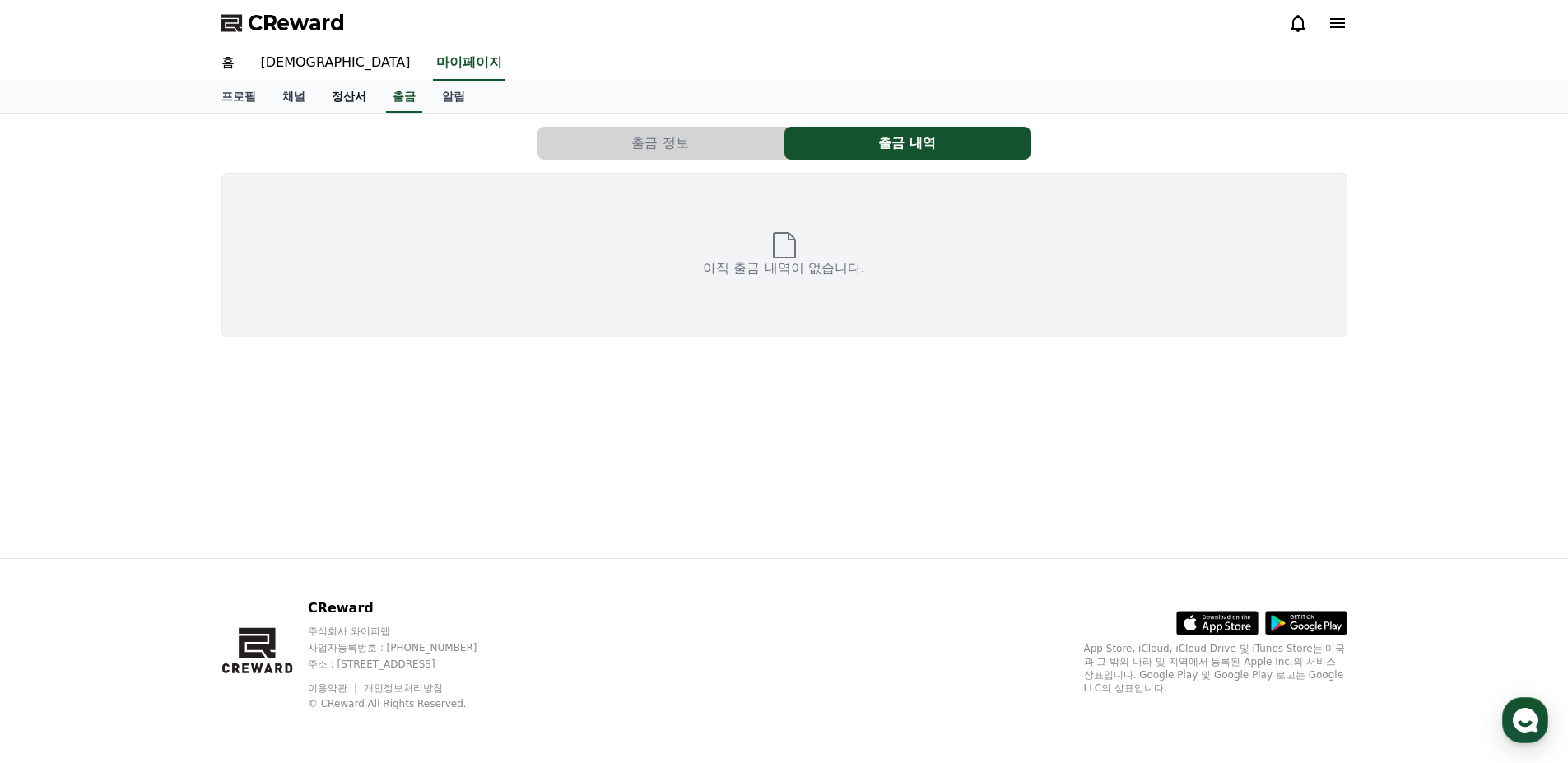
click at [354, 98] on link "정산서" at bounding box center [349, 97] width 61 height 31
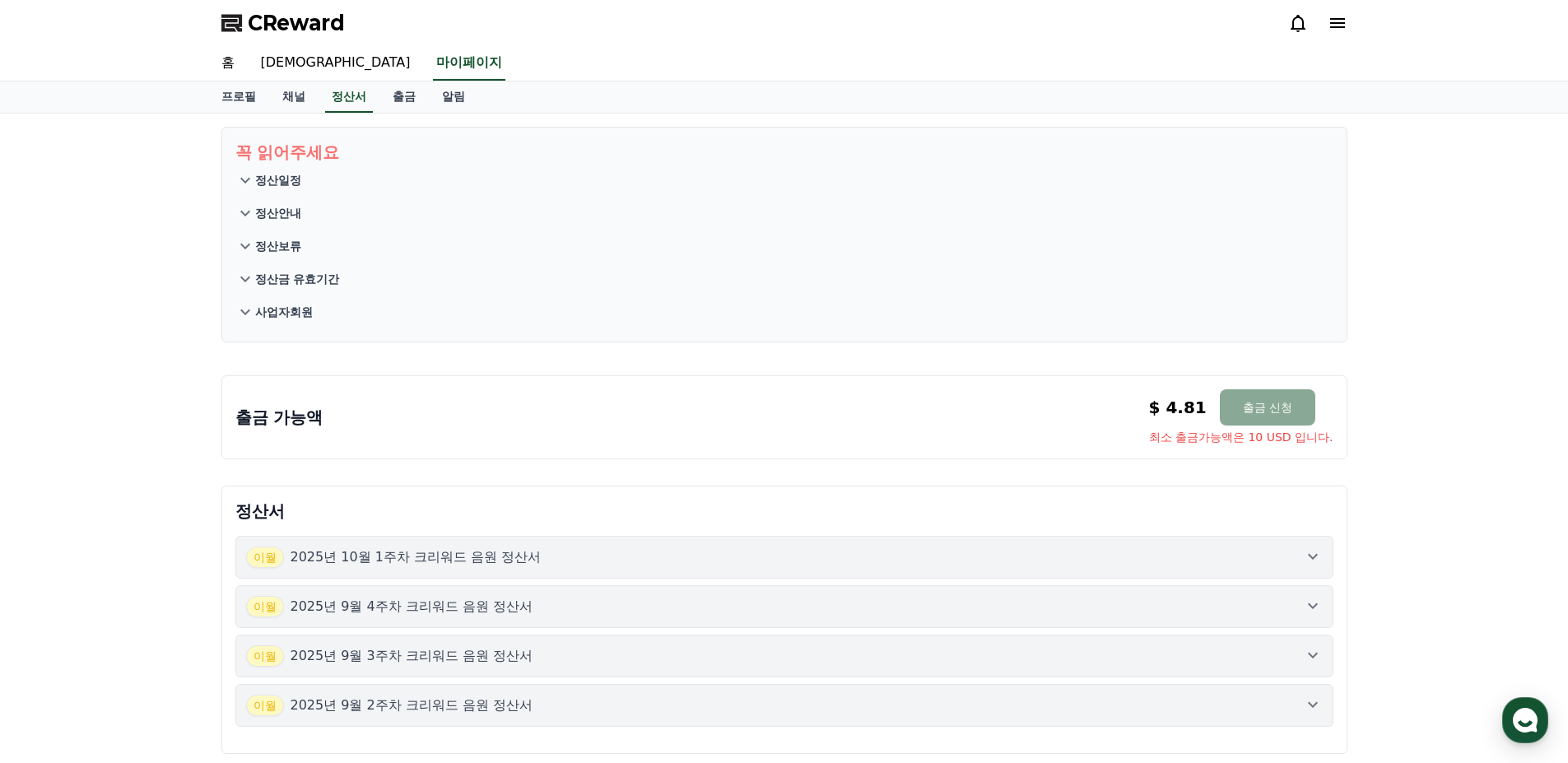
click at [280, 243] on p "정산보류" at bounding box center [278, 245] width 46 height 16
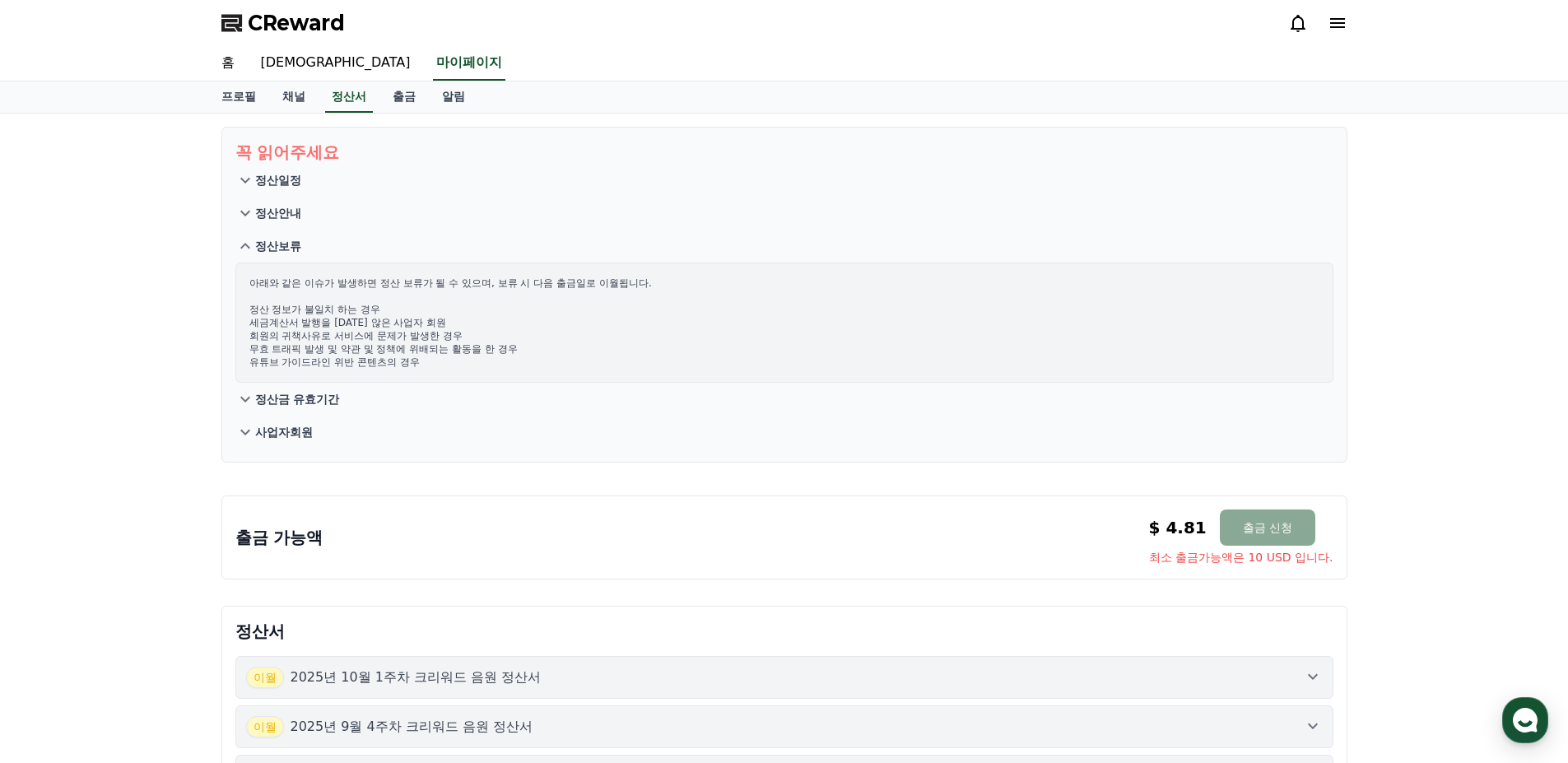
click at [278, 222] on button "정산안내" at bounding box center [784, 213] width 1098 height 33
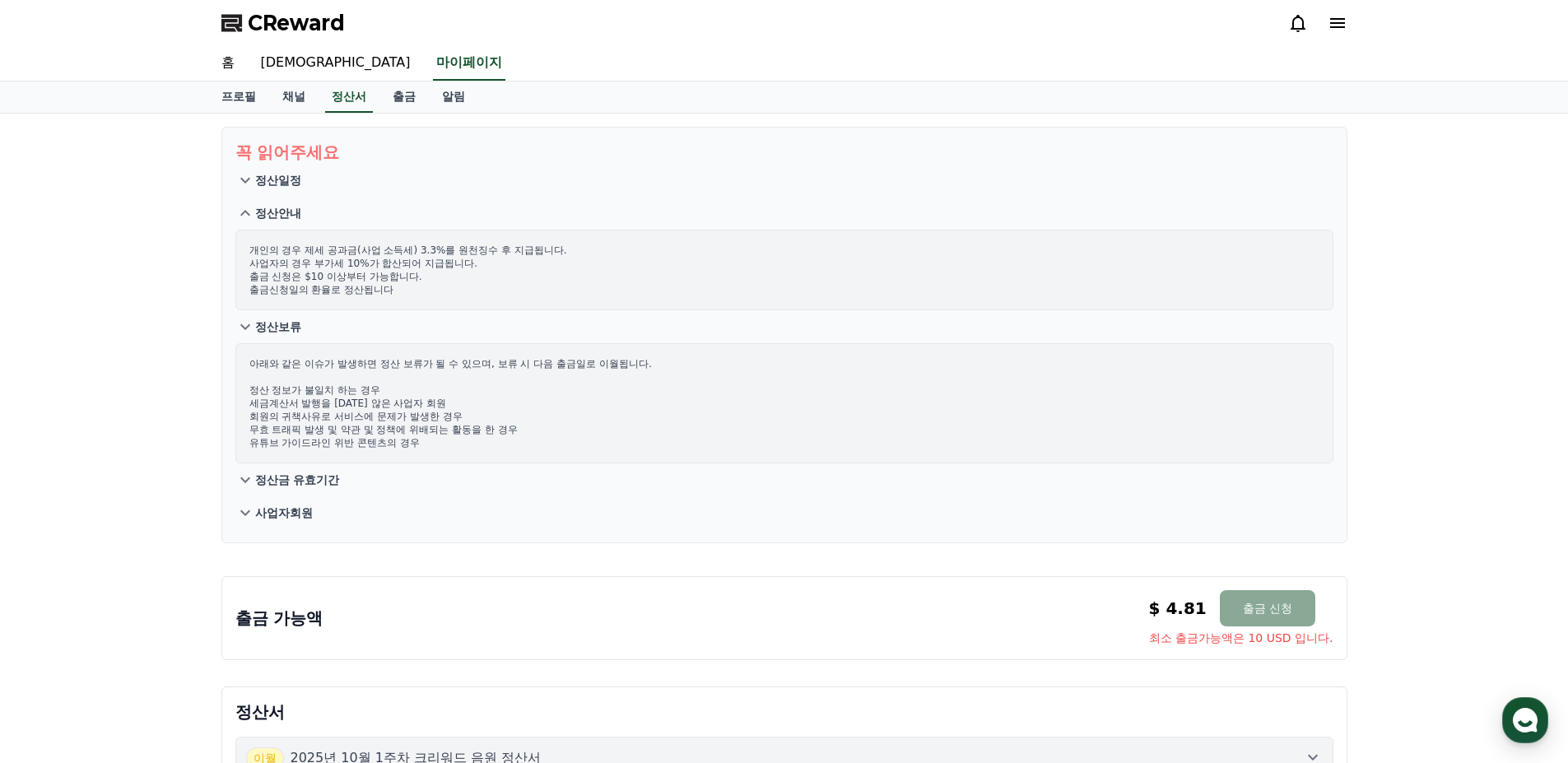
click at [278, 192] on button "정산일정" at bounding box center [784, 180] width 1098 height 33
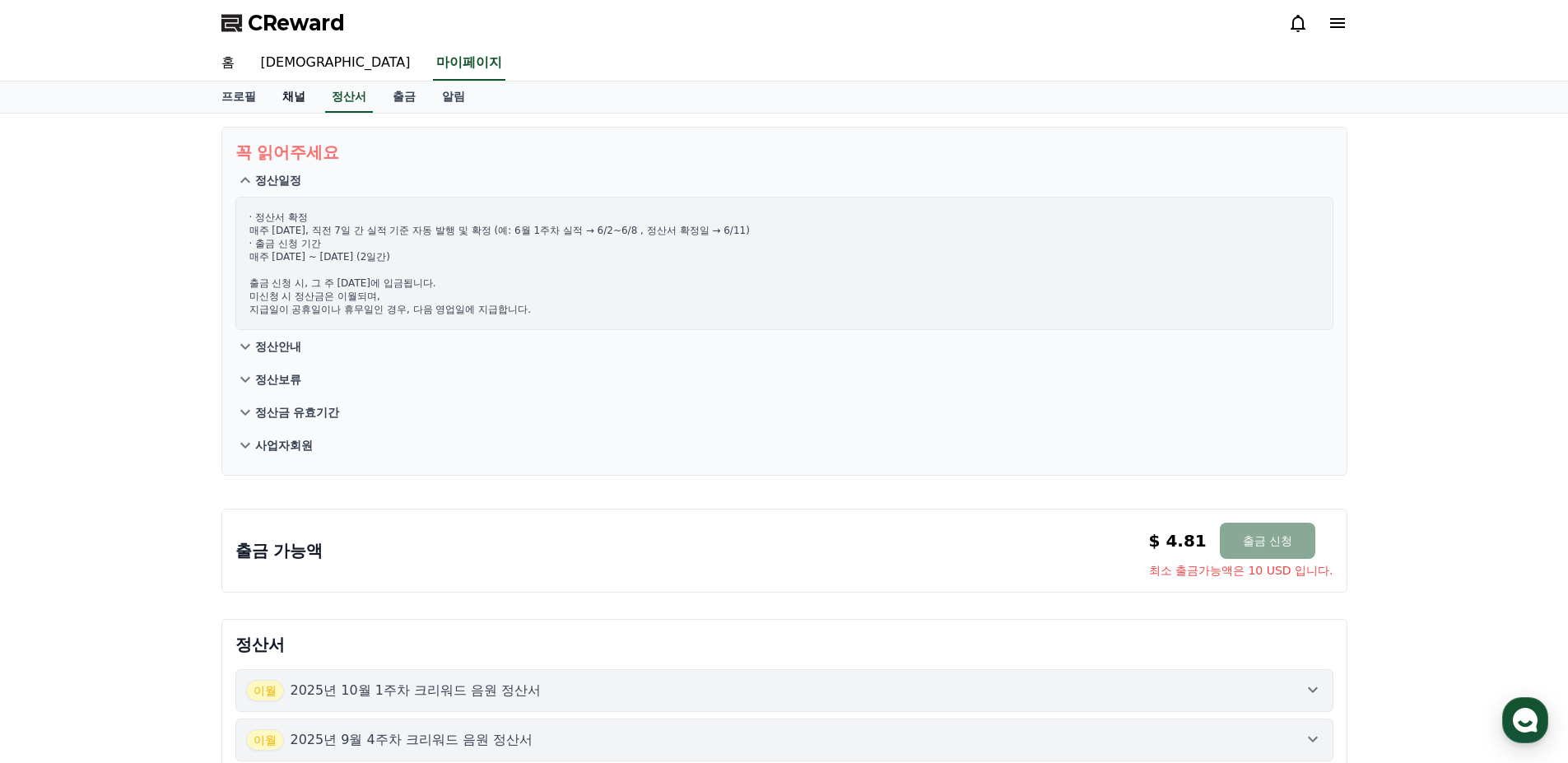
click at [299, 101] on link "채널" at bounding box center [293, 97] width 49 height 31
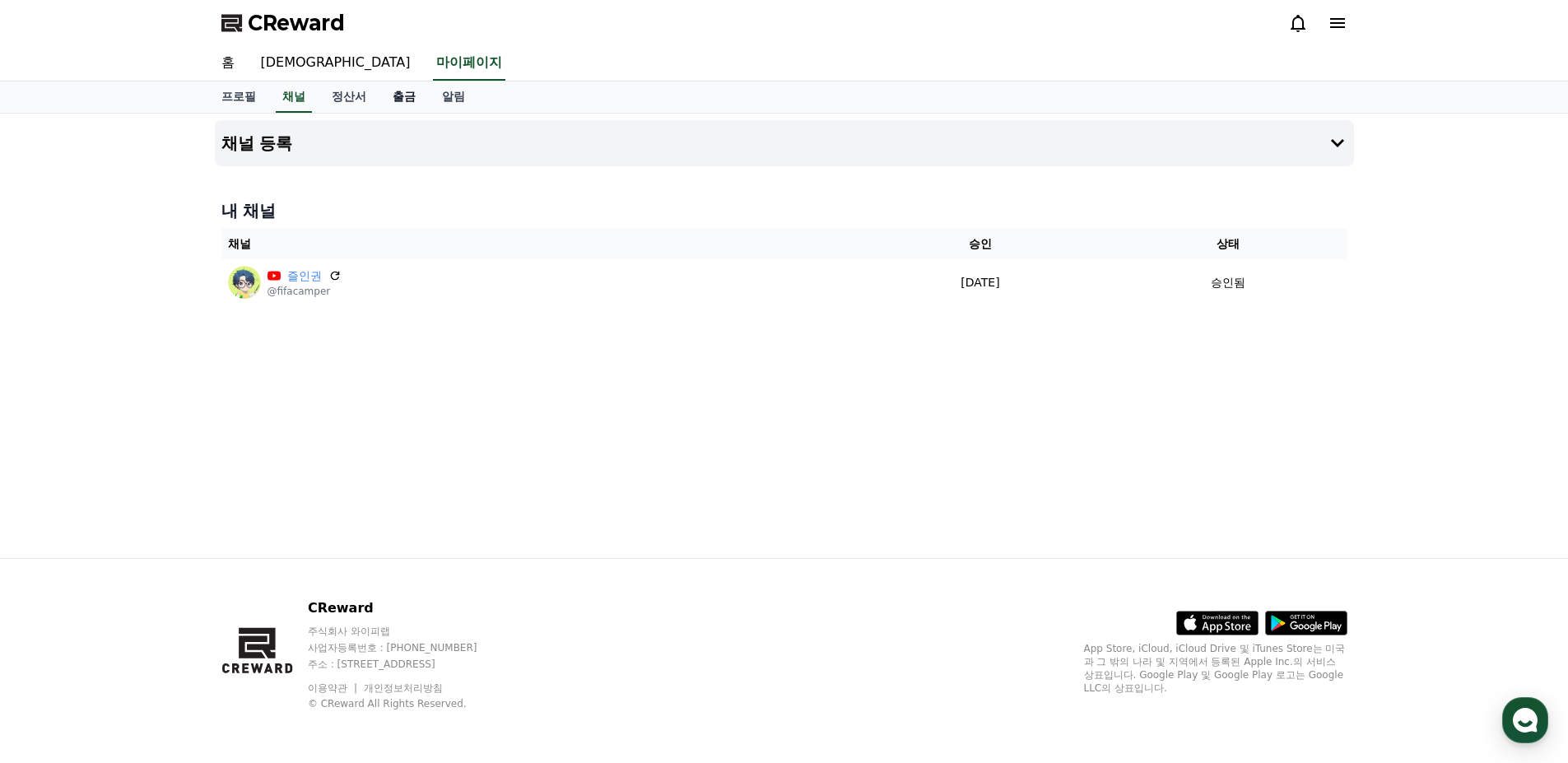
click at [398, 96] on link "출금" at bounding box center [404, 97] width 49 height 31
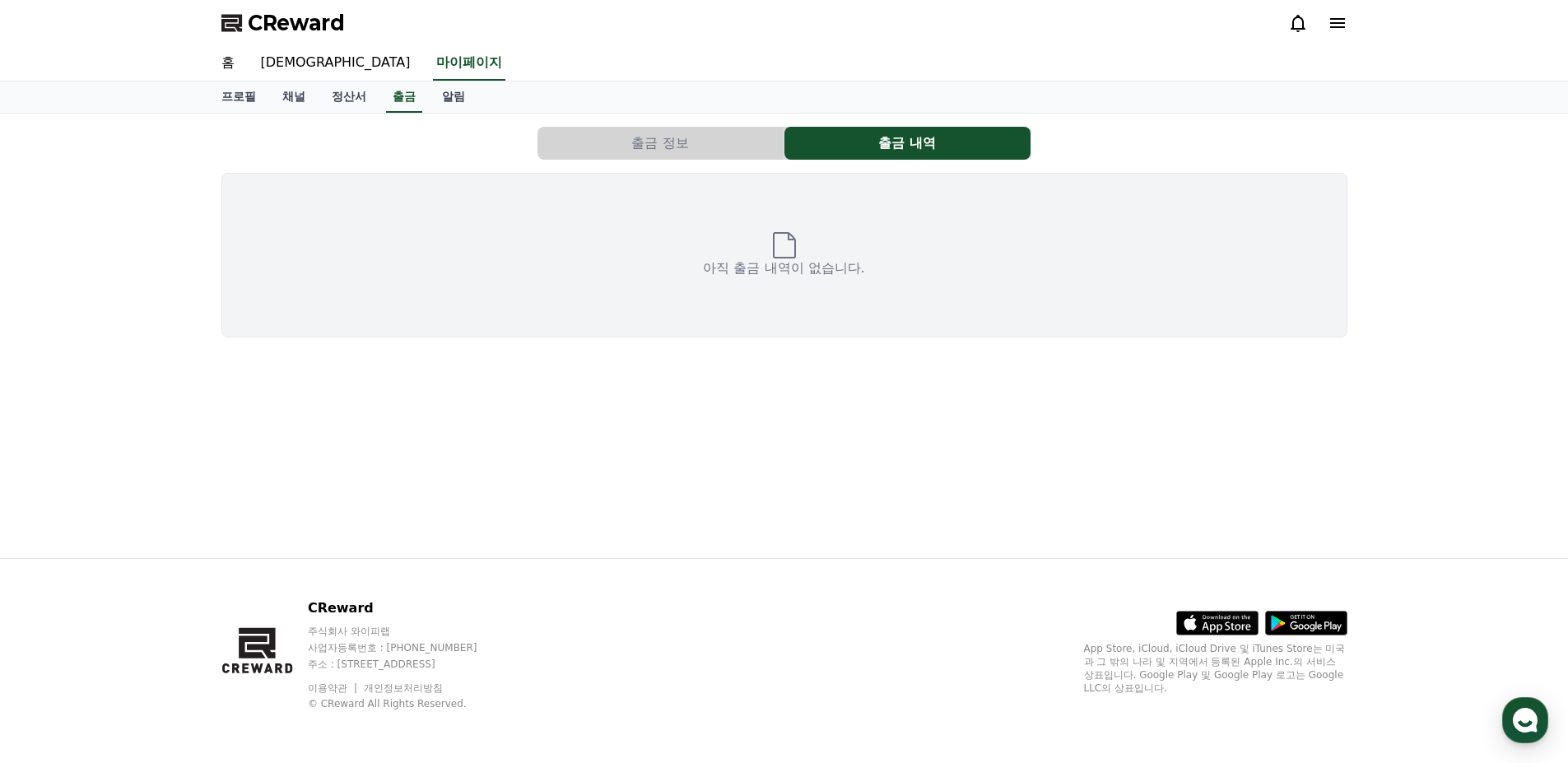
click at [702, 151] on button "출금 정보" at bounding box center [661, 143] width 246 height 33
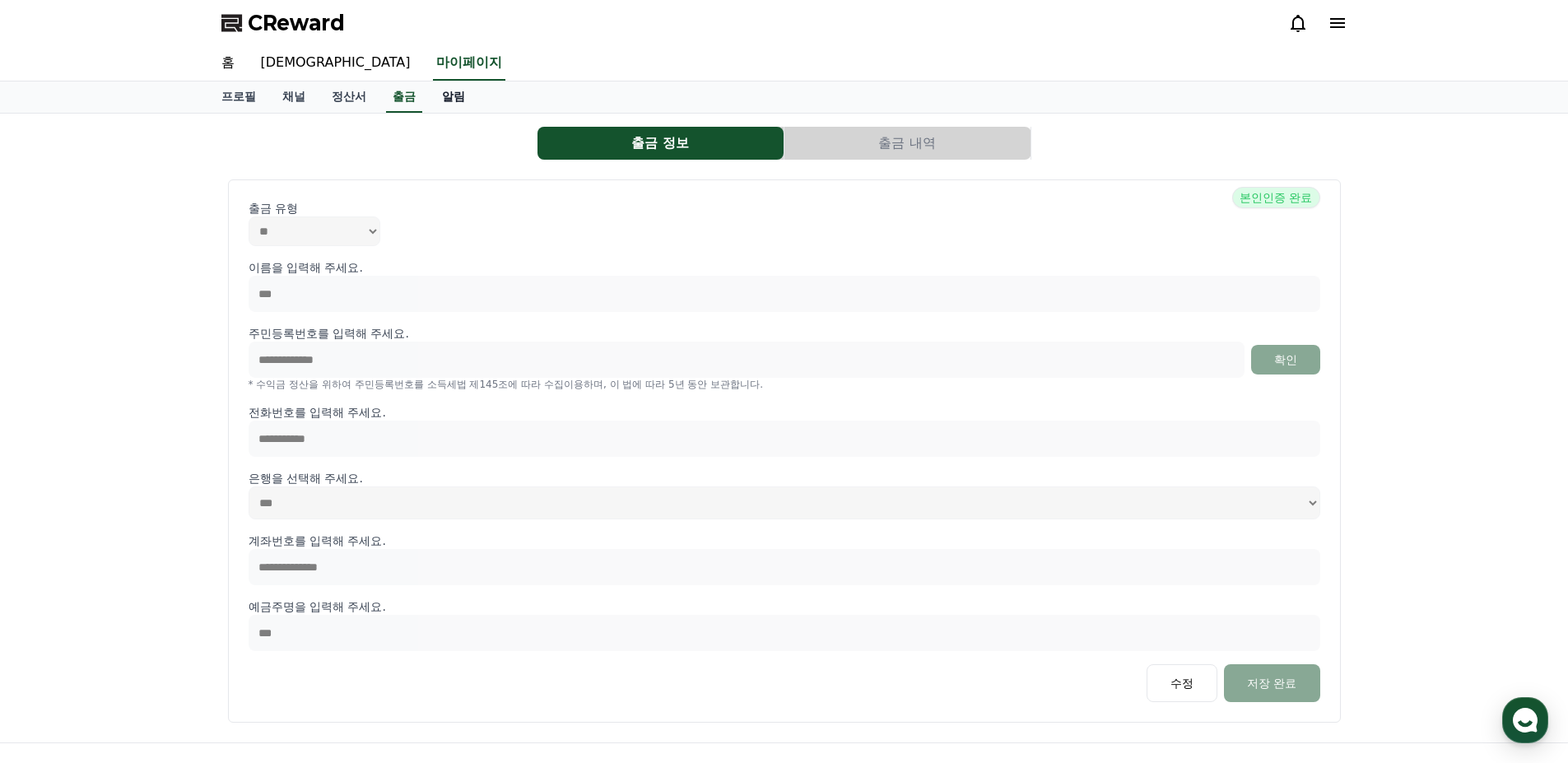
click at [457, 92] on link "알림" at bounding box center [453, 97] width 49 height 31
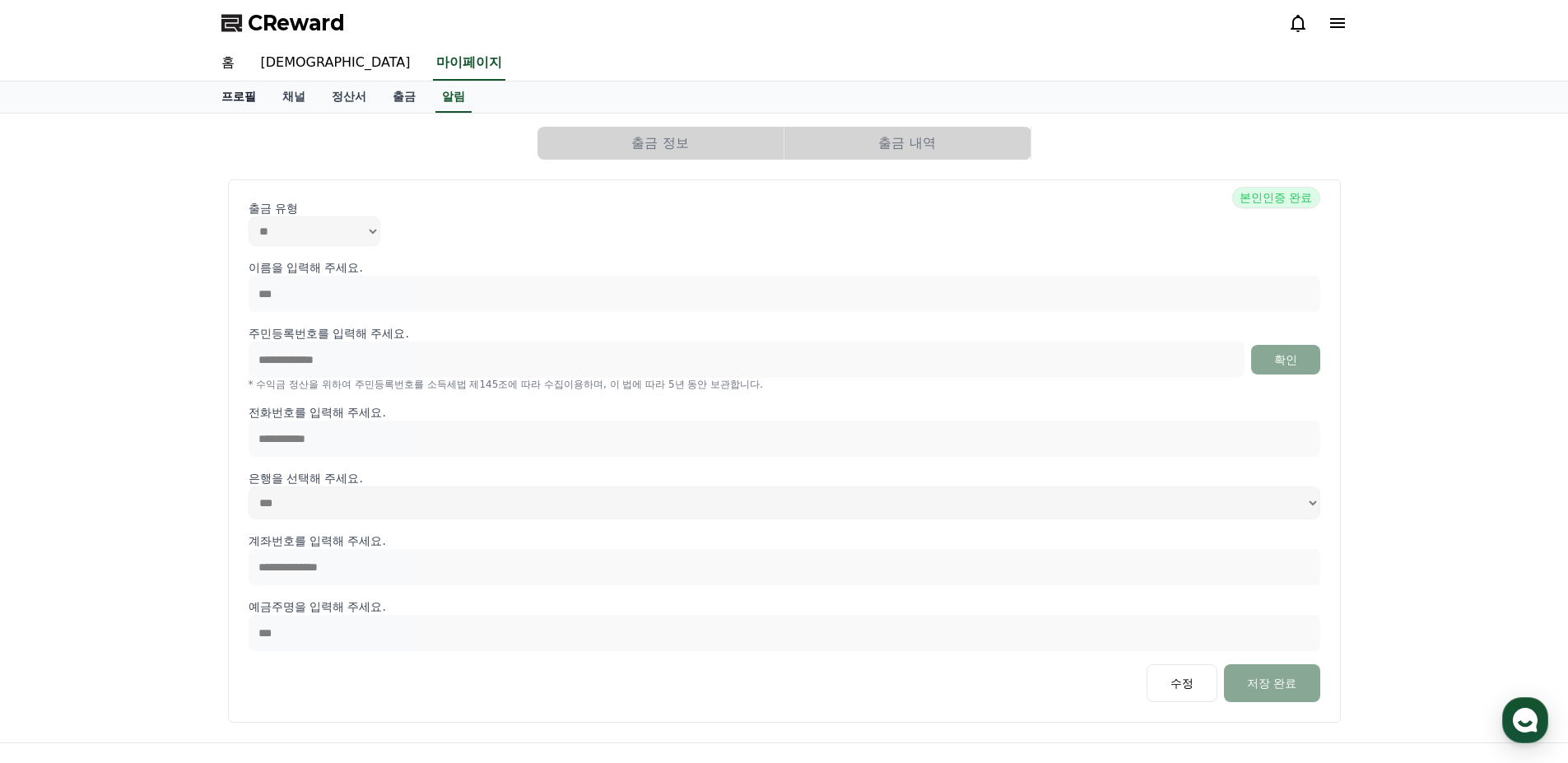
click at [218, 97] on link "프로필" at bounding box center [238, 97] width 61 height 31
select select "**********"
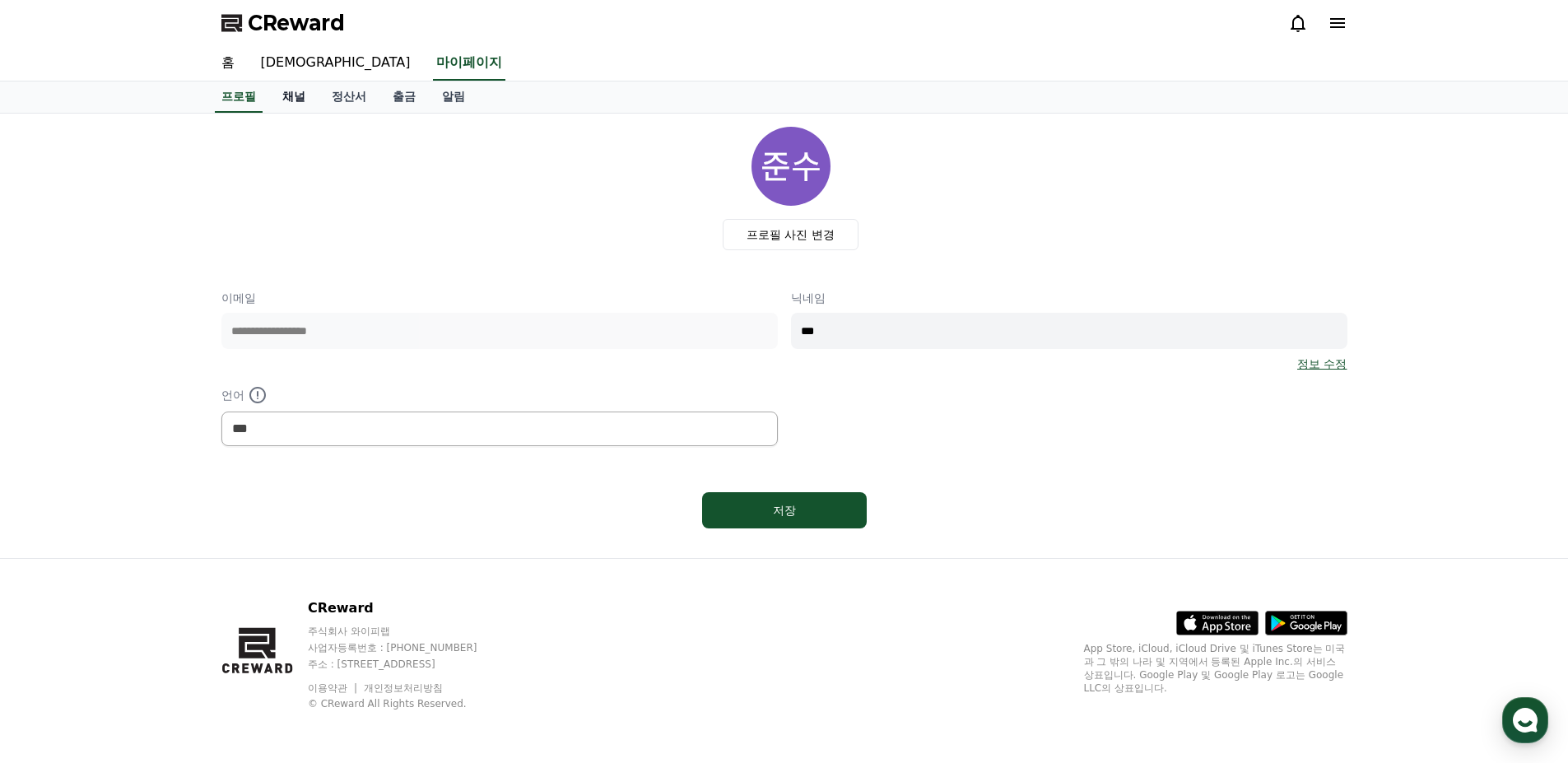
click at [285, 96] on link "채널" at bounding box center [293, 97] width 49 height 31
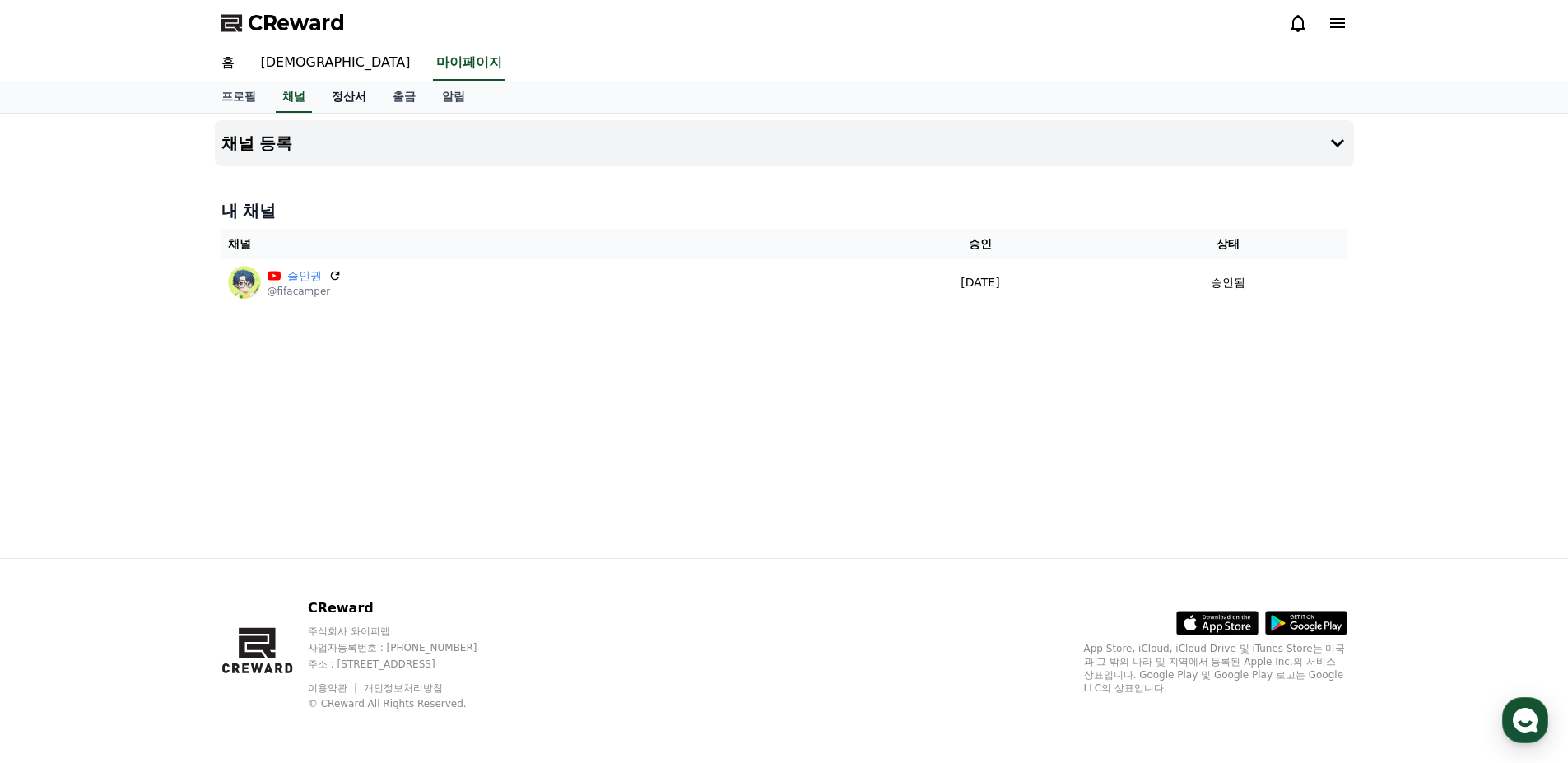
click at [341, 93] on link "정산서" at bounding box center [349, 97] width 61 height 31
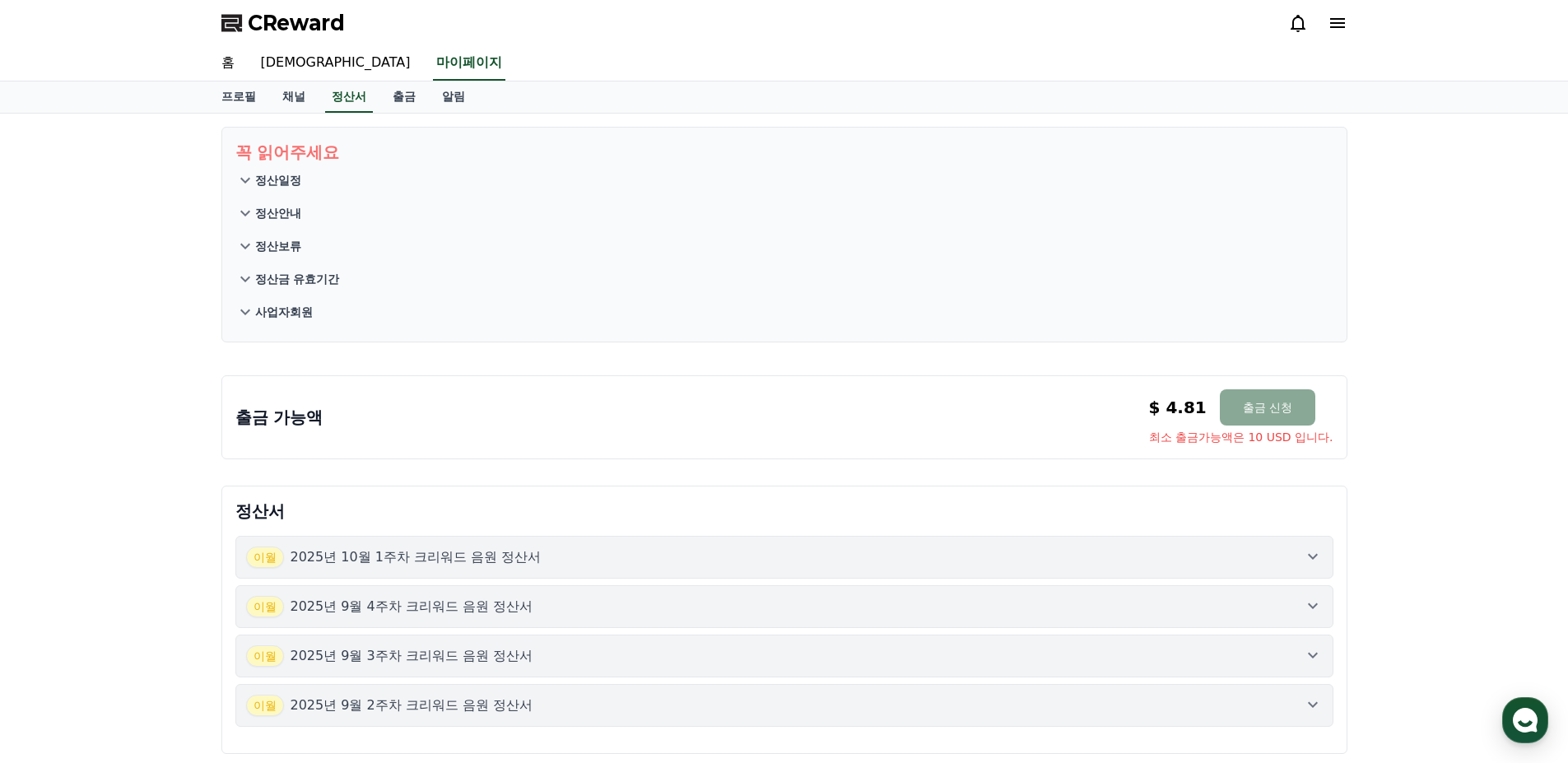
click at [1289, 19] on icon at bounding box center [1297, 23] width 20 height 20
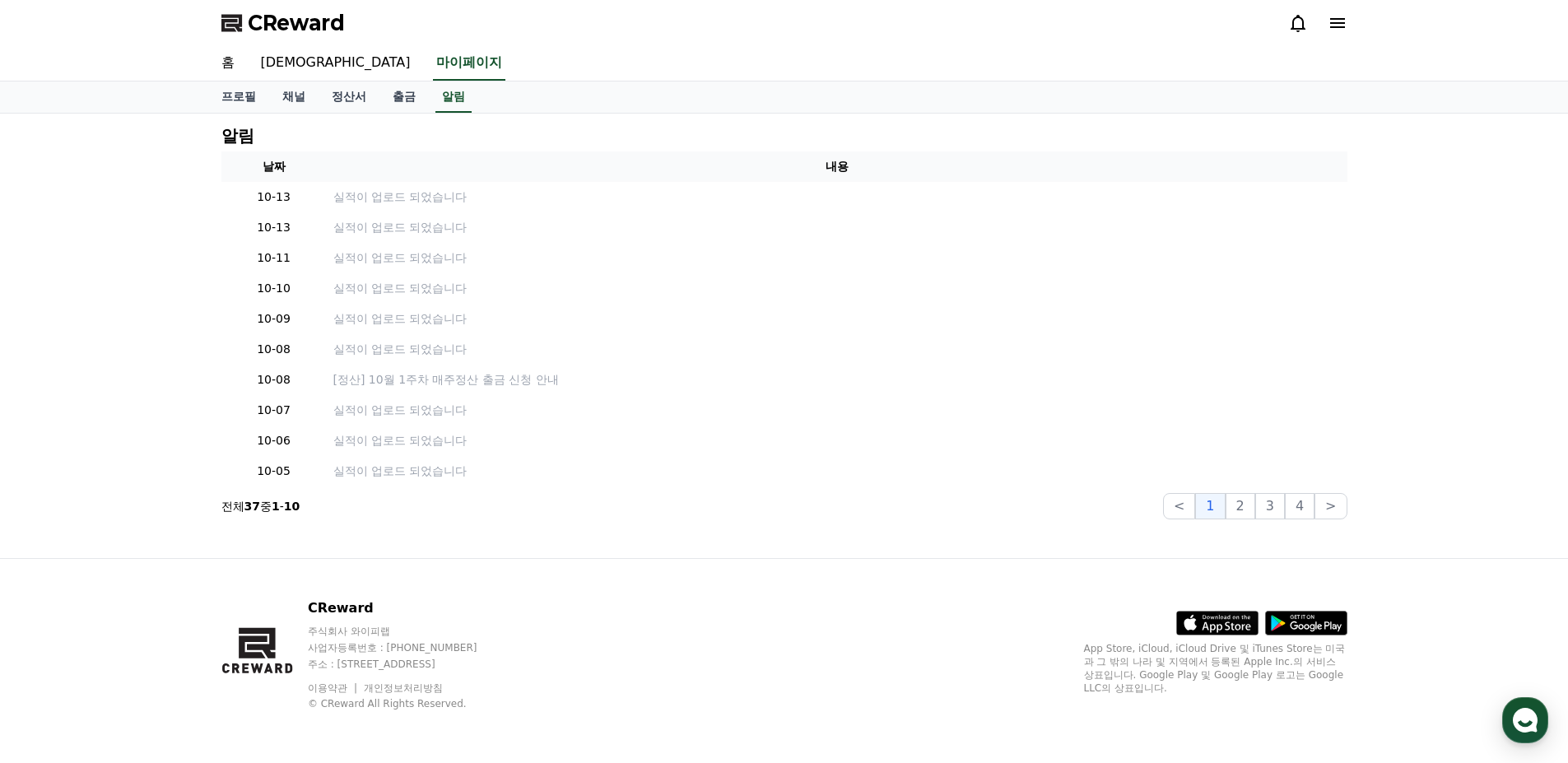
click at [1290, 19] on icon at bounding box center [1297, 23] width 20 height 20
click at [395, 96] on link "출금" at bounding box center [404, 97] width 49 height 31
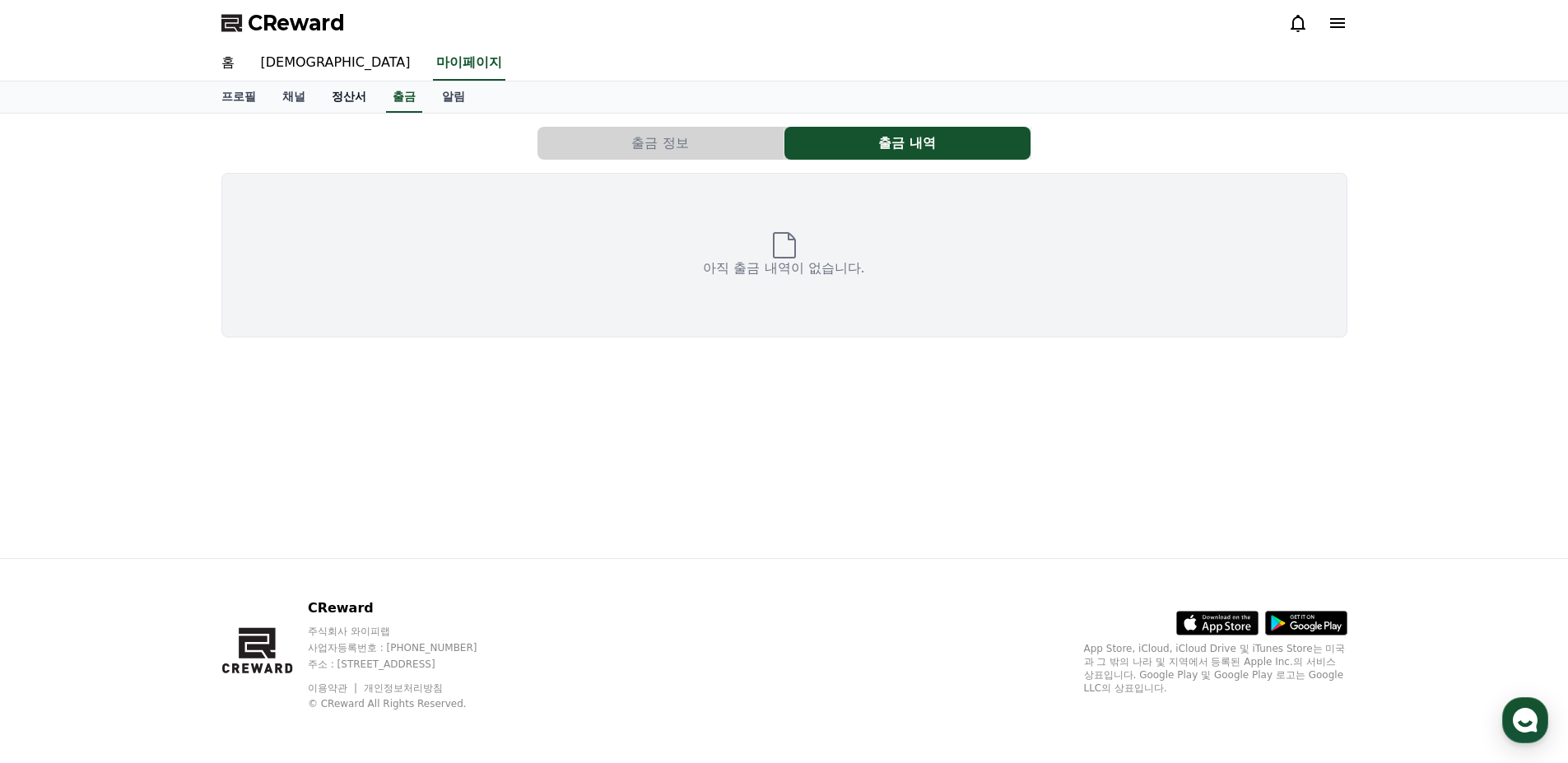
click at [355, 102] on link "정산서" at bounding box center [349, 97] width 61 height 31
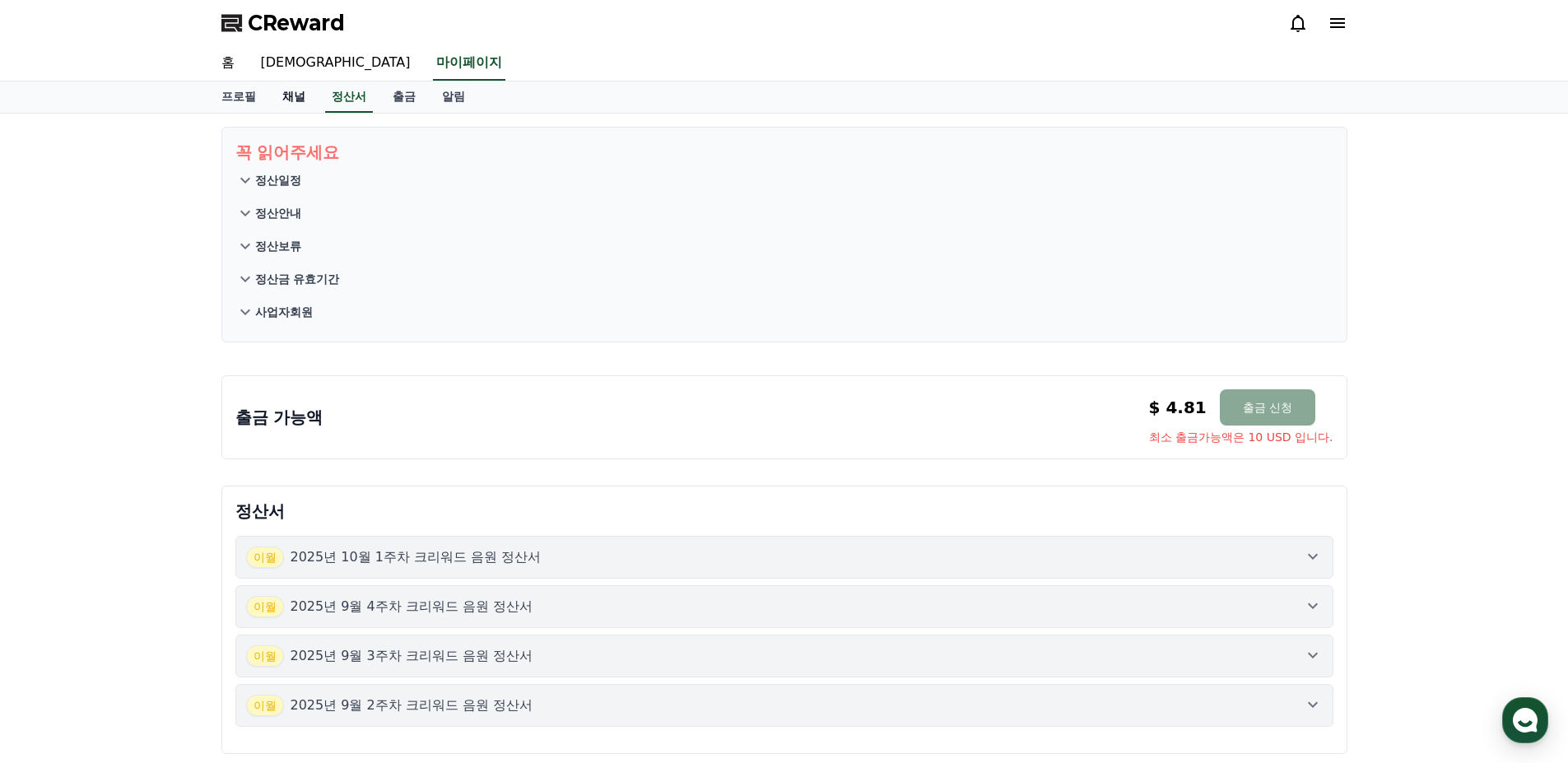
click at [293, 101] on link "채널" at bounding box center [293, 97] width 49 height 31
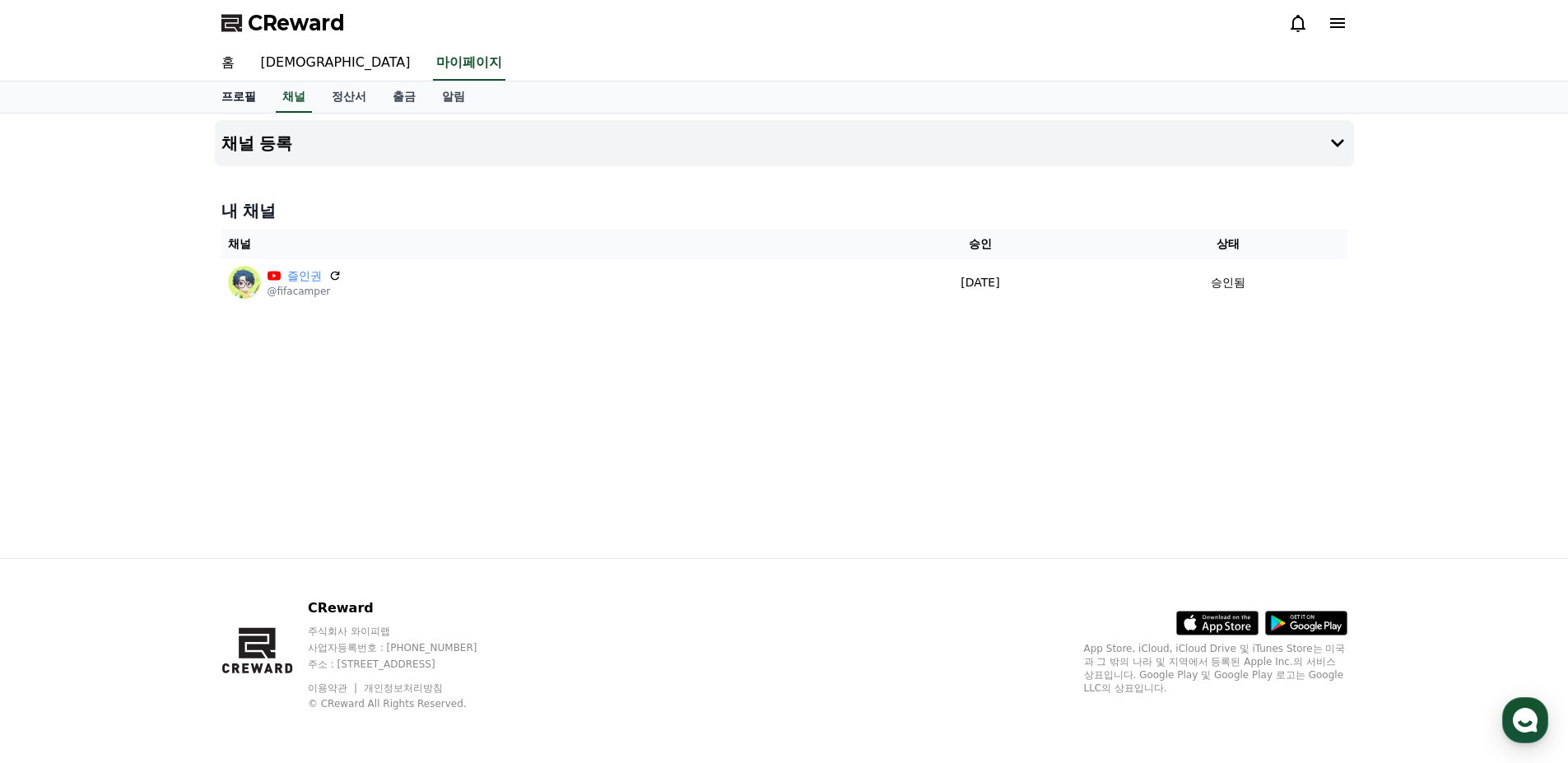
click at [242, 98] on link "프로필" at bounding box center [238, 97] width 61 height 31
select select "**********"
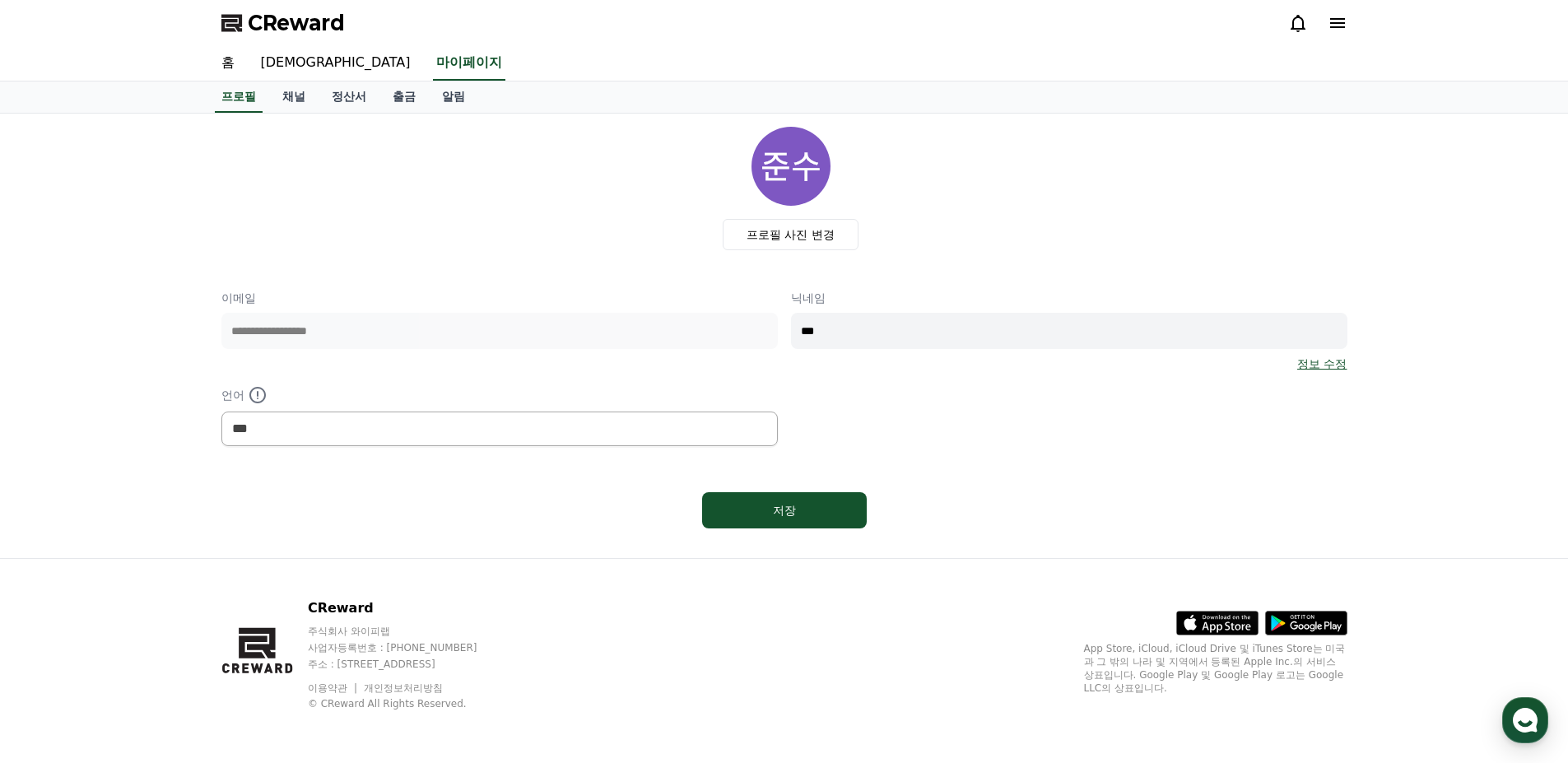
click at [1342, 27] on icon at bounding box center [1337, 23] width 15 height 9
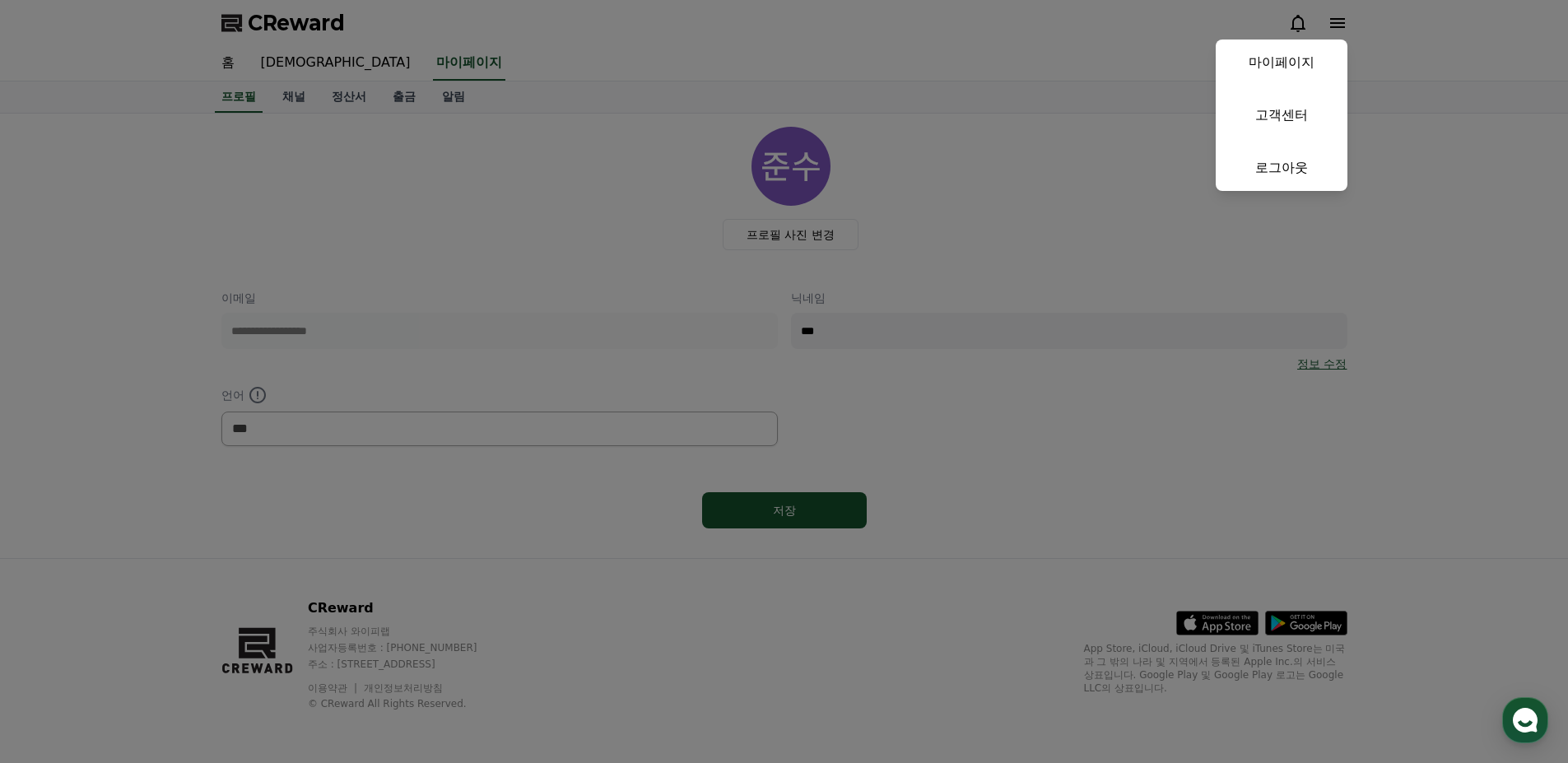
click at [1342, 27] on button "close" at bounding box center [784, 382] width 1568 height 763
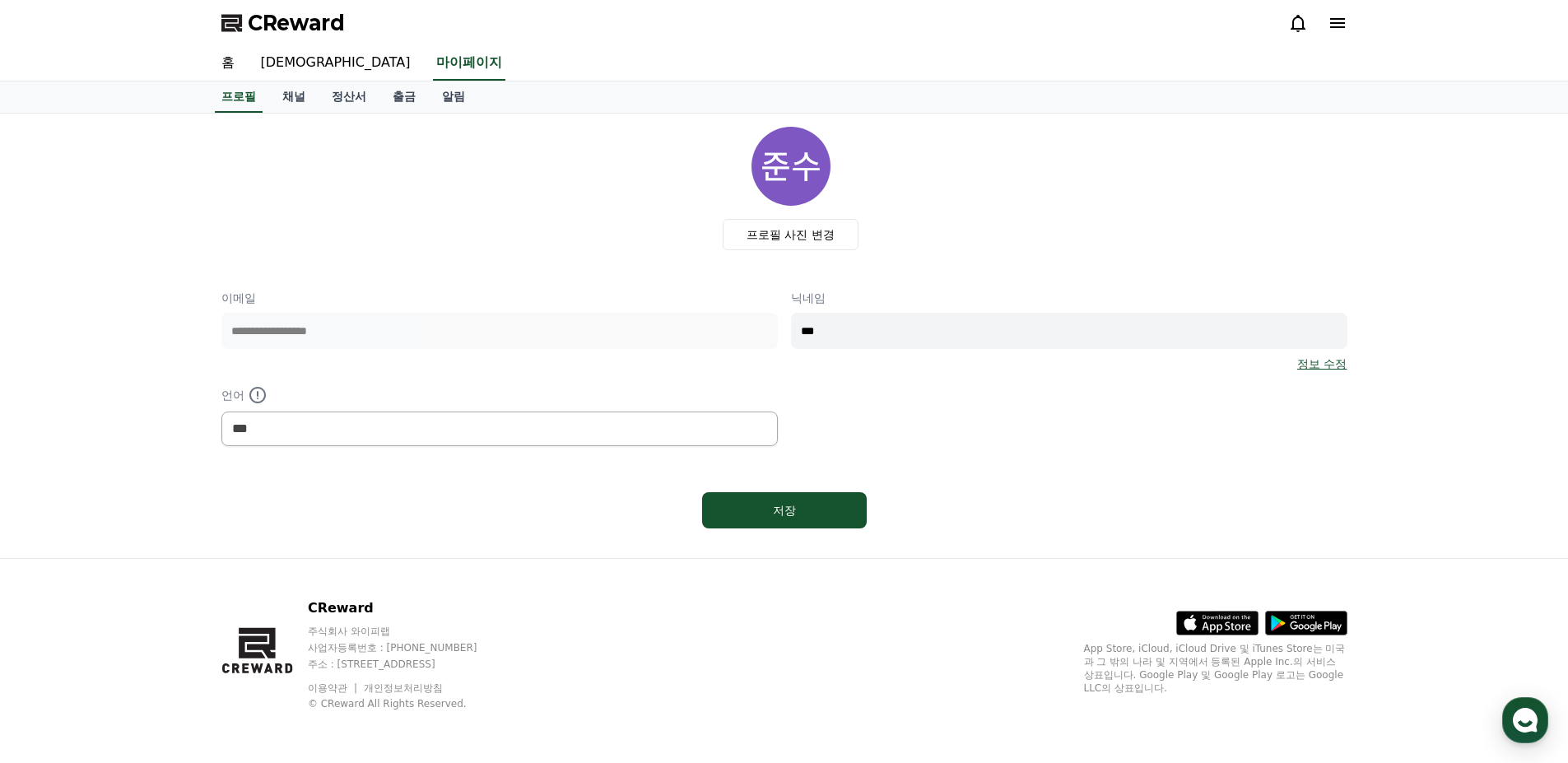
click at [1342, 27] on icon at bounding box center [1337, 23] width 15 height 9
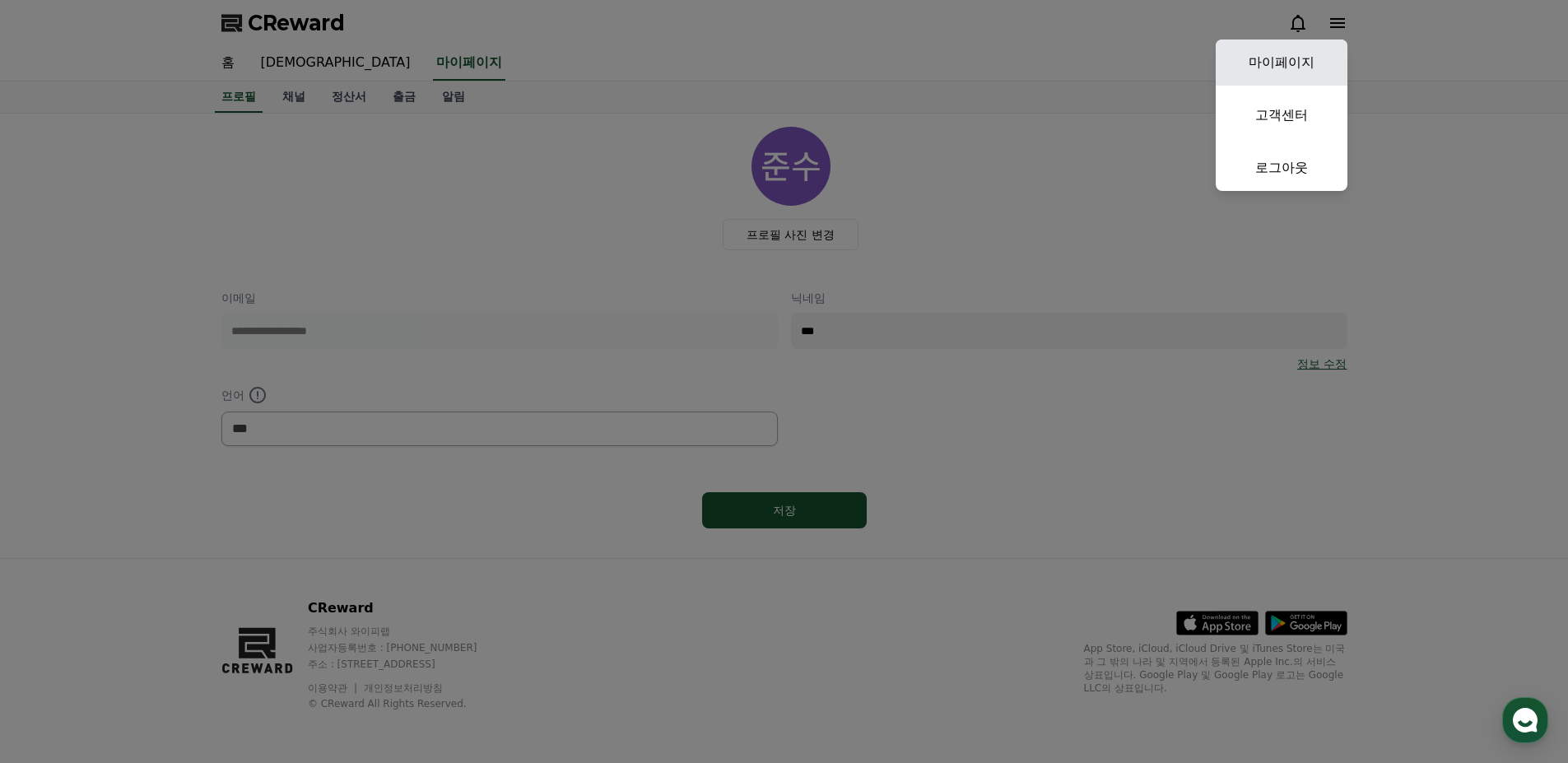
click at [1315, 52] on link "마이페이지" at bounding box center [1280, 62] width 132 height 46
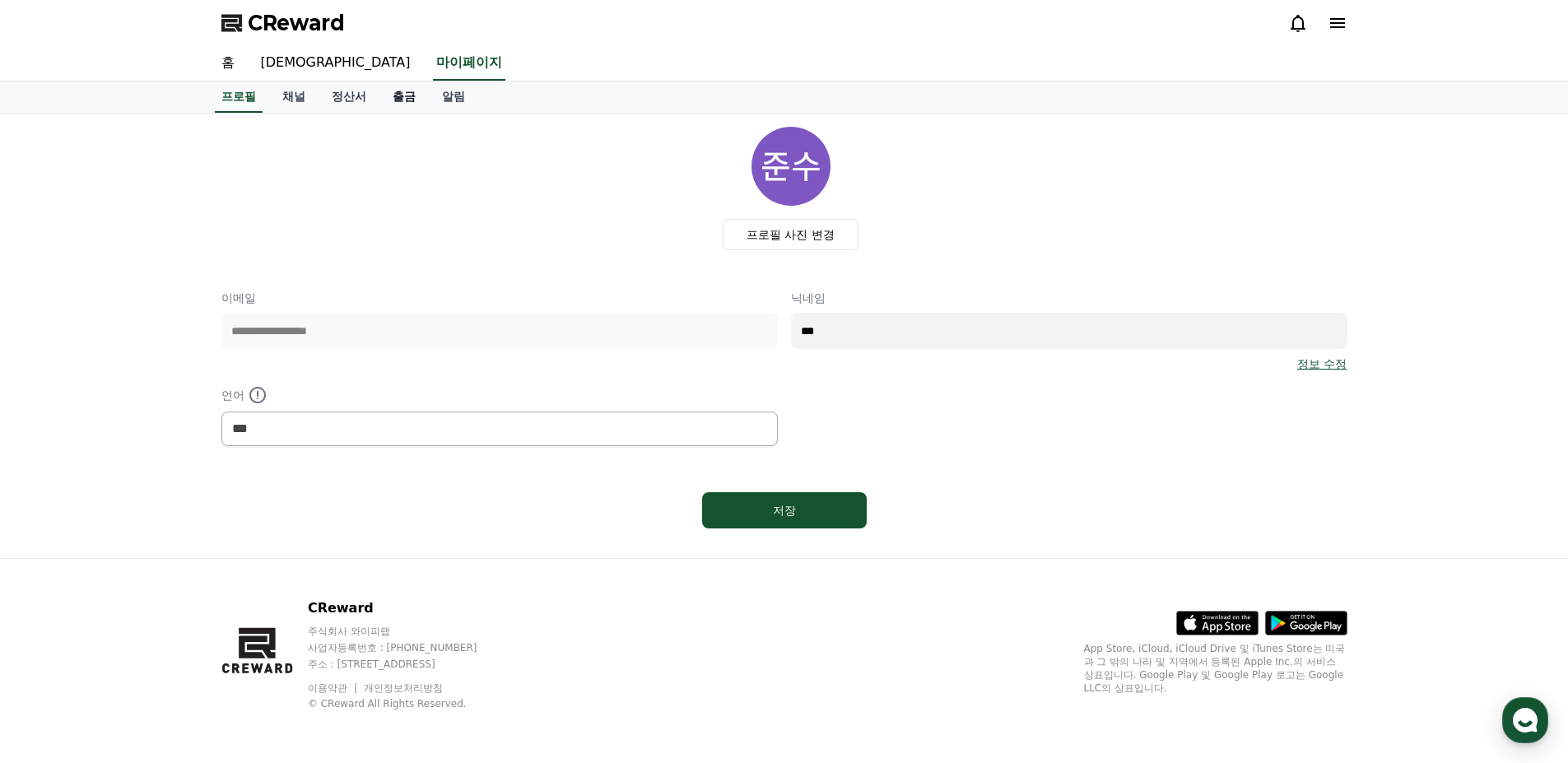
click at [391, 96] on link "출금" at bounding box center [404, 97] width 49 height 31
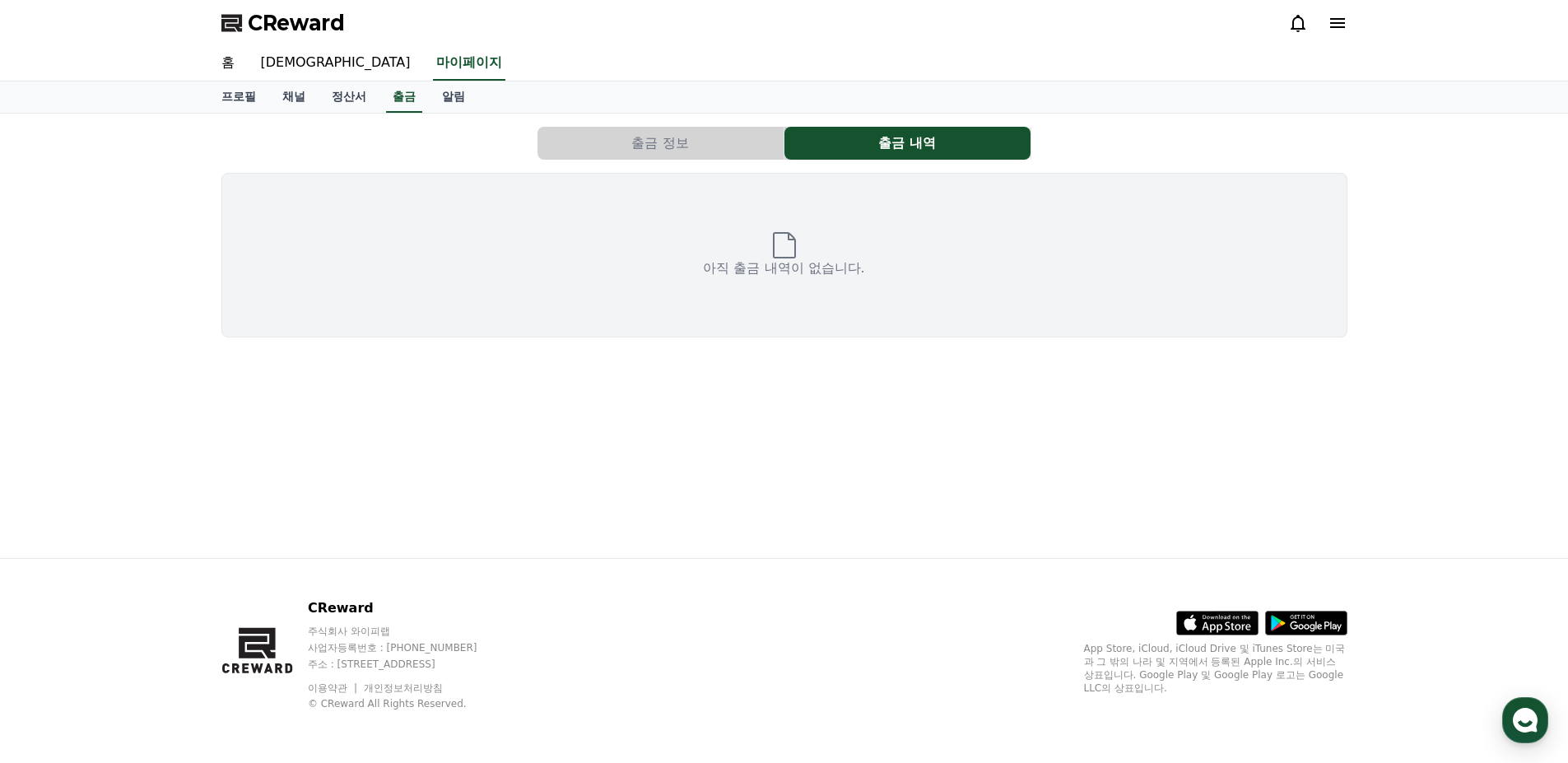
click at [701, 145] on button "출금 정보" at bounding box center [661, 143] width 246 height 33
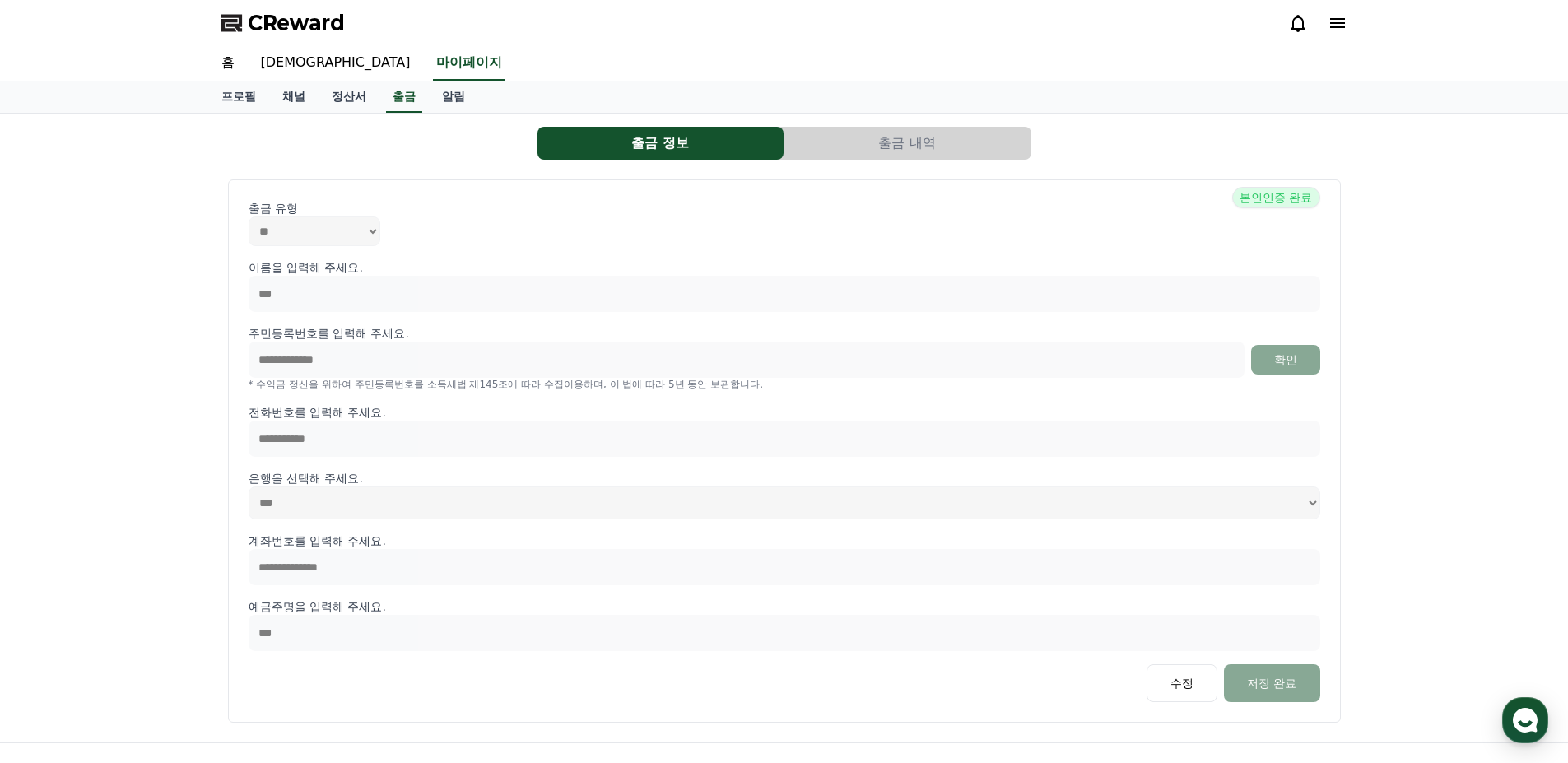
click at [904, 138] on button "출금 내역" at bounding box center [907, 143] width 246 height 33
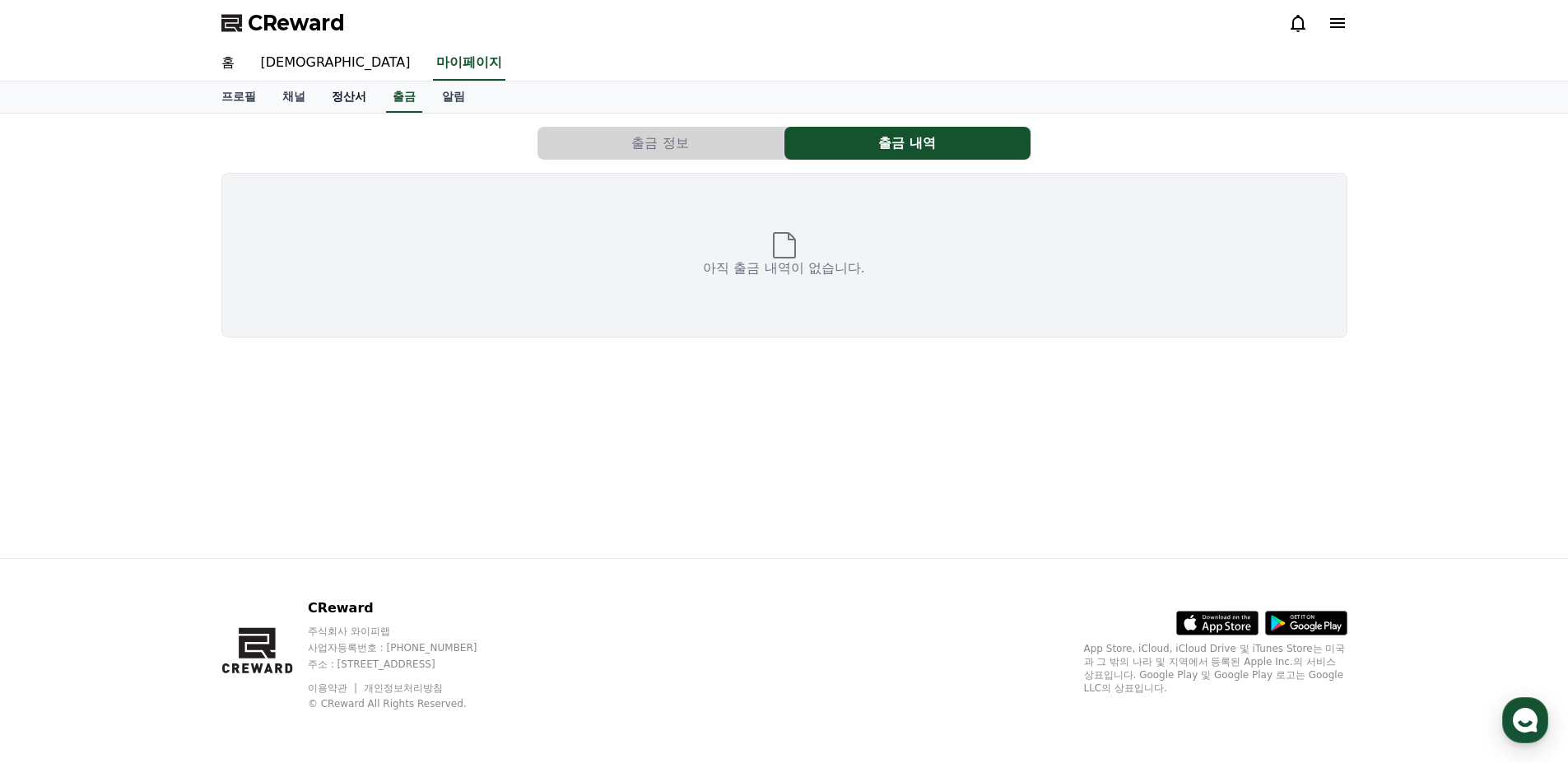
click at [361, 108] on link "정산서" at bounding box center [349, 97] width 61 height 31
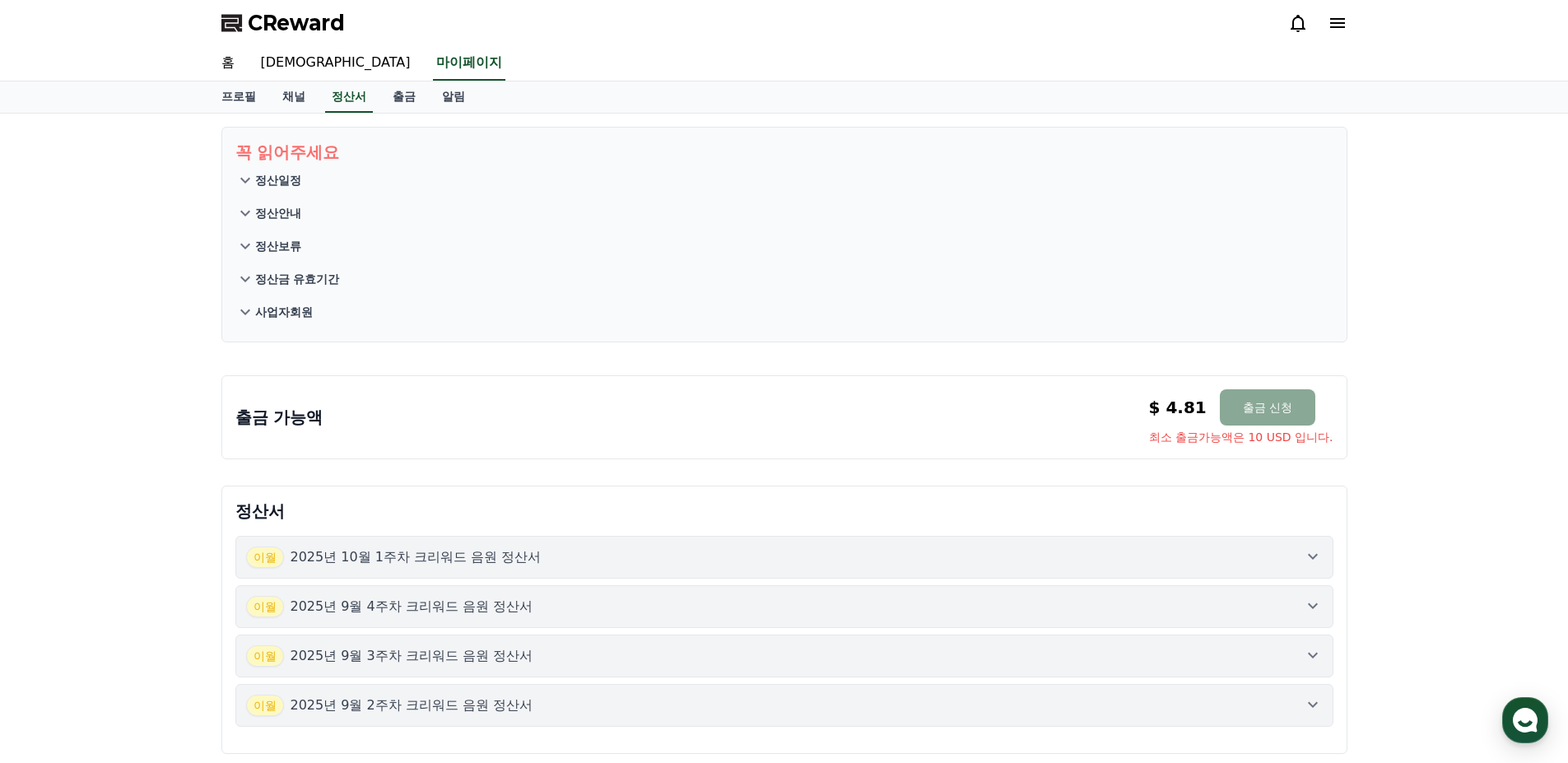
click at [284, 274] on p "정산금 유효기간" at bounding box center [298, 278] width 85 height 16
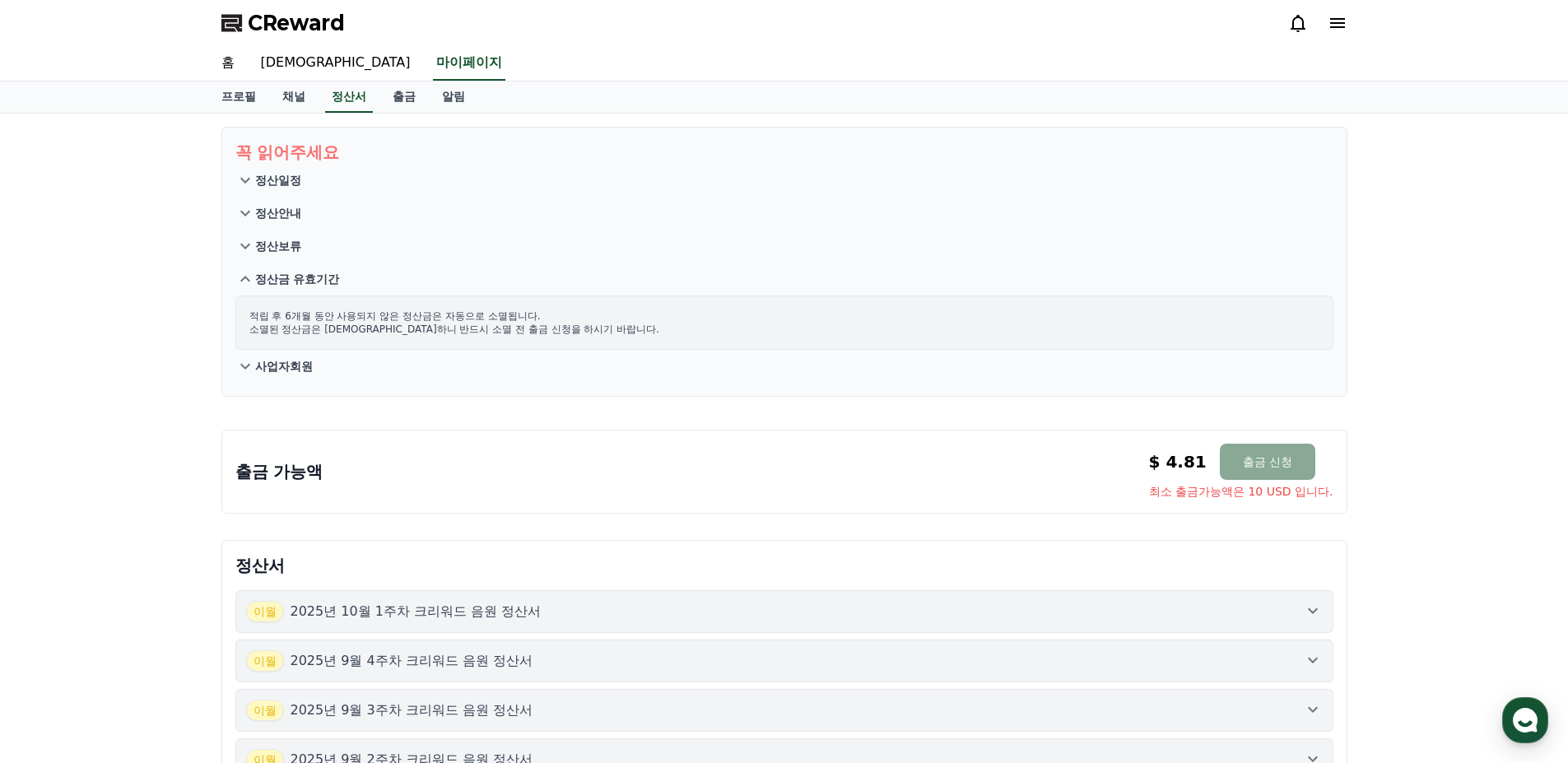
click at [283, 251] on p "정산보류" at bounding box center [278, 245] width 46 height 16
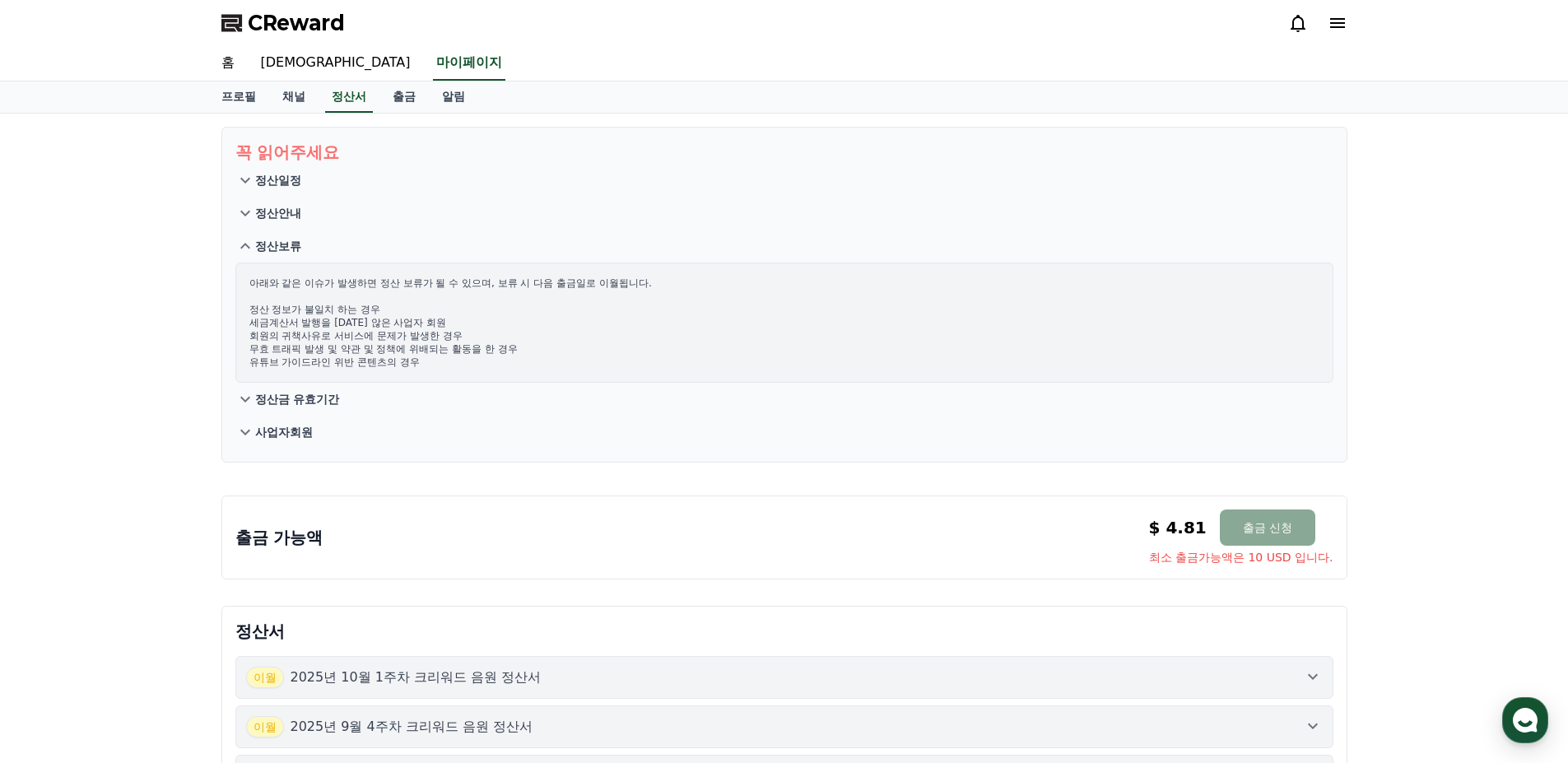
click at [276, 224] on button "정산안내" at bounding box center [784, 213] width 1098 height 33
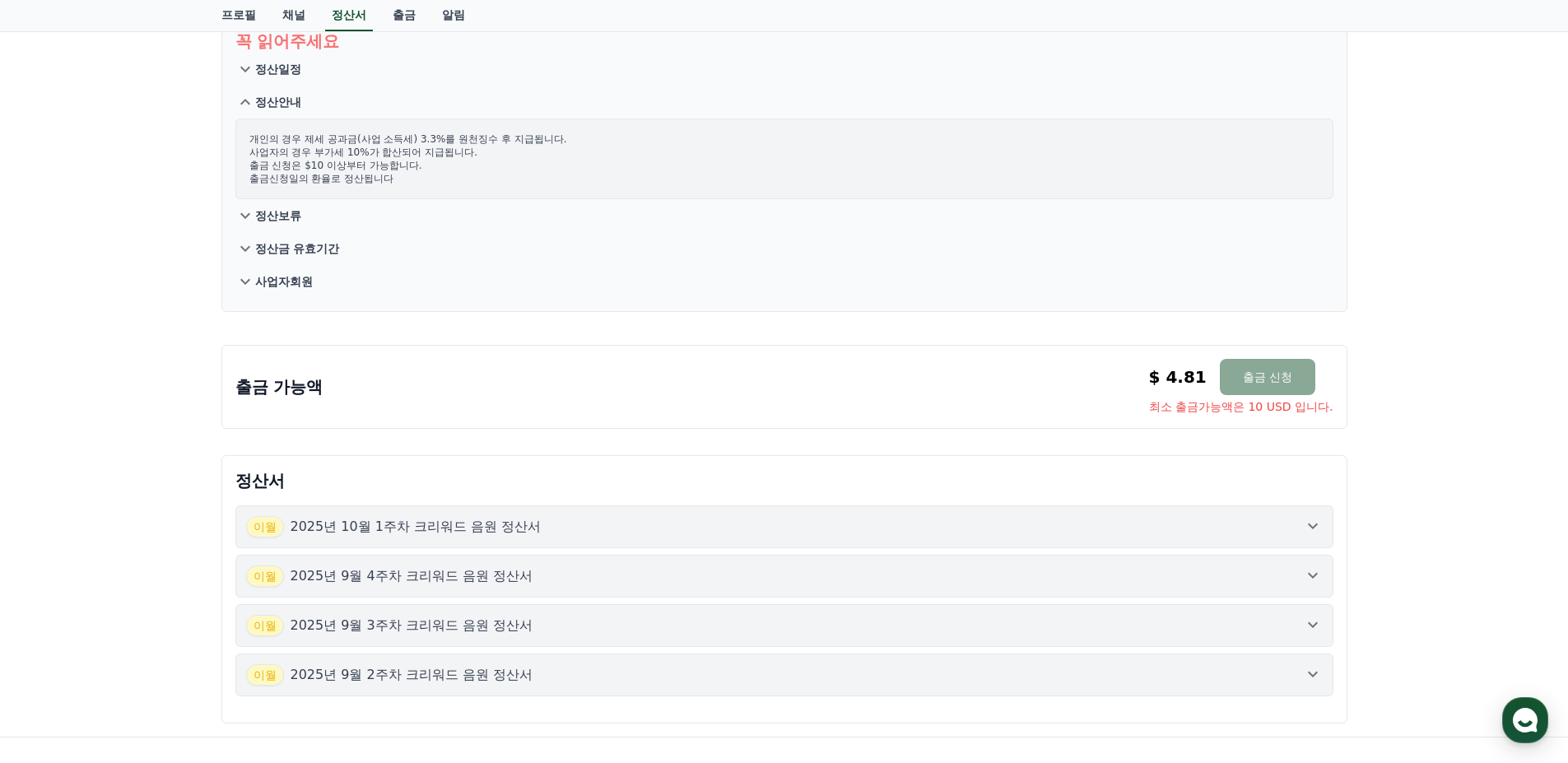
scroll to position [247, 0]
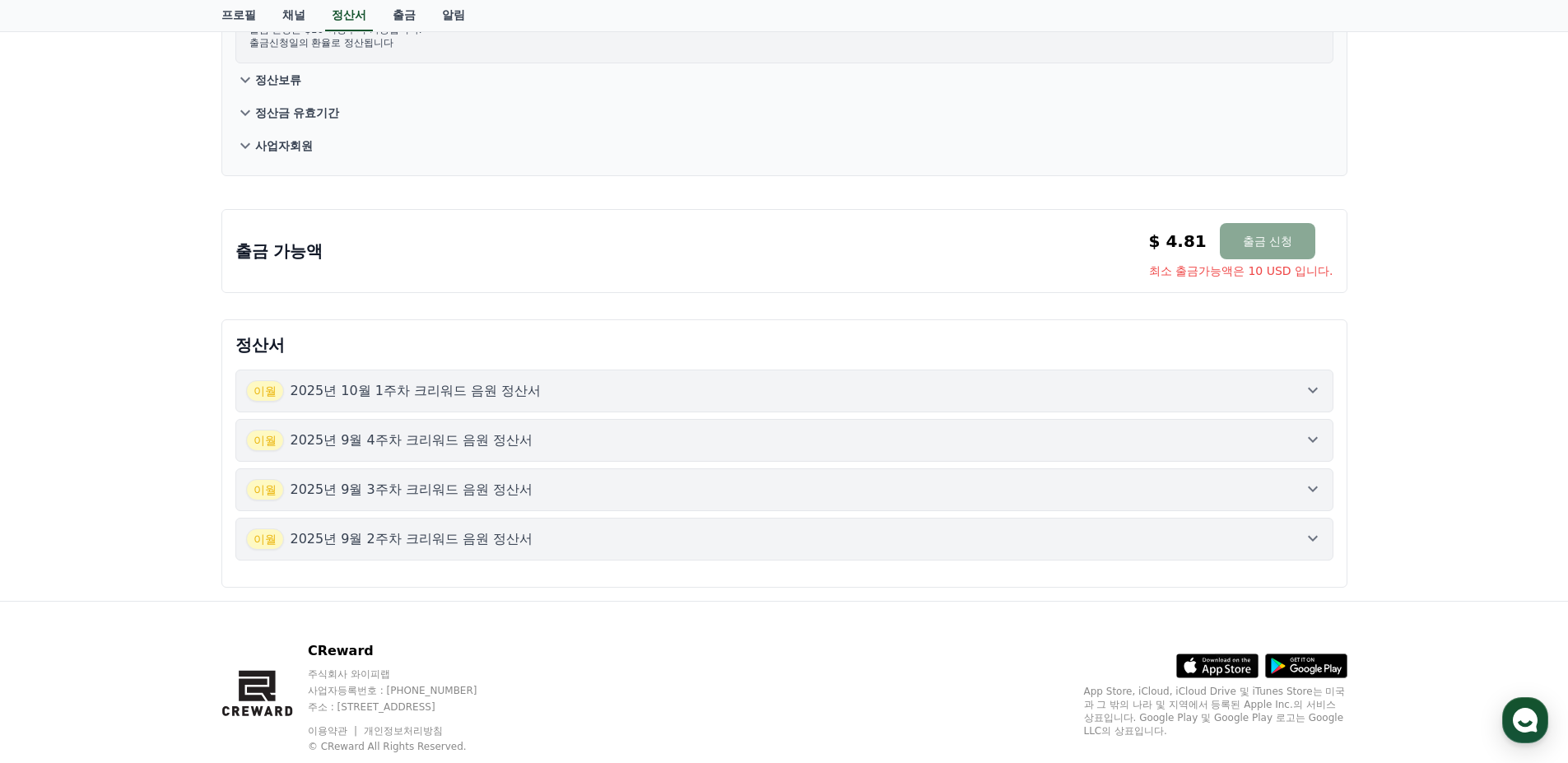
click at [1259, 397] on div "이월 2025년 10월 1주차 크리워드 음원 정산서" at bounding box center [784, 391] width 1076 height 22
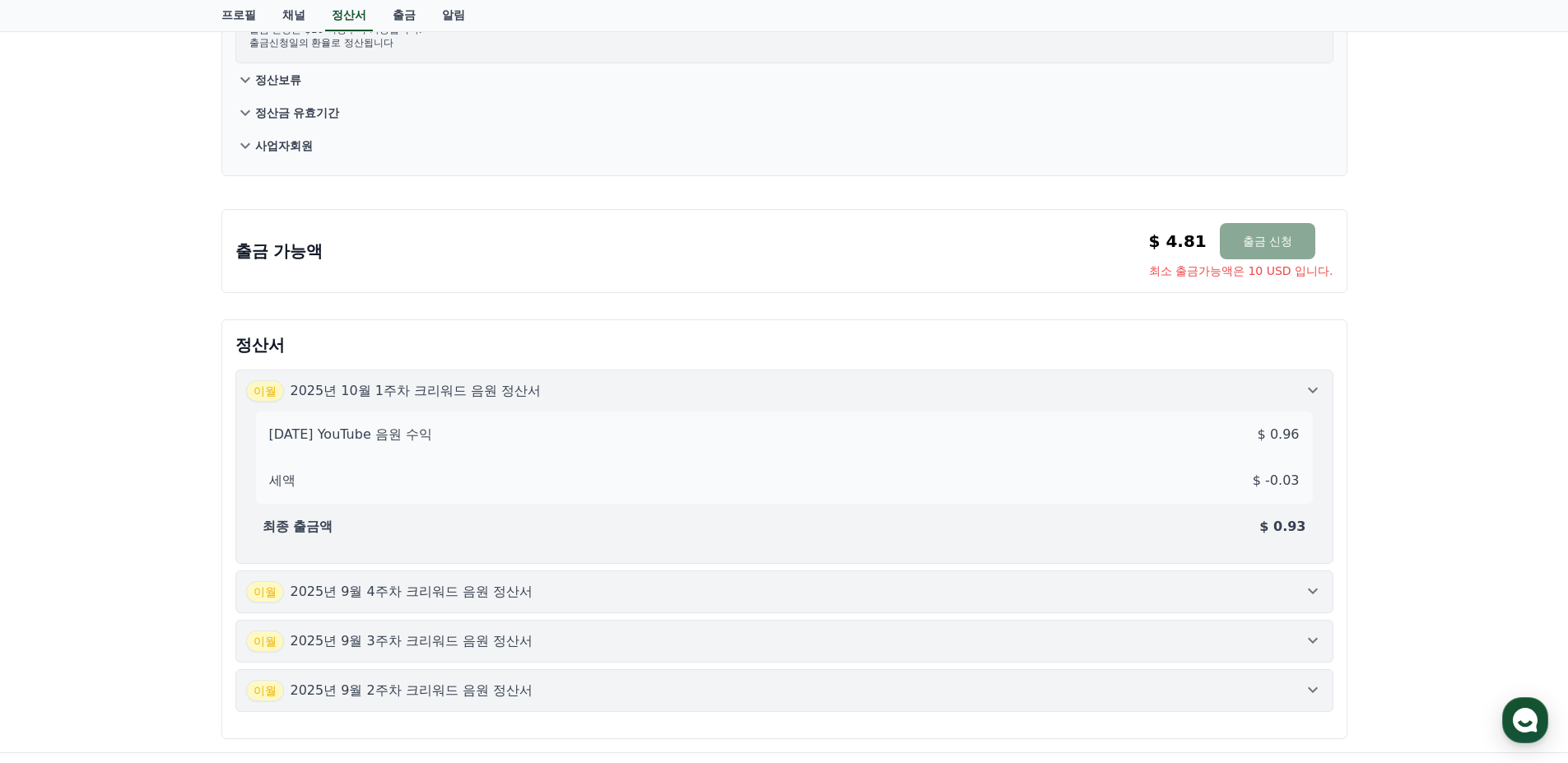
click at [395, 418] on div "2025-10-1 YouTube 음원 수익 $ 0.96" at bounding box center [784, 435] width 1044 height 33
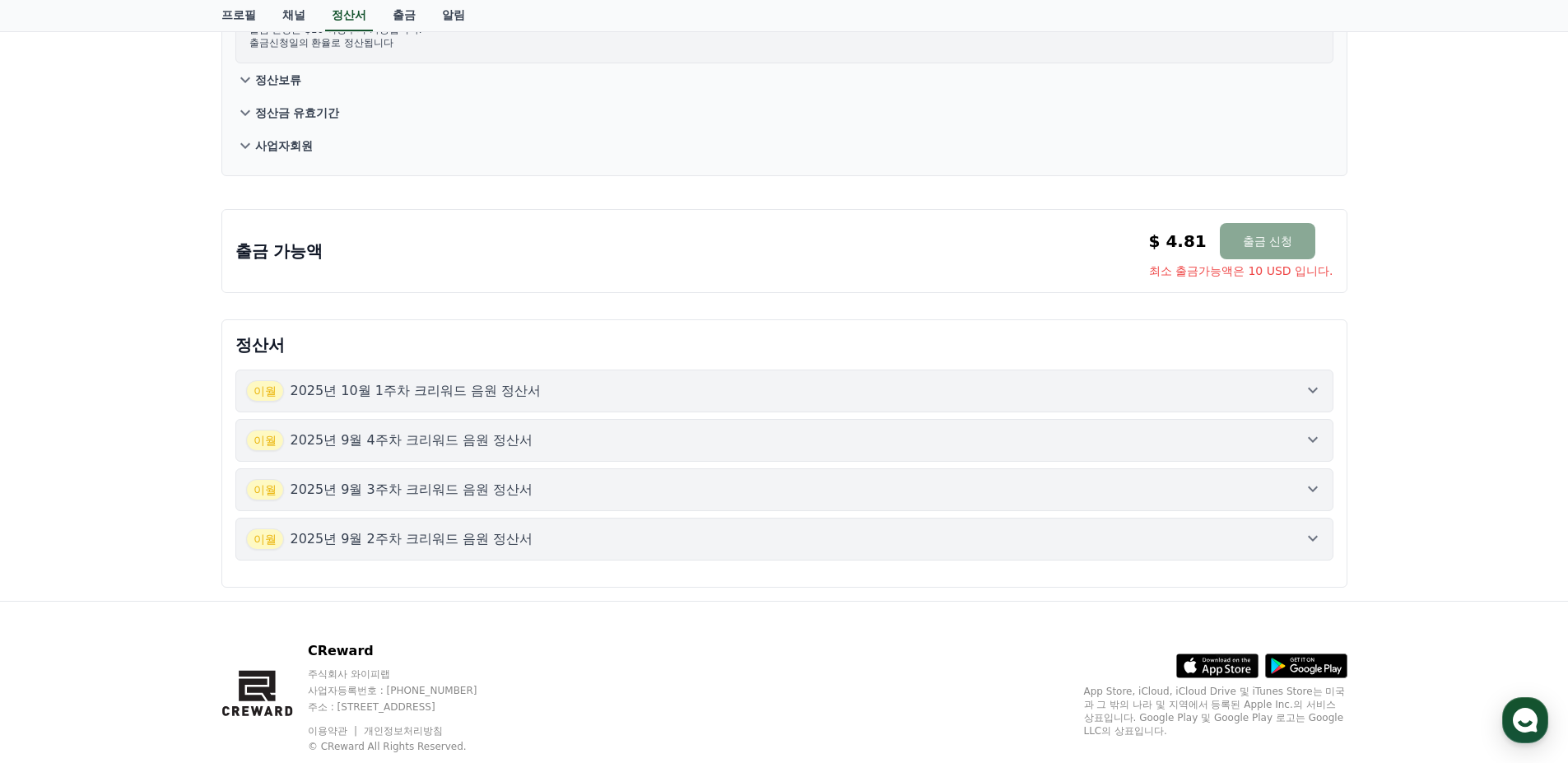
click at [395, 418] on div "이월 2025년 10월 1주차 크리워드 음원 정산서 이월 2025년 9월 4주차 크리워드 음원 정산서 이월 2025년 9월 3주차 크리워드 음…" at bounding box center [784, 465] width 1098 height 191
click at [571, 364] on div "이월 2025년 10월 1주차 크리워드 음원 정산서 이월 2025년 9월 4주차 크리워드 음원 정산서 이월 2025년 9월 3주차 크리워드 음…" at bounding box center [784, 466] width 1098 height 218
click at [573, 385] on div "이월 2025년 10월 1주차 크리워드 음원 정산서" at bounding box center [784, 391] width 1076 height 22
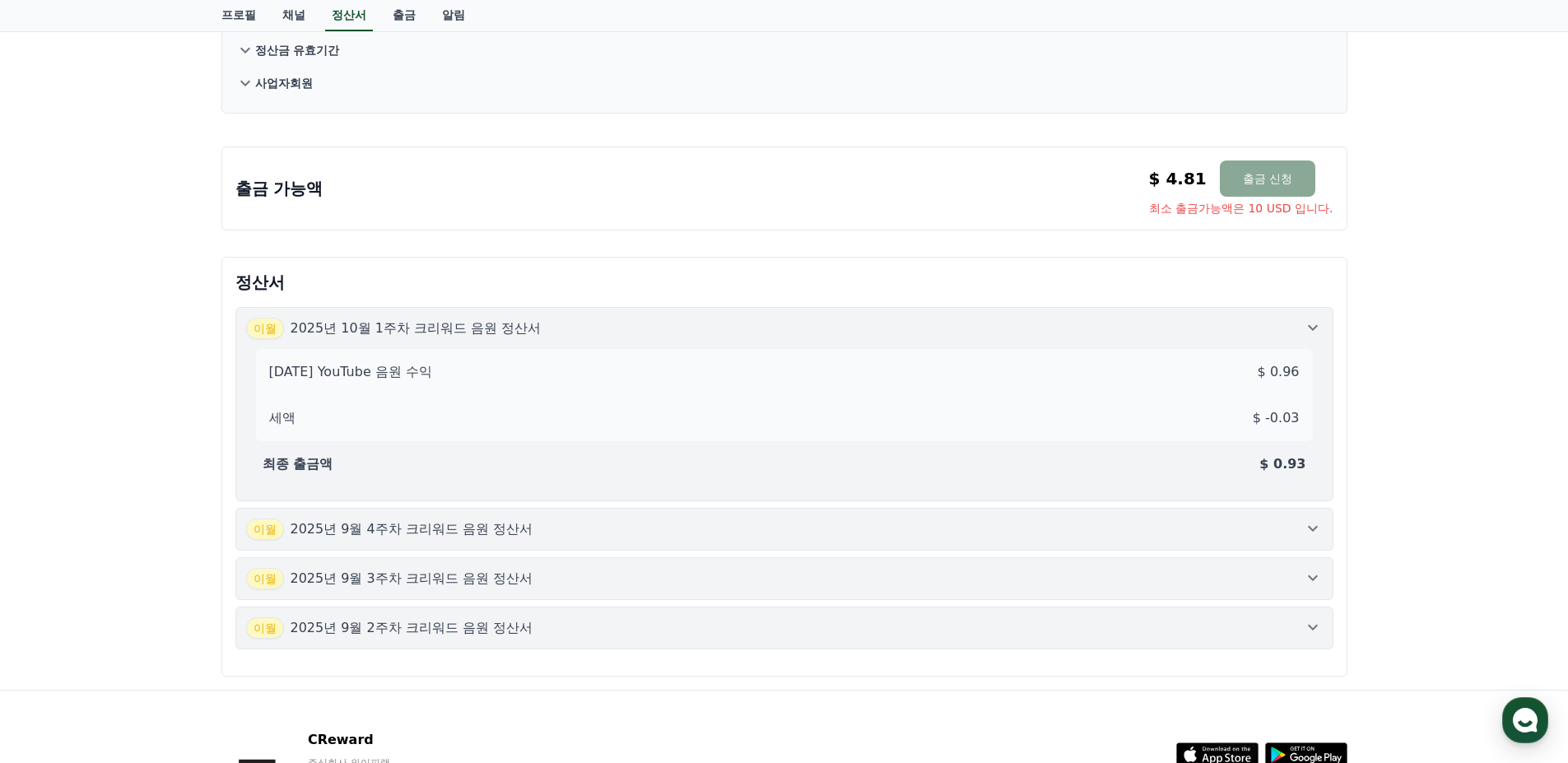
scroll to position [329, 0]
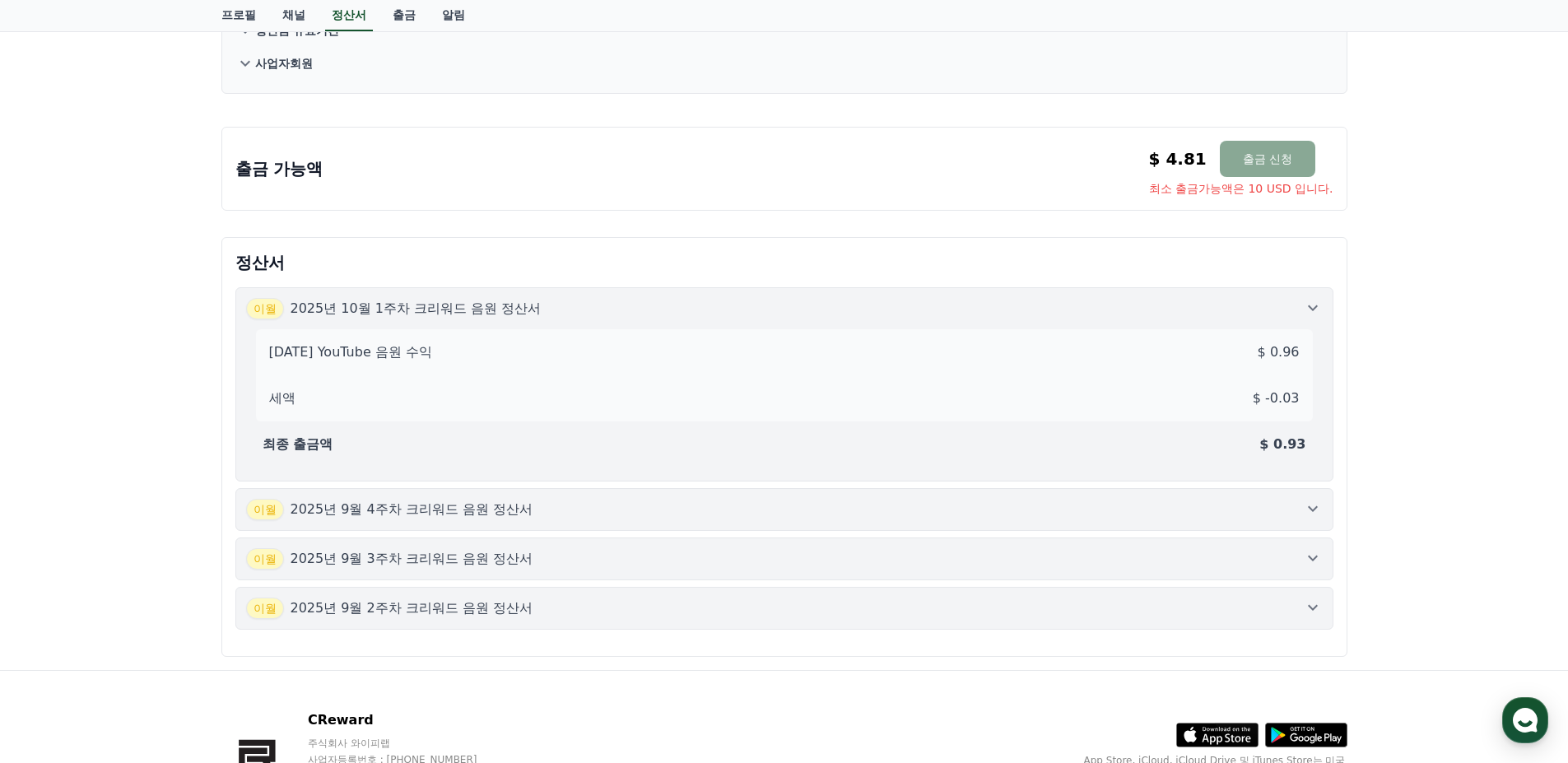
click at [846, 511] on div "이월 2025년 9월 4주차 크리워드 음원 정산서" at bounding box center [784, 509] width 1076 height 22
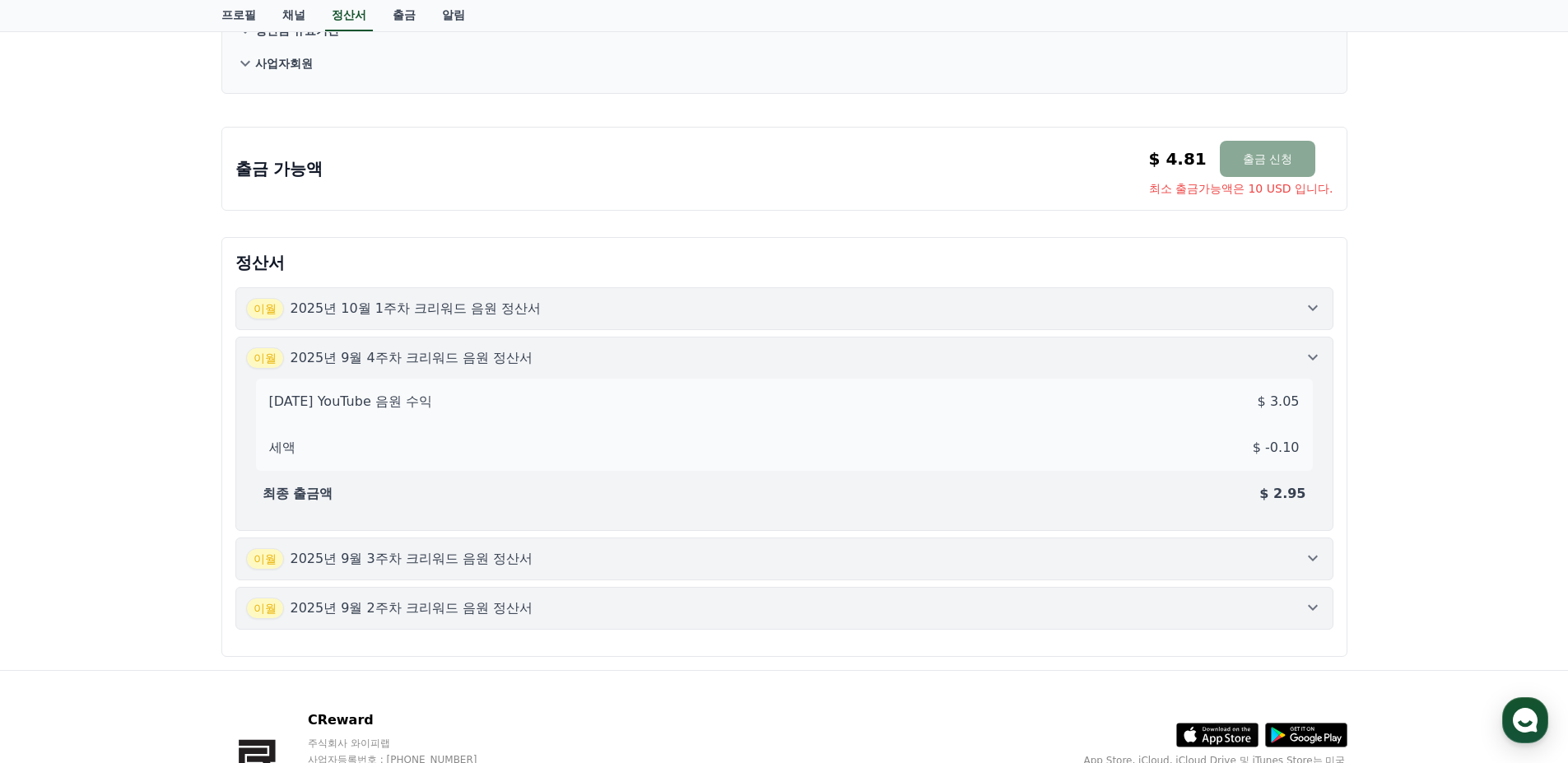
click at [873, 574] on button "이월 2025년 9월 3주차 크리워드 음원 정산서" at bounding box center [784, 559] width 1098 height 43
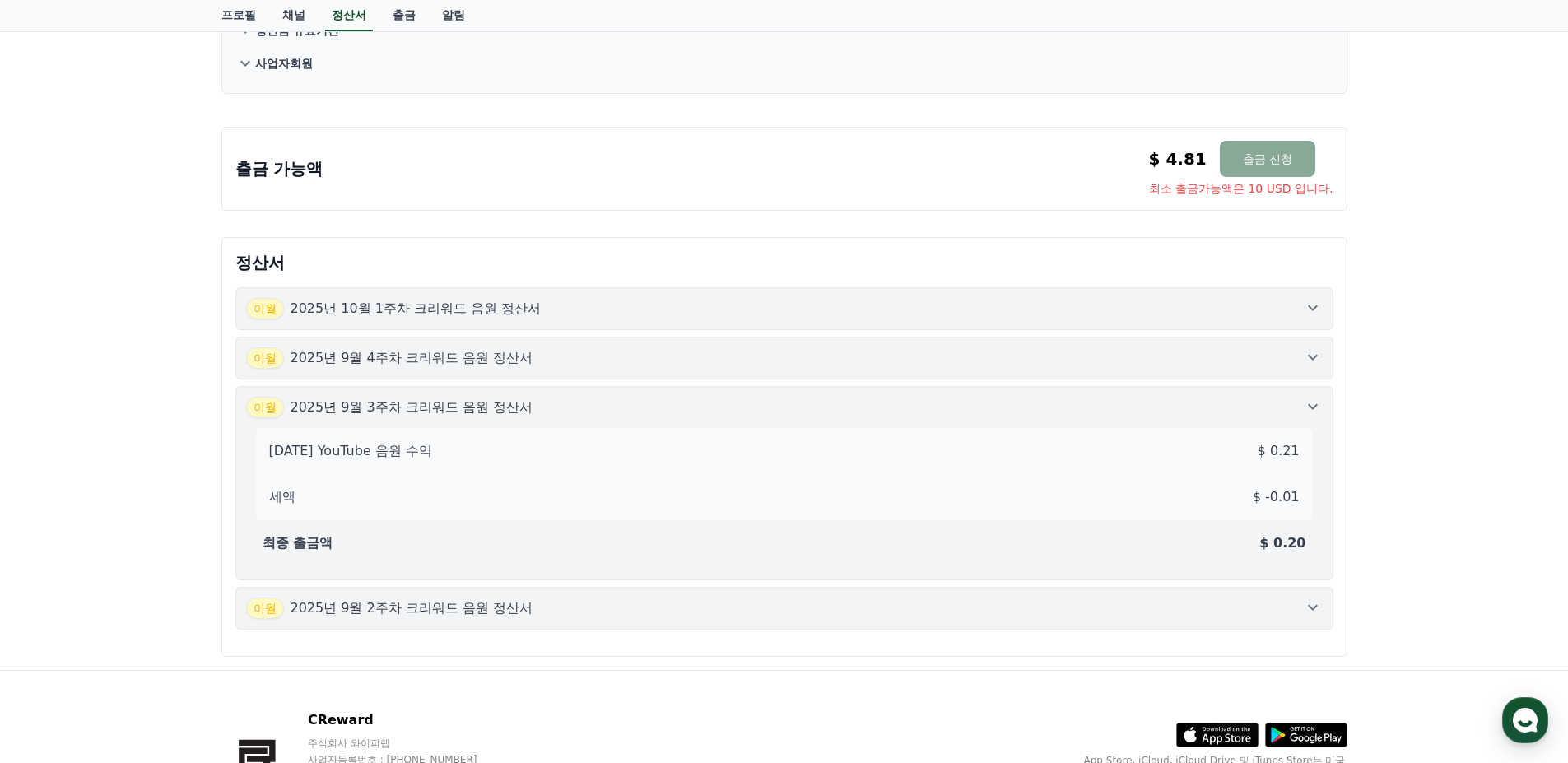
click at [893, 603] on div "이월 2025년 9월 2주차 크리워드 음원 정산서" at bounding box center [784, 608] width 1076 height 22
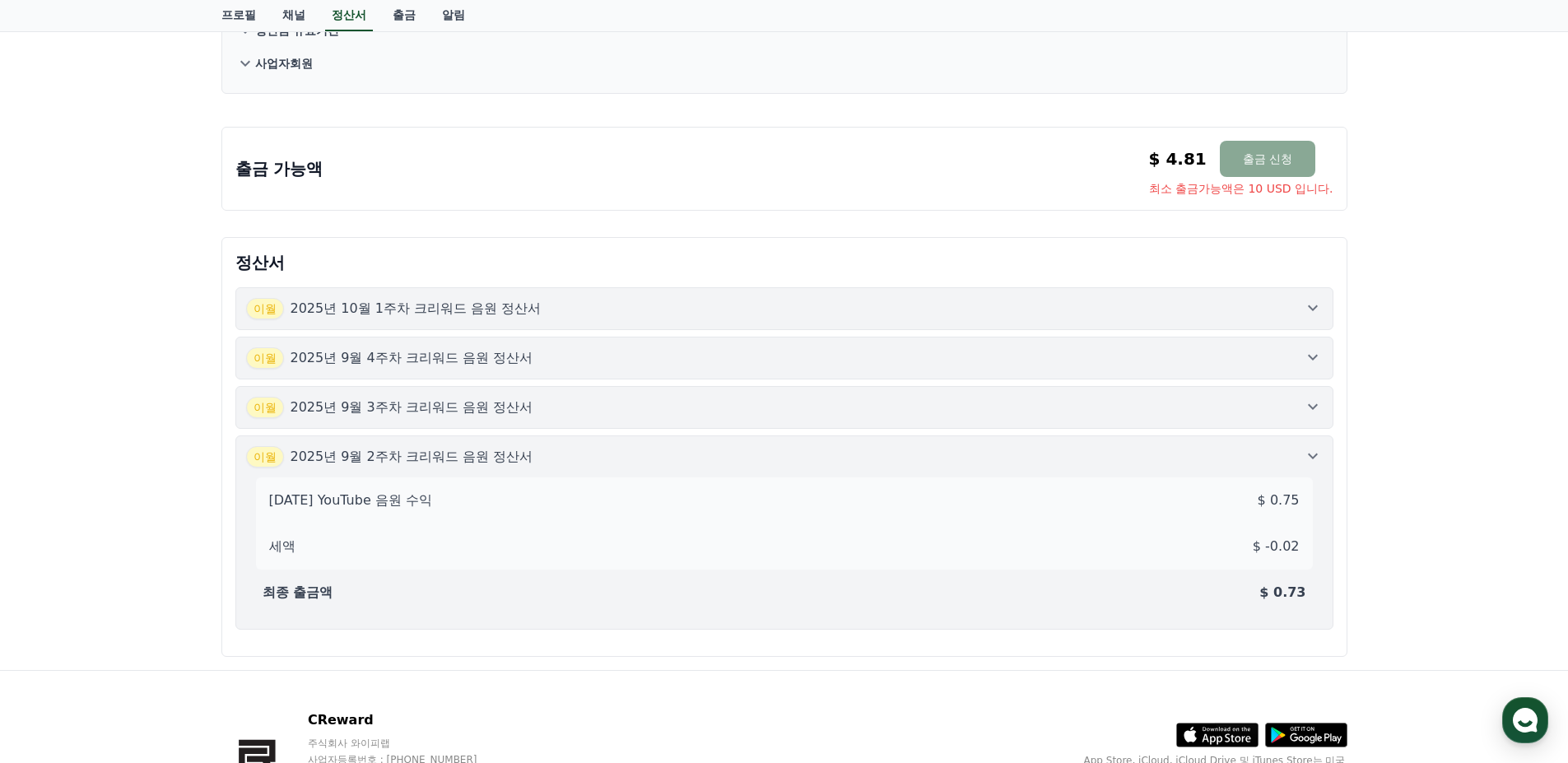
click at [884, 421] on button "이월 2025년 9월 3주차 크리워드 음원 정산서" at bounding box center [784, 407] width 1098 height 43
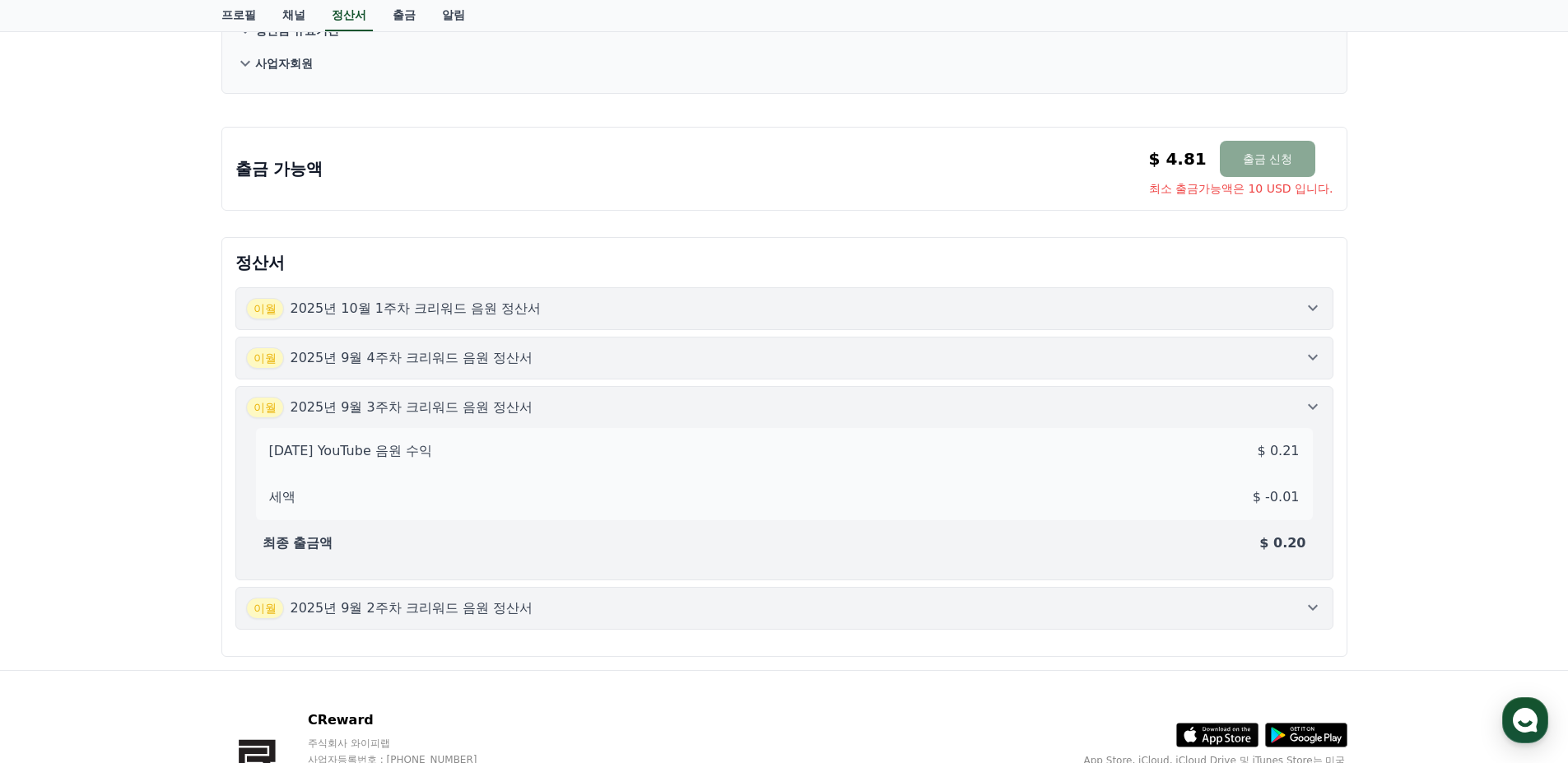
click at [878, 380] on div "이월 2025년 10월 1주차 크리워드 음원 정산서 이월 2025년 9월 4주차 크리워드 음원 정산서 이월 2025년 9월 3주차 크리워드 음…" at bounding box center [784, 458] width 1098 height 343
click at [869, 343] on button "이월 2025년 9월 4주차 크리워드 음원 정산서" at bounding box center [784, 358] width 1098 height 43
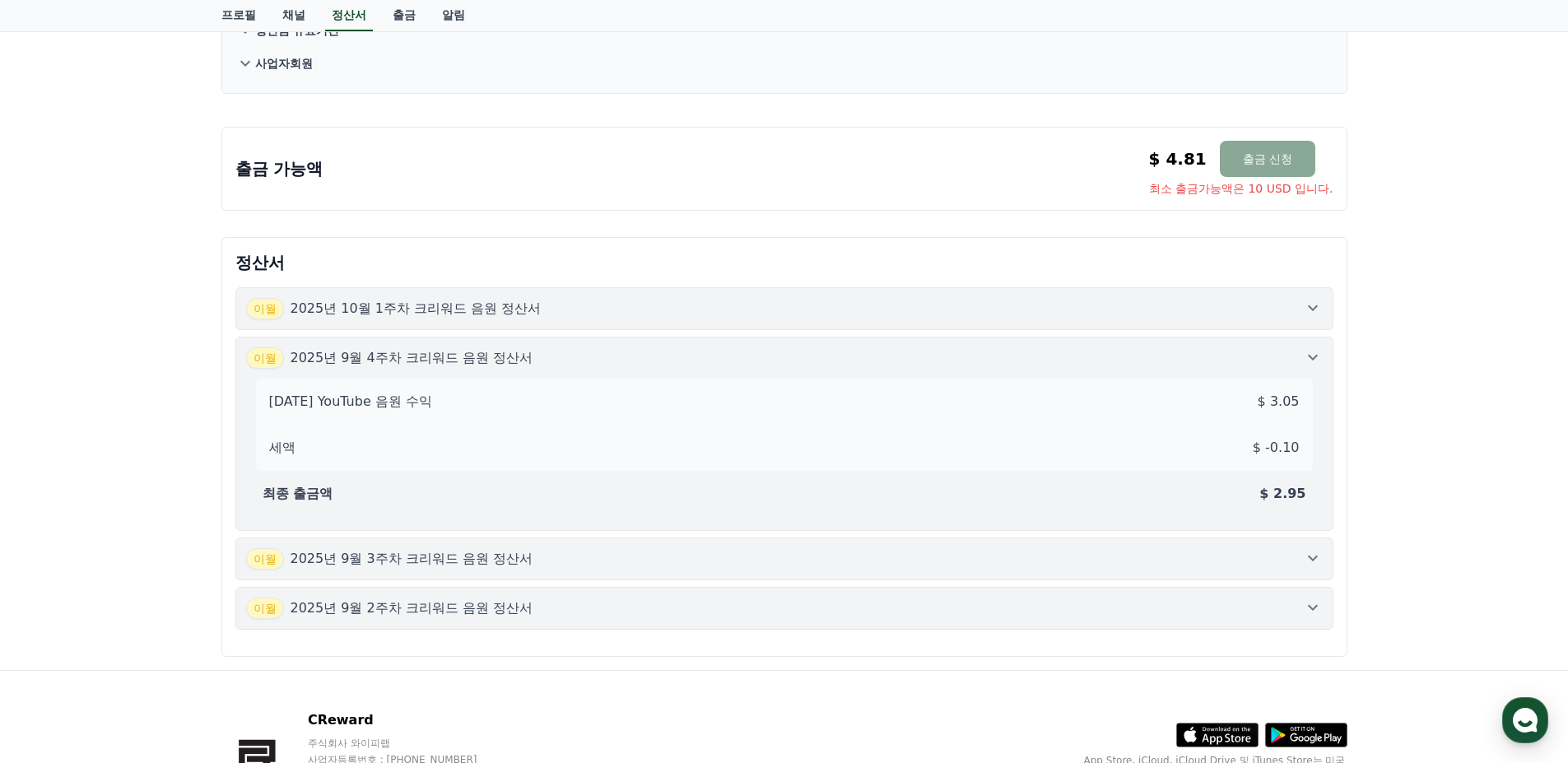
click at [864, 298] on div "이월 2025년 10월 1주차 크리워드 음원 정산서" at bounding box center [784, 309] width 1076 height 22
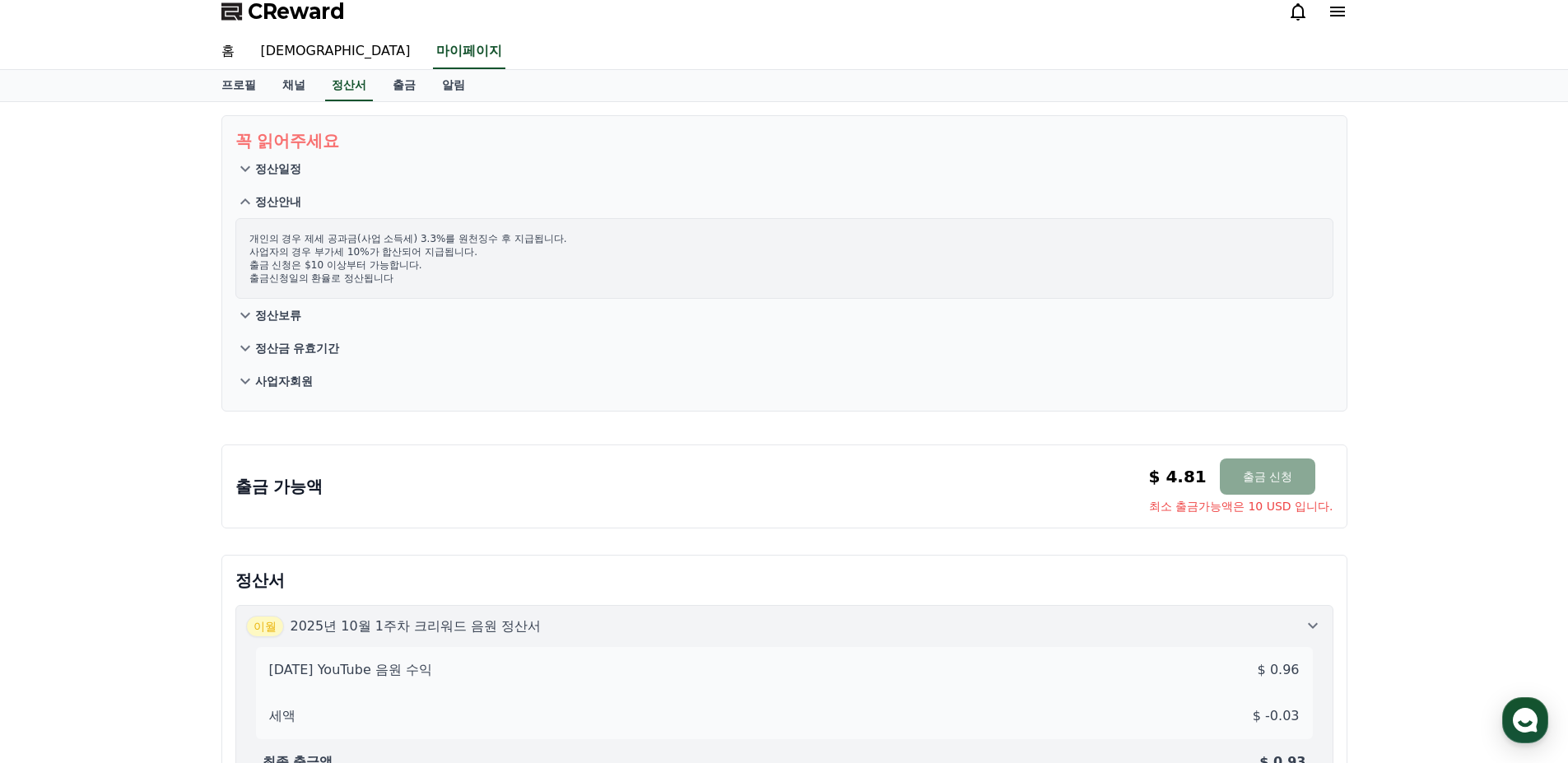
scroll to position [0, 0]
